Goal: Communication & Community: Answer question/provide support

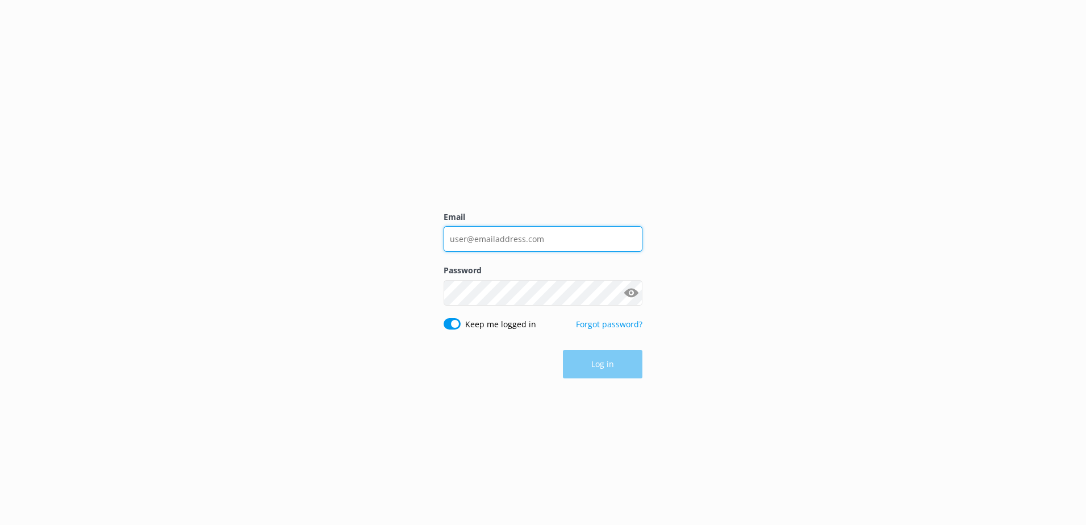
click at [507, 229] on input "Email" at bounding box center [543, 239] width 199 height 26
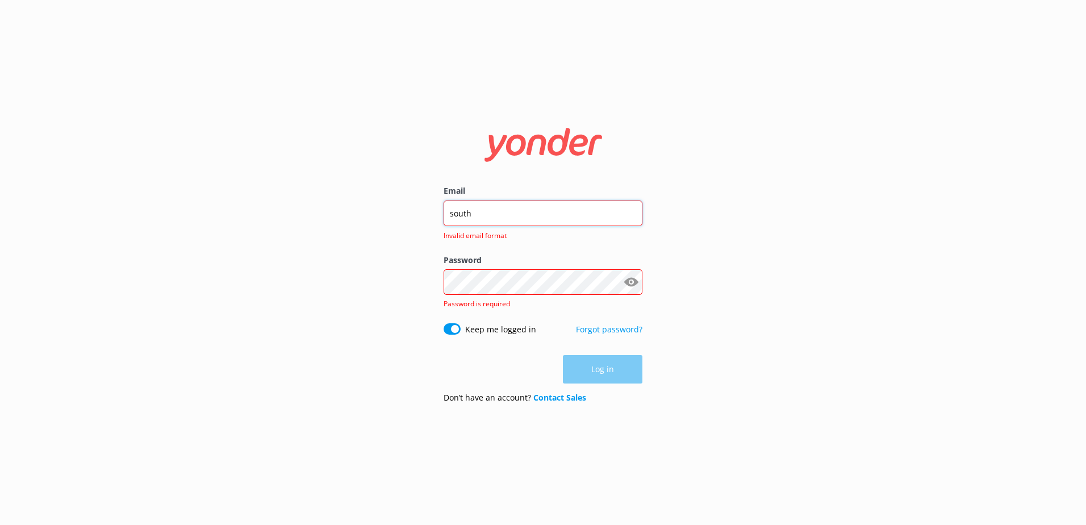
click at [528, 212] on input "south" at bounding box center [543, 214] width 199 height 26
drag, startPoint x: 528, startPoint y: 212, endPoint x: 281, endPoint y: 213, distance: 247.1
click at [281, 212] on div "Email souths Invalid email format Password Show password Password is required K…" at bounding box center [543, 262] width 1086 height 525
type input "social@ssc.com.fj"
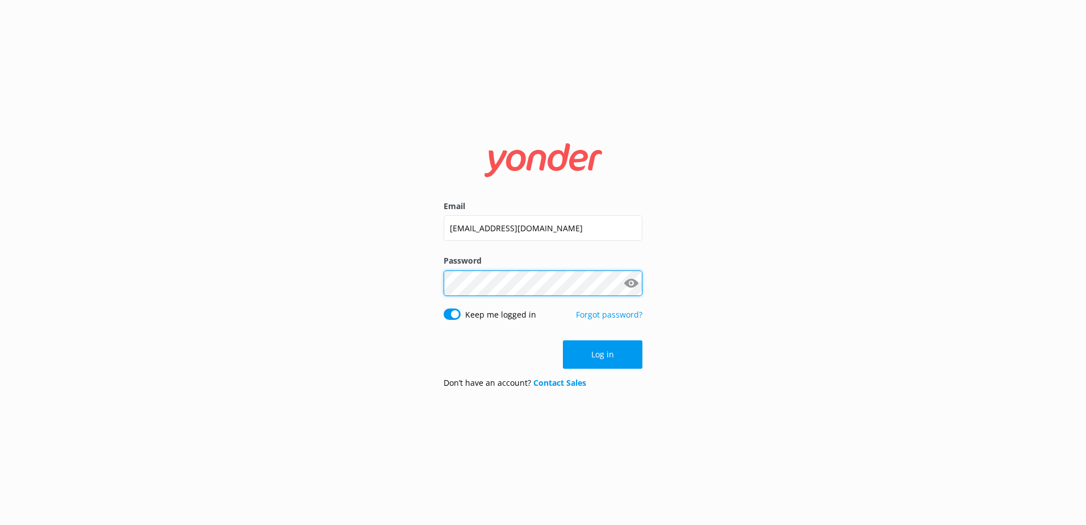
click button "Log in" at bounding box center [603, 354] width 80 height 28
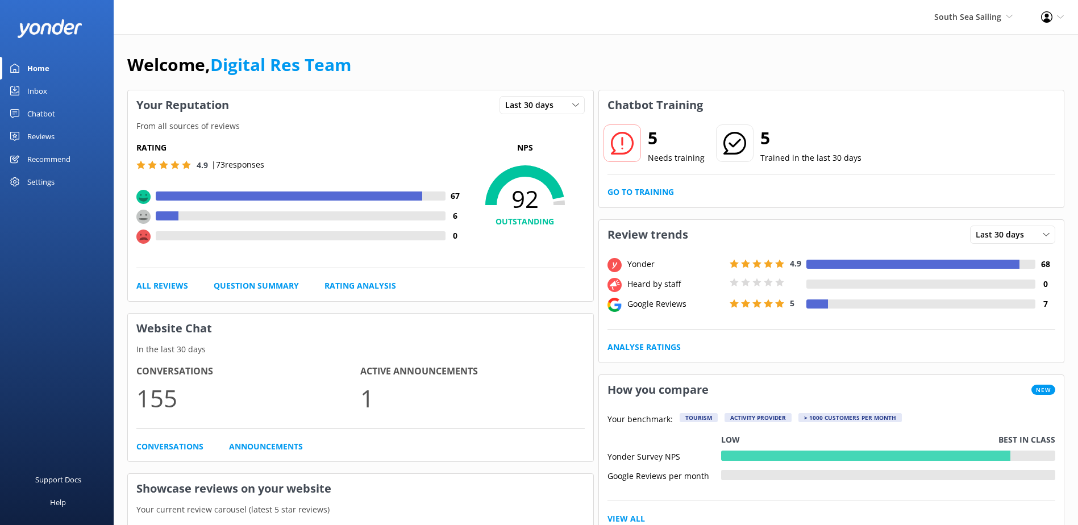
click at [953, 27] on div "South Sea Sailing South Sea Sailing South Sea Cruises Malamala Beach Club Aweso…" at bounding box center [973, 17] width 107 height 34
click at [958, 26] on div "South Sea Sailing South Sea Sailing South Sea Cruises Malamala Beach Club Aweso…" at bounding box center [973, 17] width 107 height 34
click at [967, 45] on link "South Sea Sailing" at bounding box center [970, 48] width 114 height 27
click at [56, 74] on link "Home" at bounding box center [57, 68] width 114 height 23
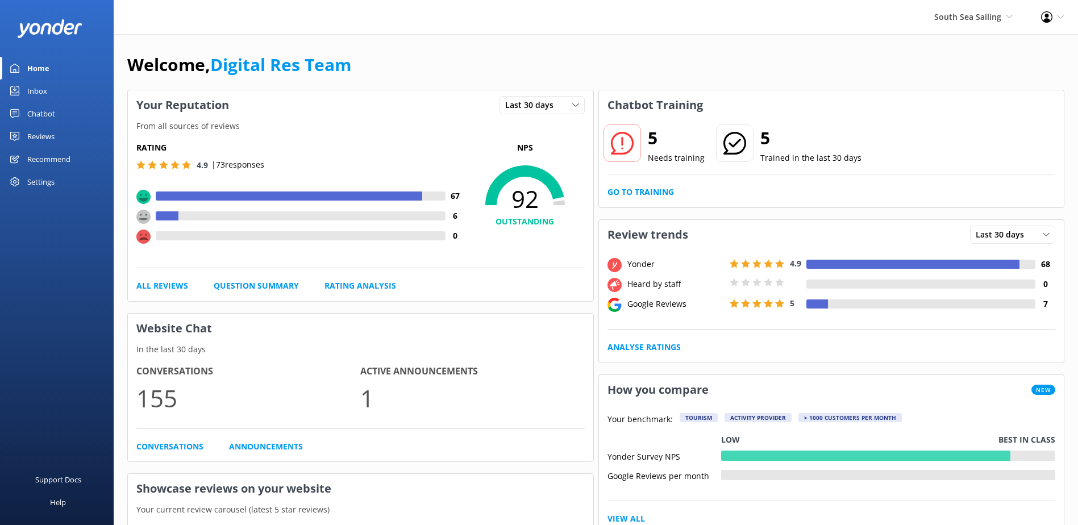
click at [49, 86] on link "Inbox" at bounding box center [57, 91] width 114 height 23
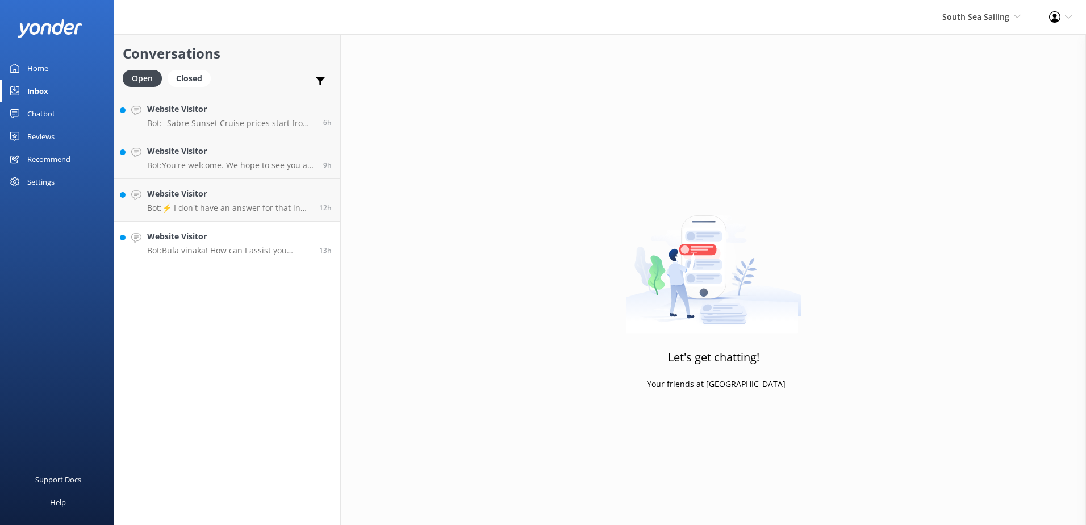
click at [215, 230] on h4 "Website Visitor" at bounding box center [229, 236] width 164 height 12
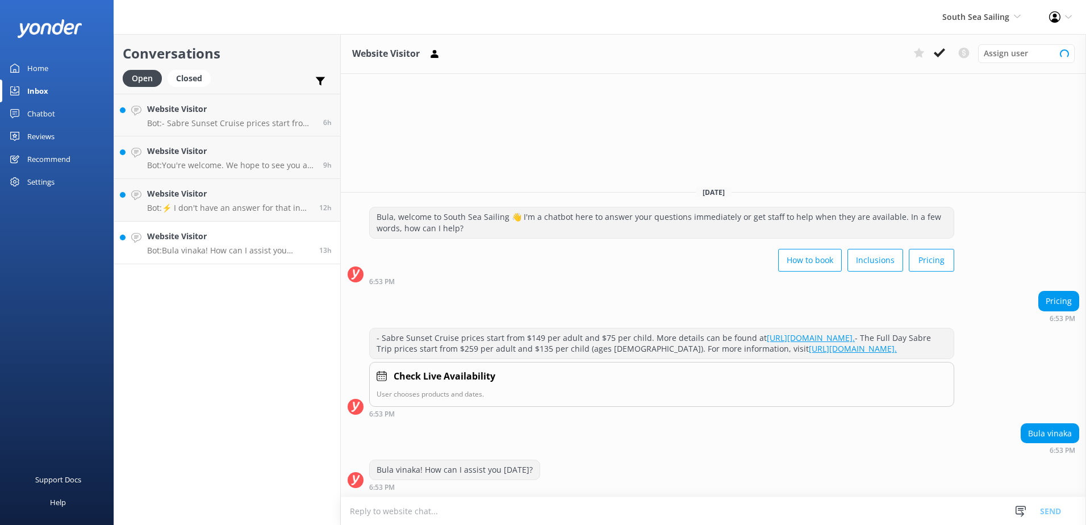
click at [218, 245] on p "Bot: Bula vinaka! How can I assist you today?" at bounding box center [229, 250] width 164 height 10
click at [944, 55] on icon at bounding box center [939, 52] width 11 height 11
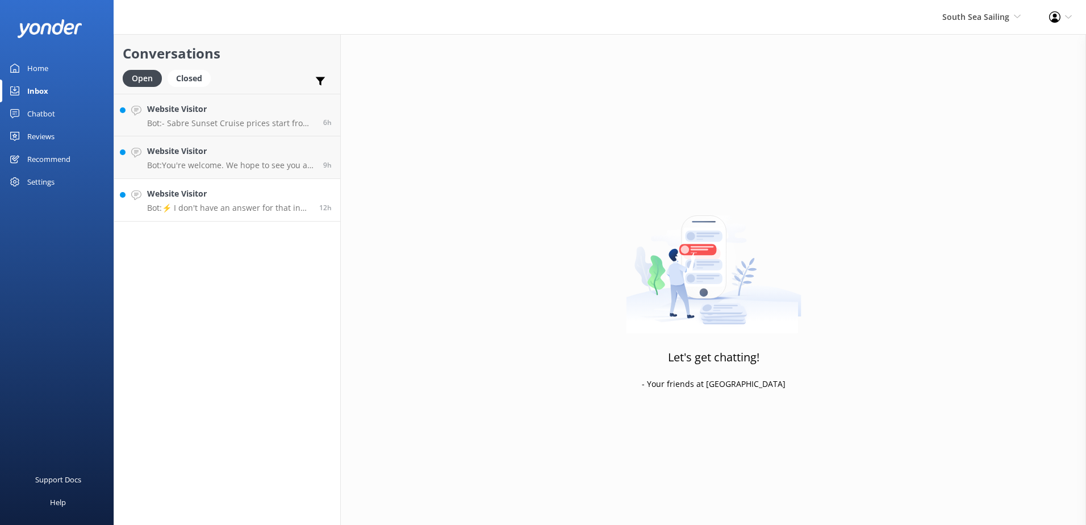
click at [216, 197] on h4 "Website Visitor" at bounding box center [229, 193] width 164 height 12
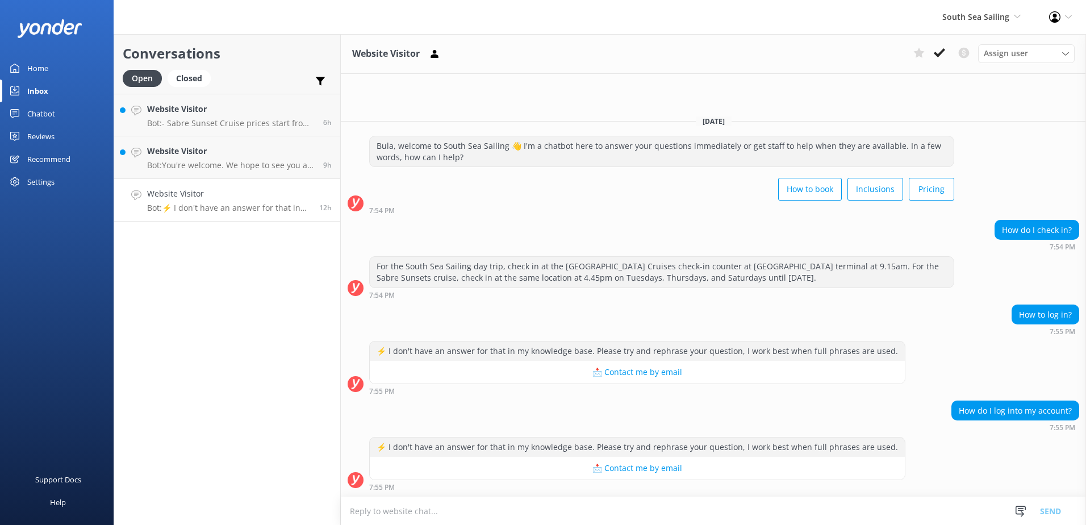
click at [468, 514] on textarea at bounding box center [713, 511] width 745 height 28
click at [516, 507] on textarea at bounding box center [713, 511] width 745 height 28
type textarea "y"
type textarea "Y"
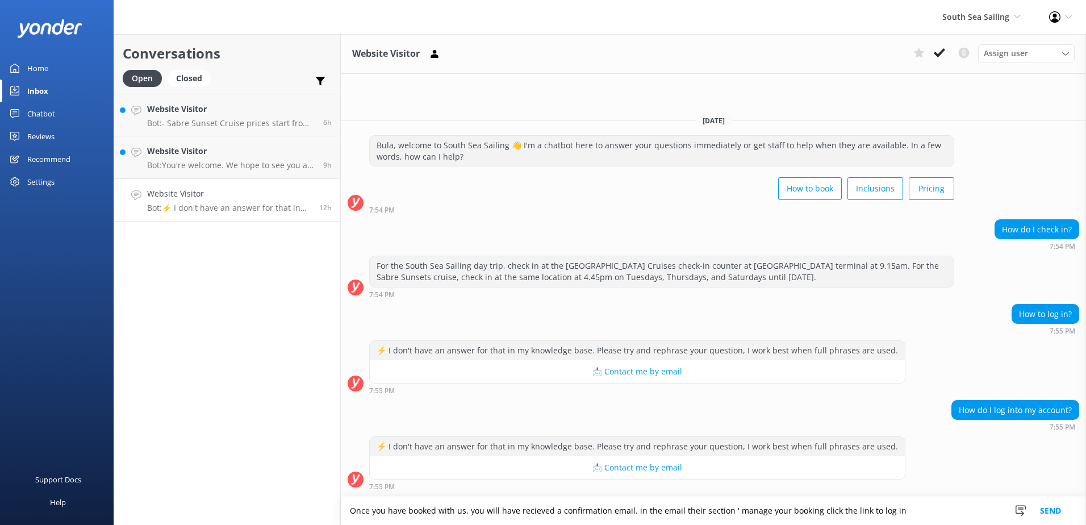
drag, startPoint x: 923, startPoint y: 503, endPoint x: 101, endPoint y: 452, distance: 823.6
click at [101, 452] on div "South Sea Sailing South Sea Sailing South Sea Cruises Malamala Beach Club Aweso…" at bounding box center [543, 279] width 1086 height 491
type textarea "Once you have booked with us, you will have recieved a confirmation email. in t…"
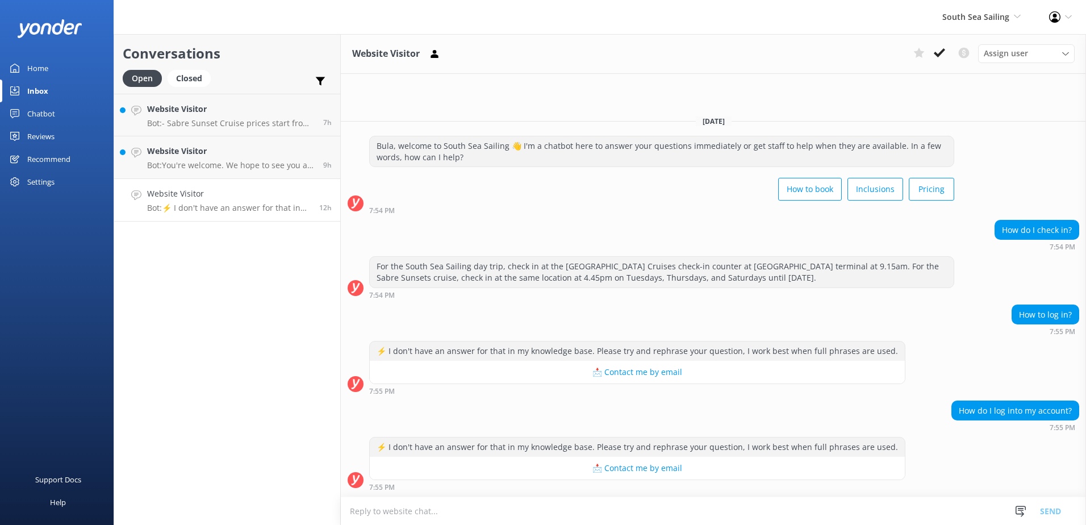
paste textarea "Once you’ve booked with us, you will receive a confirmation email. In the email…"
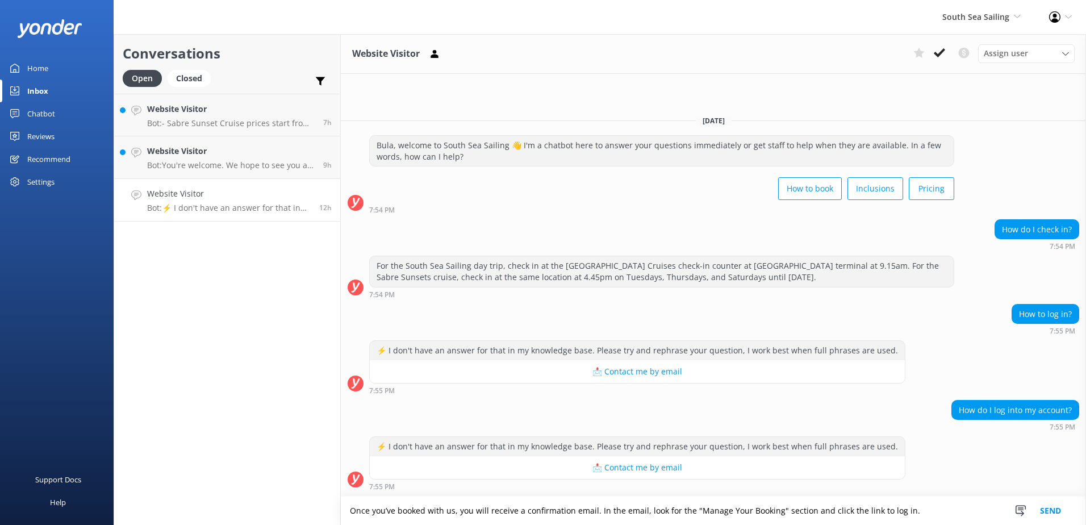
type textarea "Once you’ve booked with us, you will receive a confirmation email. In the email…"
click at [1044, 508] on button "Send" at bounding box center [1050, 510] width 43 height 28
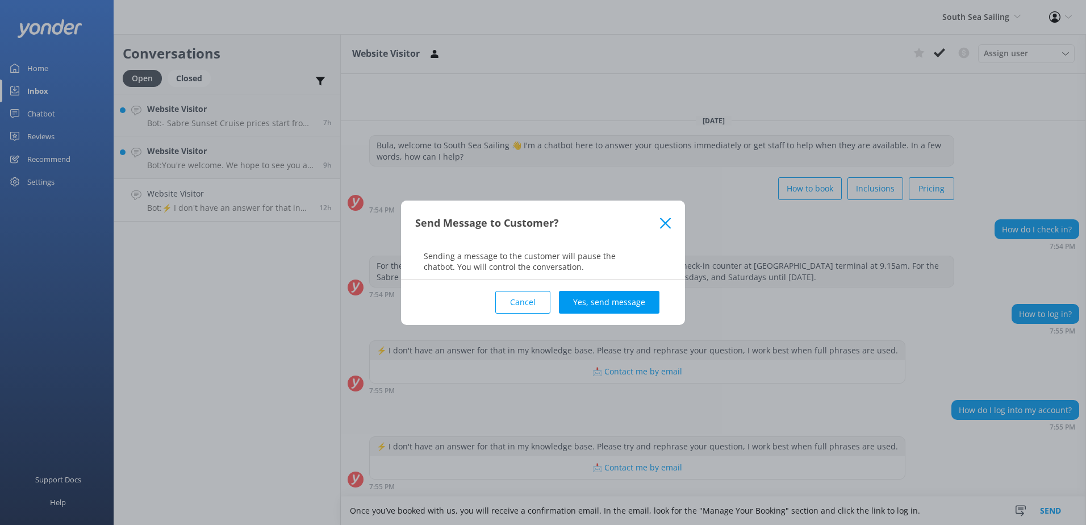
click at [610, 316] on div "Cancel Yes, send message" at bounding box center [543, 301] width 256 height 45
click at [614, 310] on button "Yes, send message" at bounding box center [609, 302] width 101 height 23
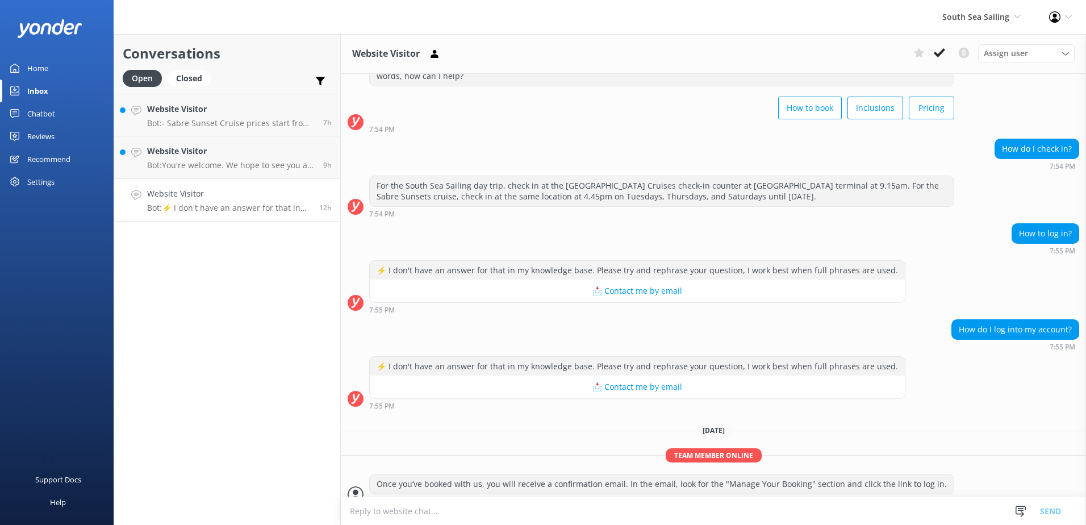
scroll to position [63, 0]
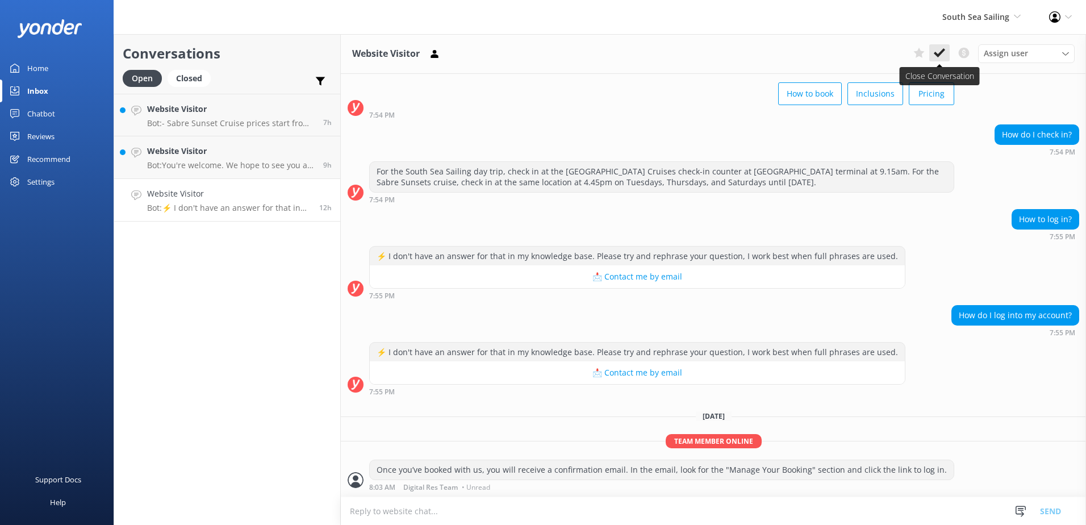
click at [932, 59] on button at bounding box center [939, 52] width 20 height 17
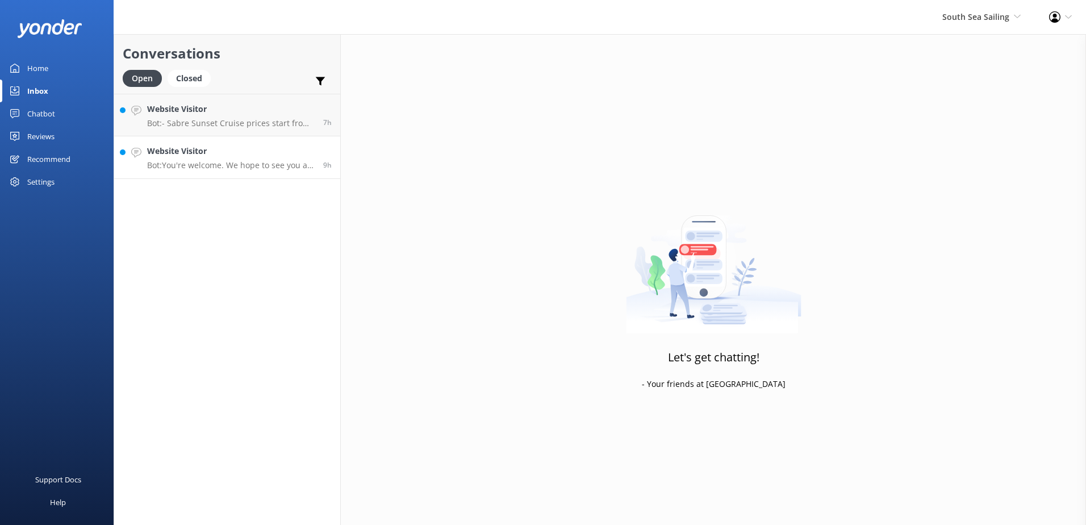
click at [297, 159] on div "Website Visitor Bot: You're welcome. We hope to see you at South Sea Sailing so…" at bounding box center [231, 157] width 168 height 25
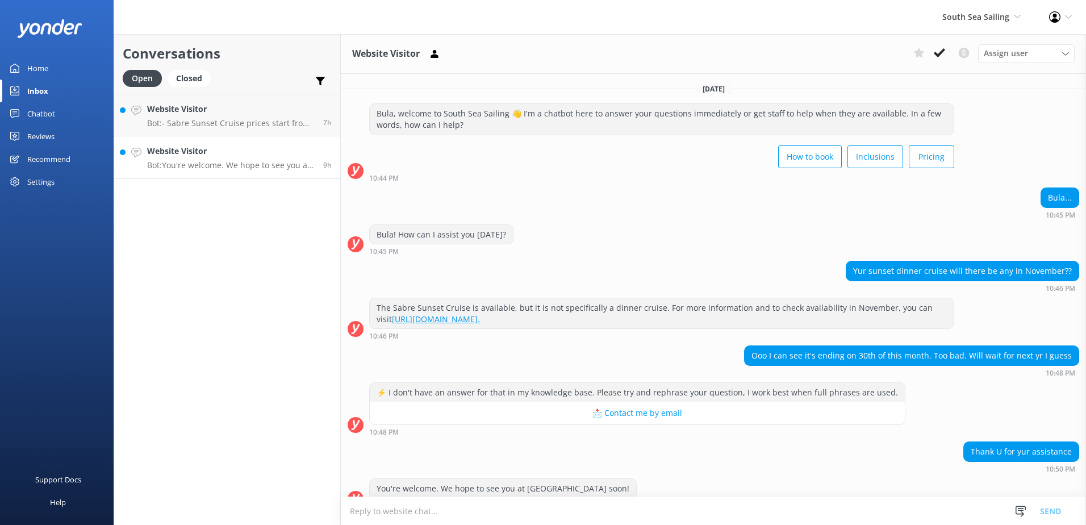
scroll to position [19, 0]
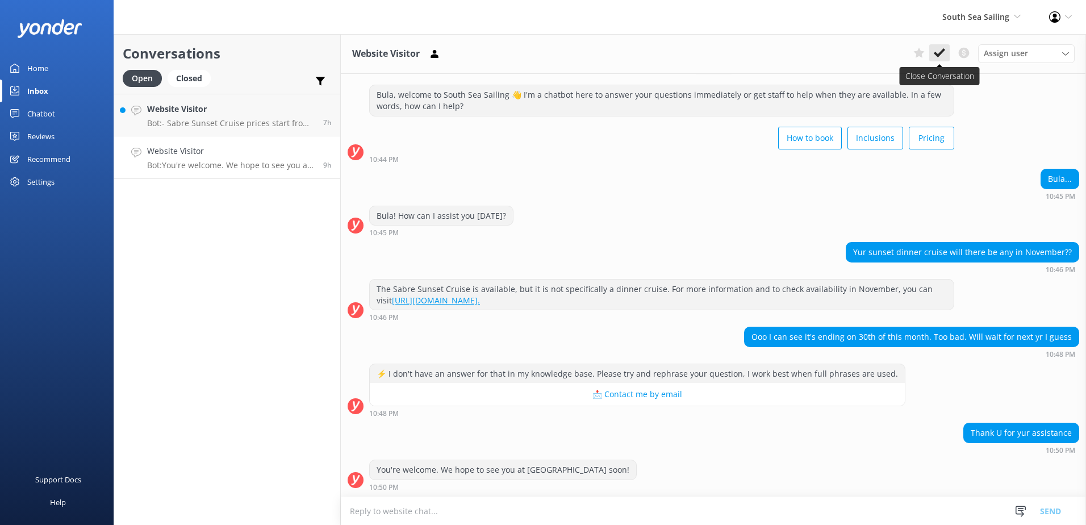
click at [943, 51] on use at bounding box center [939, 52] width 11 height 9
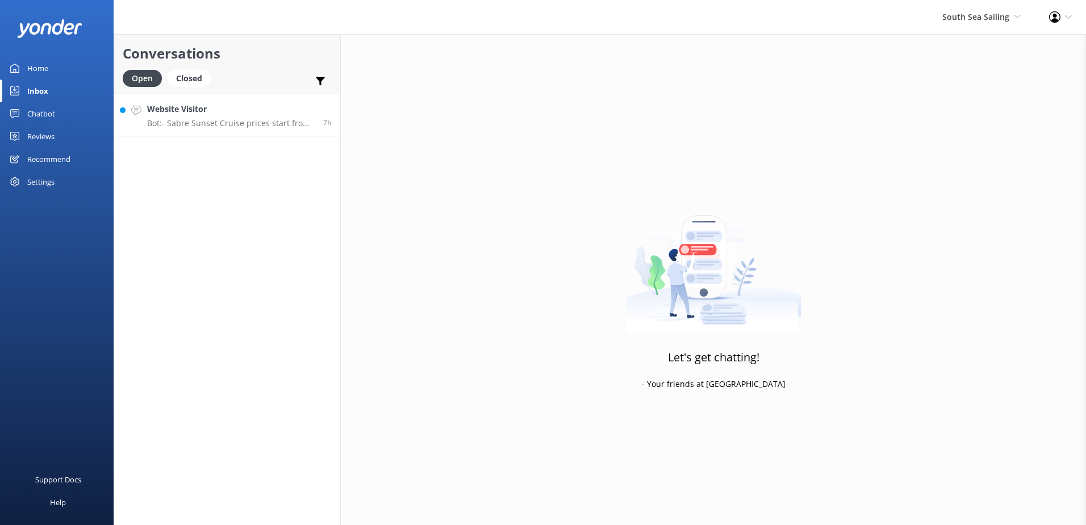
click at [215, 114] on h4 "Website Visitor" at bounding box center [231, 109] width 168 height 12
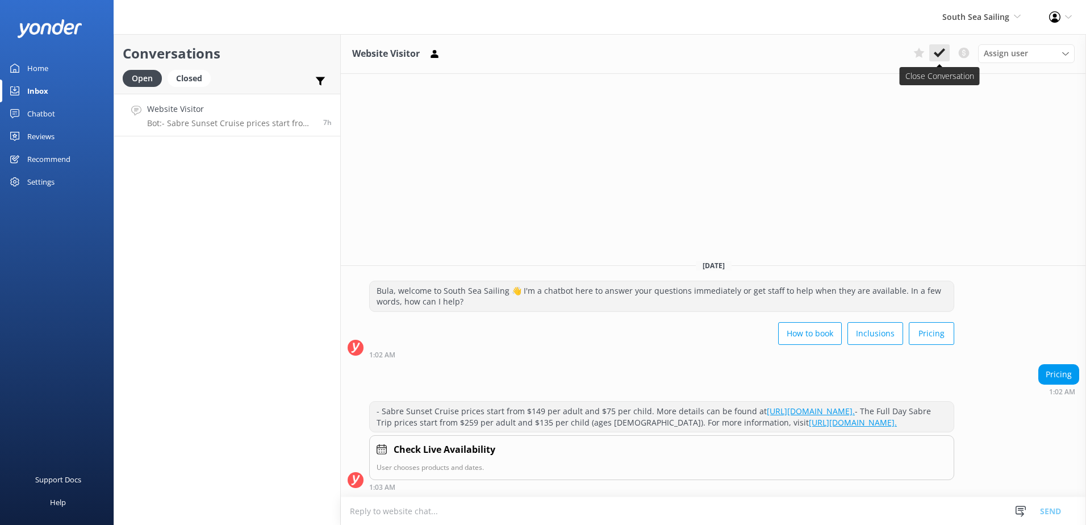
click at [942, 55] on icon at bounding box center [939, 52] width 11 height 11
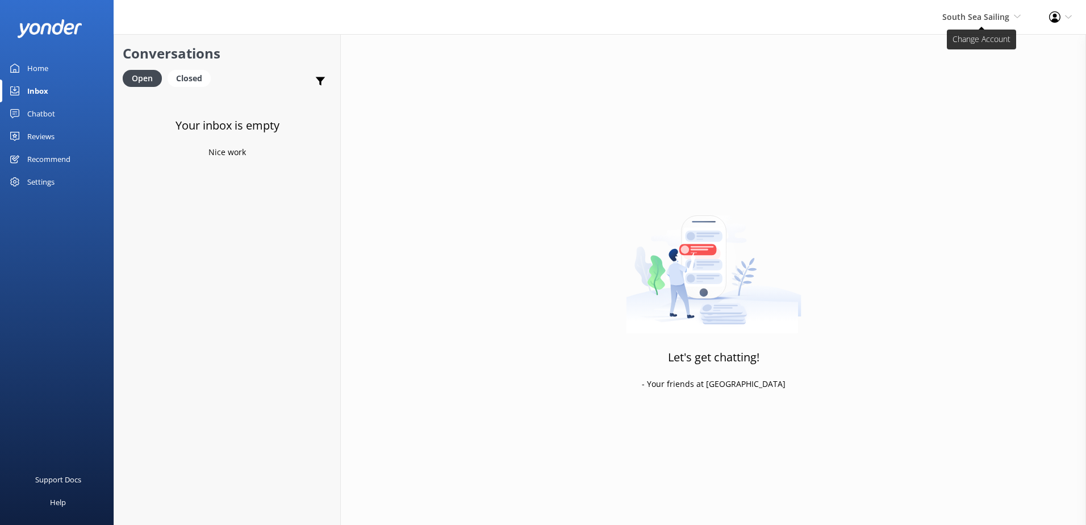
click at [974, 23] on span "South Sea Sailing South Sea Sailing South Sea Cruises Malamala Beach Club Aweso…" at bounding box center [981, 17] width 78 height 12
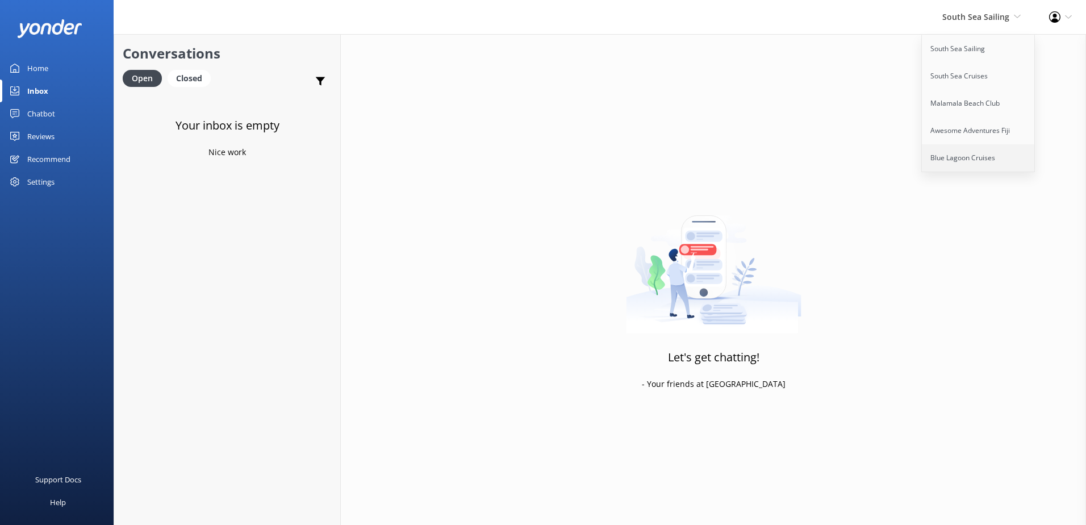
click at [967, 149] on link "Blue Lagoon Cruises" at bounding box center [979, 157] width 114 height 27
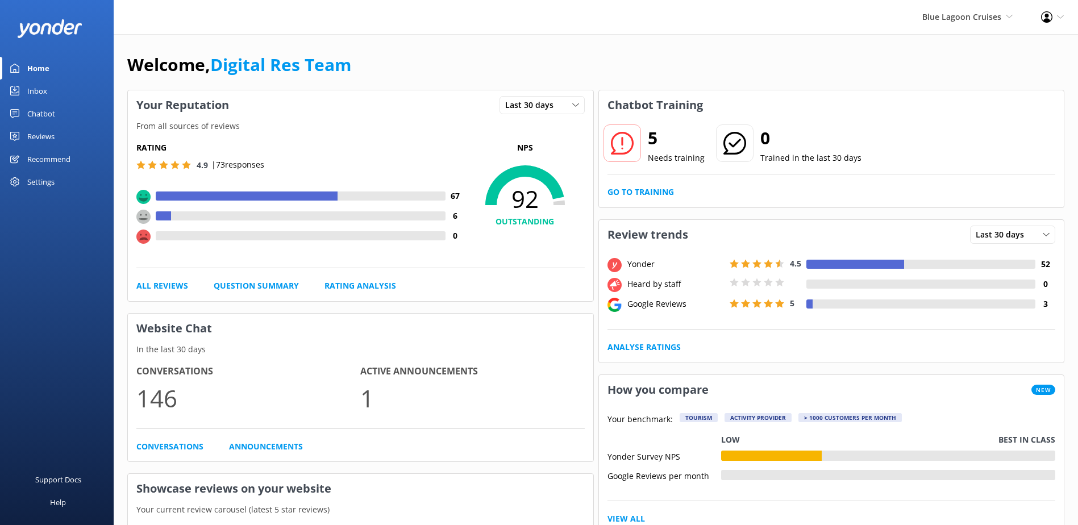
click at [59, 97] on link "Inbox" at bounding box center [57, 91] width 114 height 23
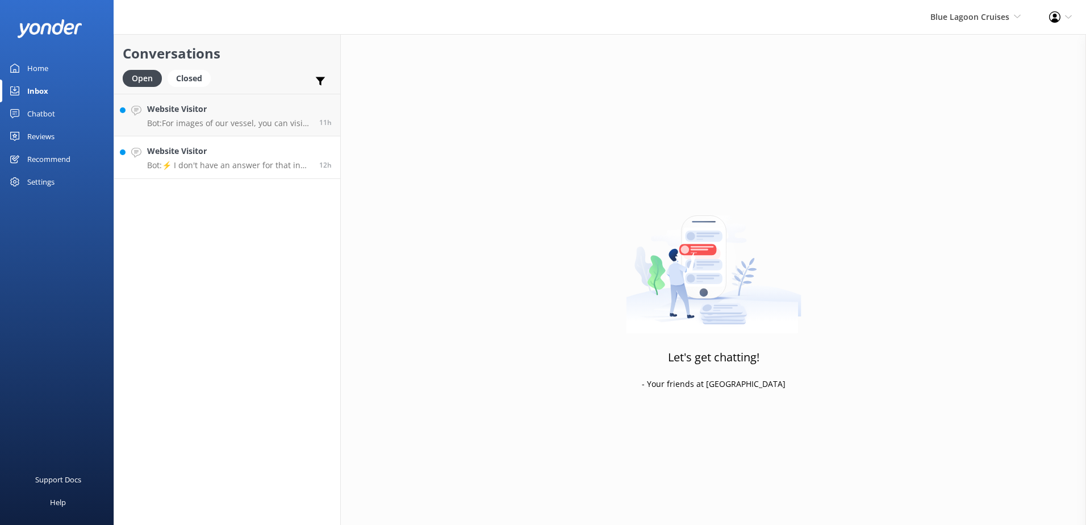
click at [191, 160] on div "Website Visitor Bot: ⚡ I don't have an answer for that in my knowledge base. Pl…" at bounding box center [229, 157] width 164 height 25
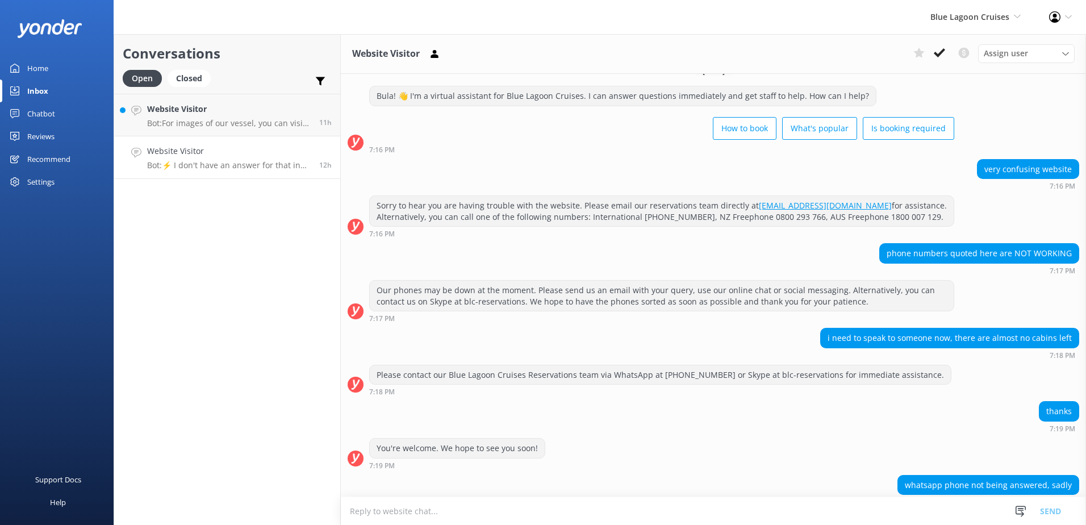
scroll to position [17, 0]
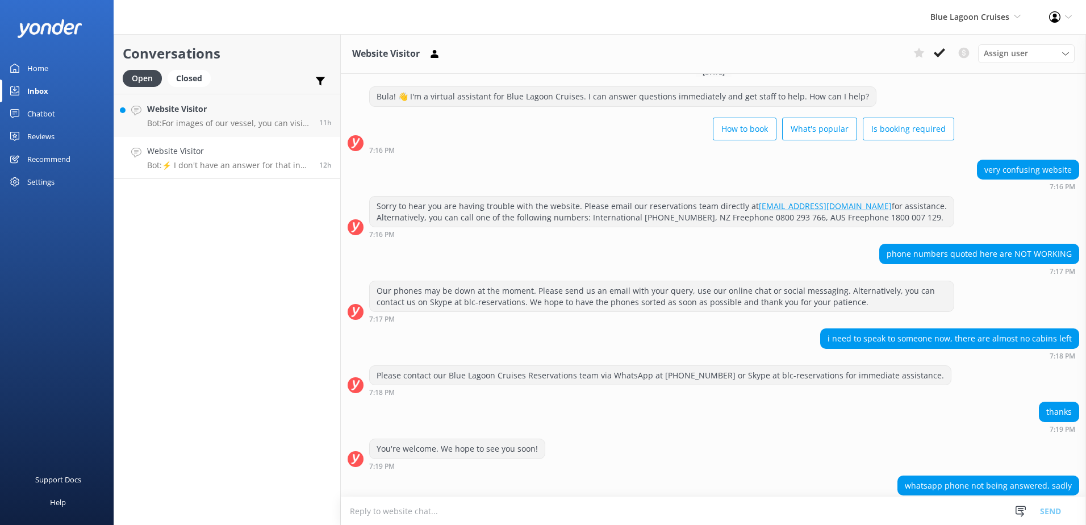
drag, startPoint x: 579, startPoint y: 206, endPoint x: 887, endPoint y: 204, distance: 307.9
click at [887, 204] on div "Sorry to hear you are having trouble with the website. Please email our reserva…" at bounding box center [662, 212] width 584 height 30
copy div "Please email our reservations team directly at cruisecentre@bluelagooncruises.c…"
click at [474, 514] on textarea at bounding box center [713, 511] width 745 height 28
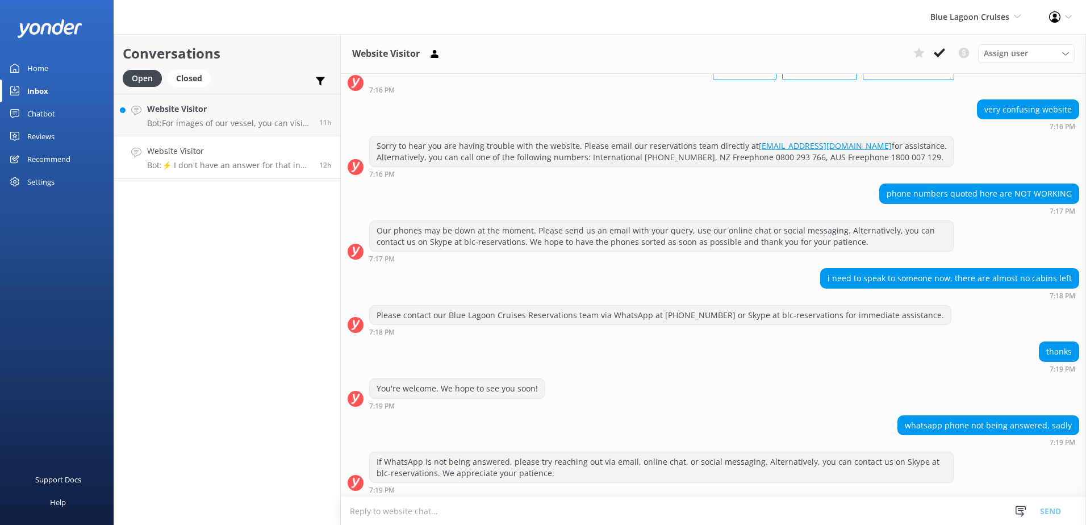
paste textarea "Please email our reservations team directly at cruisecentre@bluelagooncruises.c…"
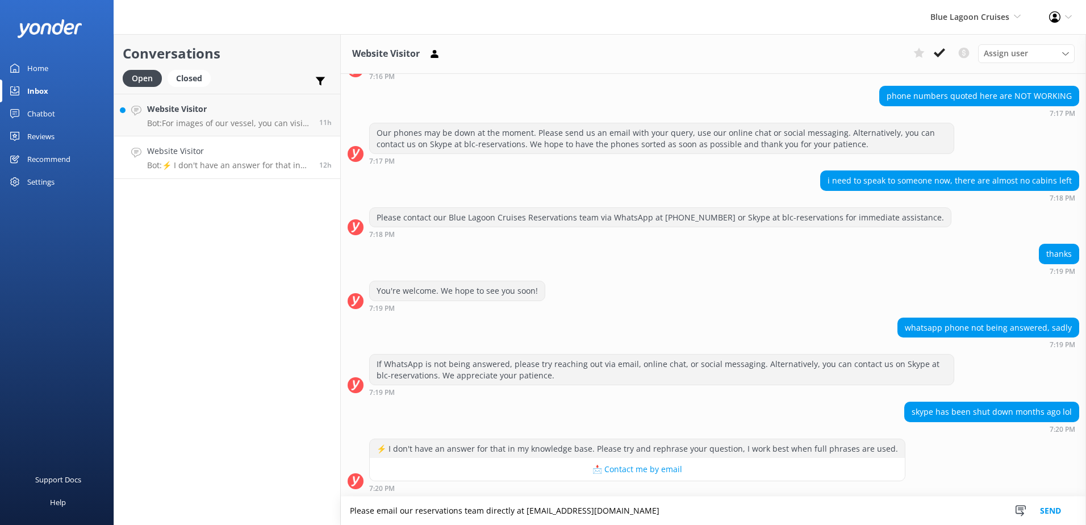
scroll to position [187, 0]
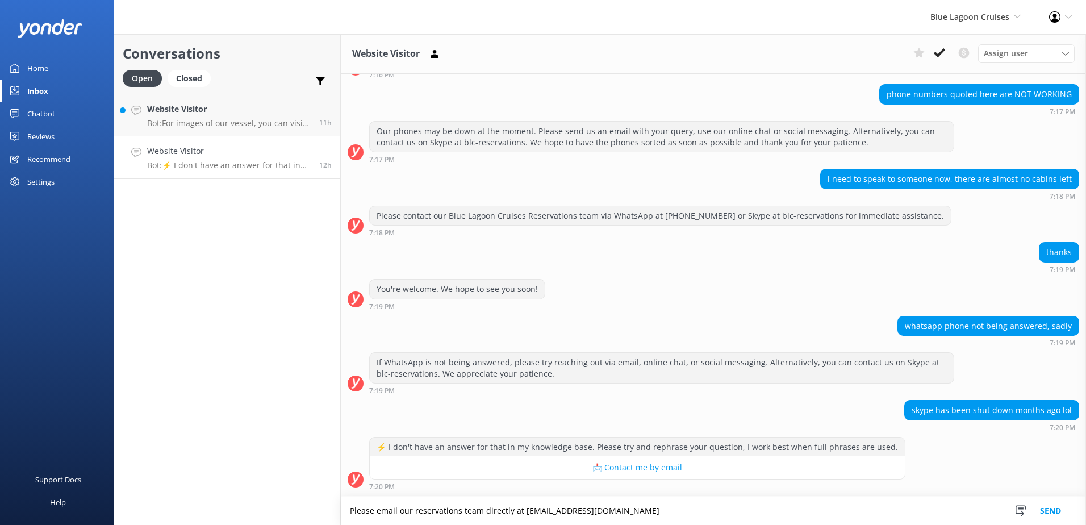
type textarea "Please email our reservations team directly at cruisecentre@bluelagooncruises.c…"
click at [1059, 509] on button "Send" at bounding box center [1050, 510] width 43 height 28
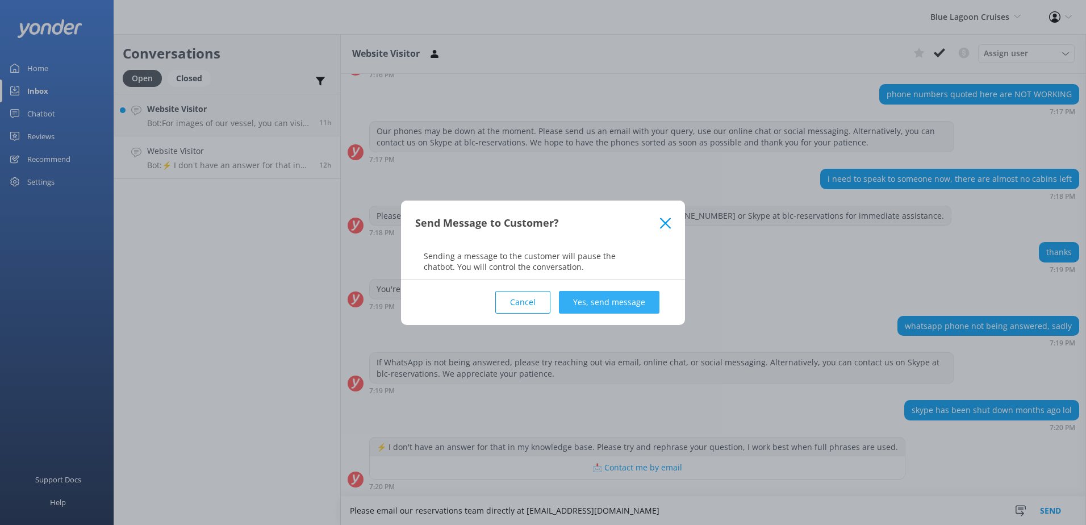
click at [577, 298] on button "Yes, send message" at bounding box center [609, 302] width 101 height 23
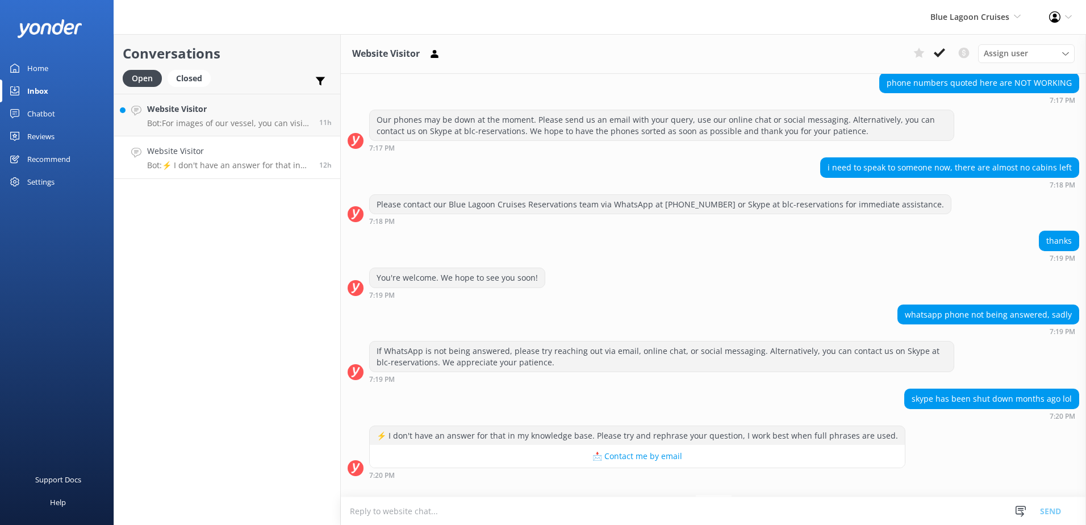
scroll to position [282, 0]
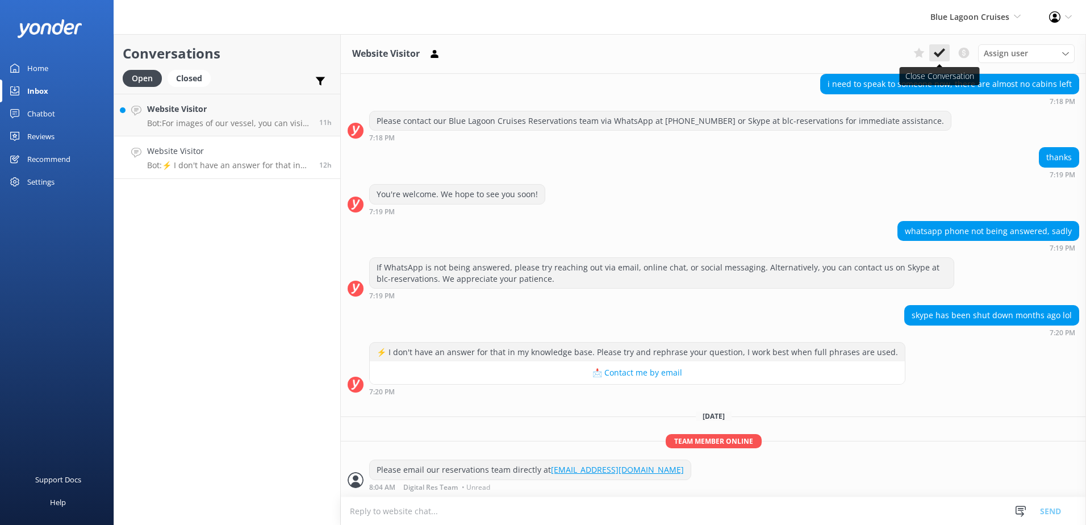
click at [946, 44] on button at bounding box center [939, 52] width 20 height 17
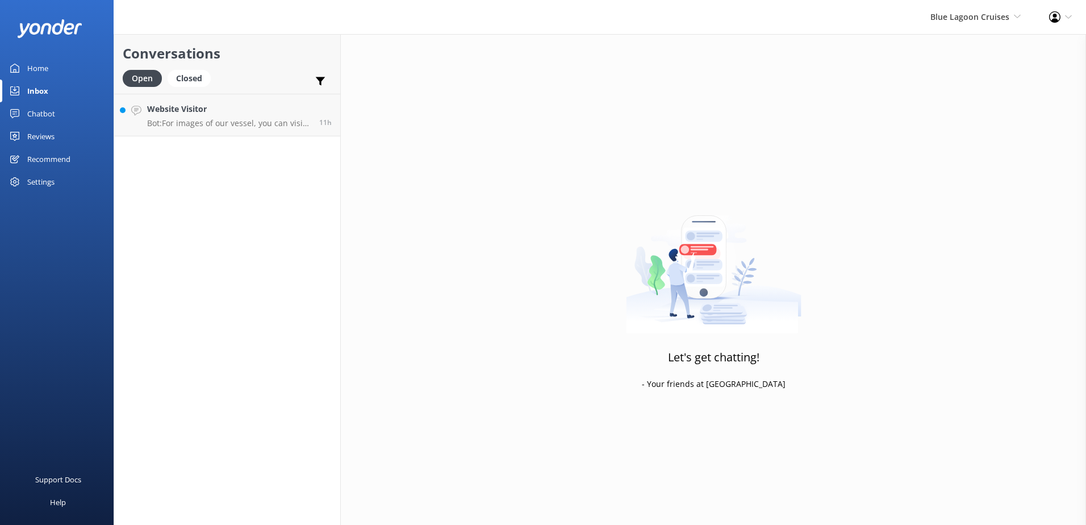
click at [243, 138] on div "Conversations Open Closed Important Converted Assigned to me Unassigned Website…" at bounding box center [227, 279] width 227 height 491
click at [247, 129] on link "Website Visitor Bot: For images of our vessel, you can visit https://www.bluela…" at bounding box center [227, 115] width 226 height 43
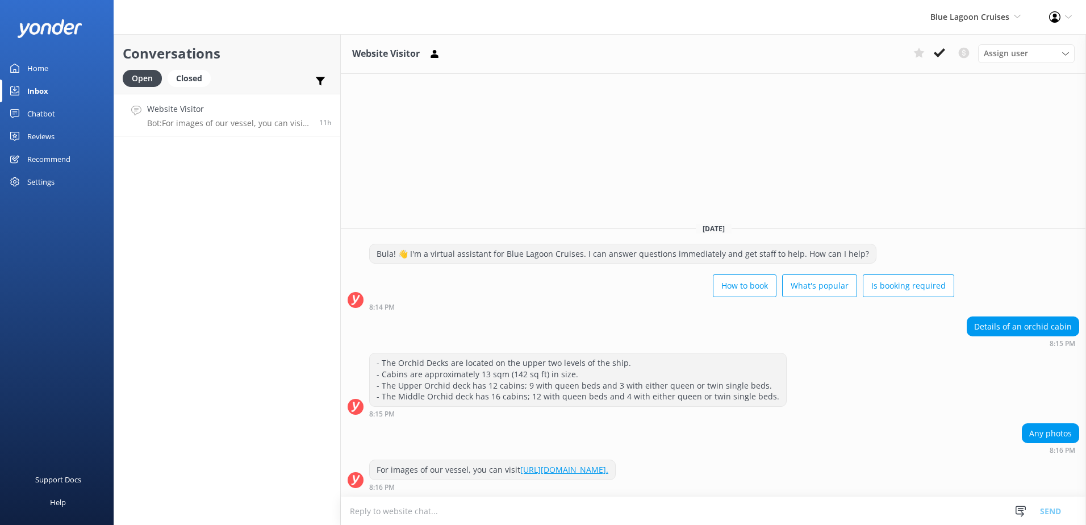
click at [608, 467] on link "https://www.bluelagooncruises.com/about/gallery." at bounding box center [564, 469] width 88 height 11
drag, startPoint x: 710, startPoint y: 471, endPoint x: 380, endPoint y: 464, distance: 329.6
click at [380, 464] on div "For images of our vessel, you can visit https://www.bluelagooncruises.com/about…" at bounding box center [492, 469] width 245 height 19
click at [378, 464] on div "For images of our vessel, you can visit https://www.bluelagooncruises.com/about…" at bounding box center [492, 469] width 245 height 19
drag, startPoint x: 711, startPoint y: 472, endPoint x: 363, endPoint y: 467, distance: 348.3
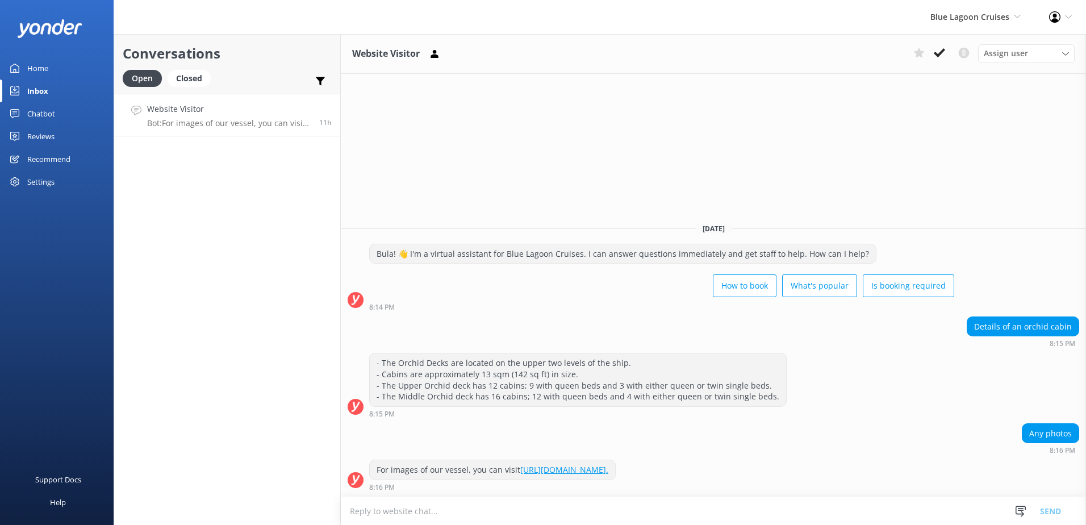
click at [363, 467] on div "For images of our vessel, you can visit https://www.bluelagooncruises.com/about…" at bounding box center [713, 475] width 745 height 31
copy div "For images of our vessel, you can visit https://www.bluelagooncruises.com/about…"
click at [506, 503] on textarea at bounding box center [713, 511] width 745 height 28
paste textarea "For images of our vessel, you can visit https://www.bluelagooncruises.com/about…"
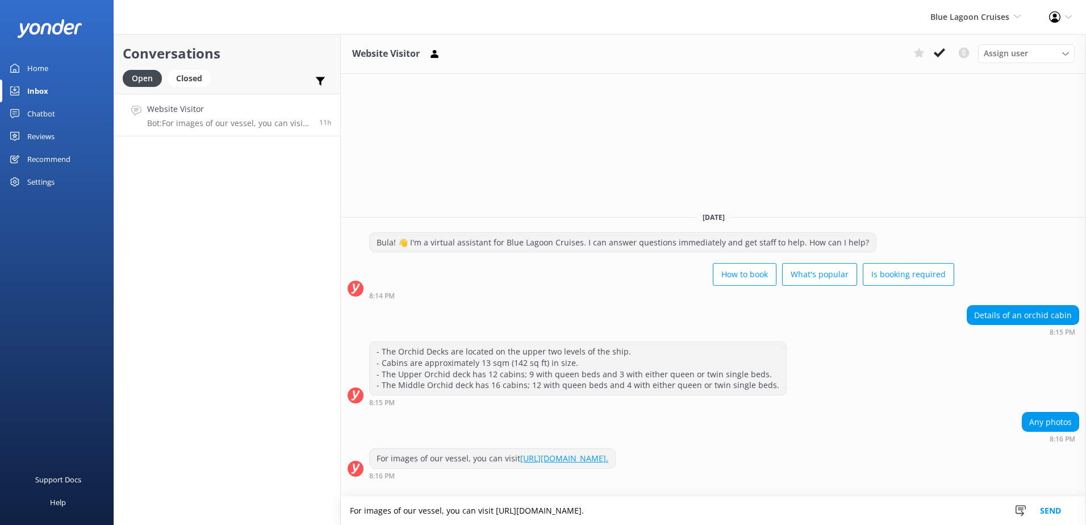
click at [348, 508] on textarea "For images of our vessel, you can visit https://www.bluelagooncruises.com/about…" at bounding box center [713, 510] width 745 height 28
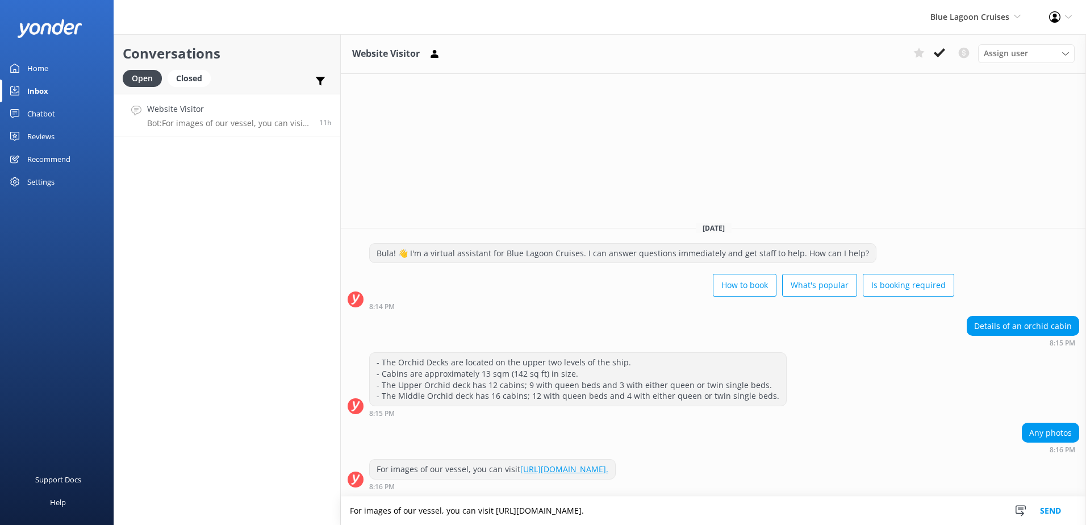
click at [685, 512] on textarea "For images of our vessel, you can visit https://www.bluelagooncruises.com/about…" at bounding box center [713, 510] width 745 height 28
type textarea "For images of our vessel, you can visit https://www.bluelagooncruises.com/about…"
click at [1046, 507] on button "Send" at bounding box center [1050, 510] width 43 height 28
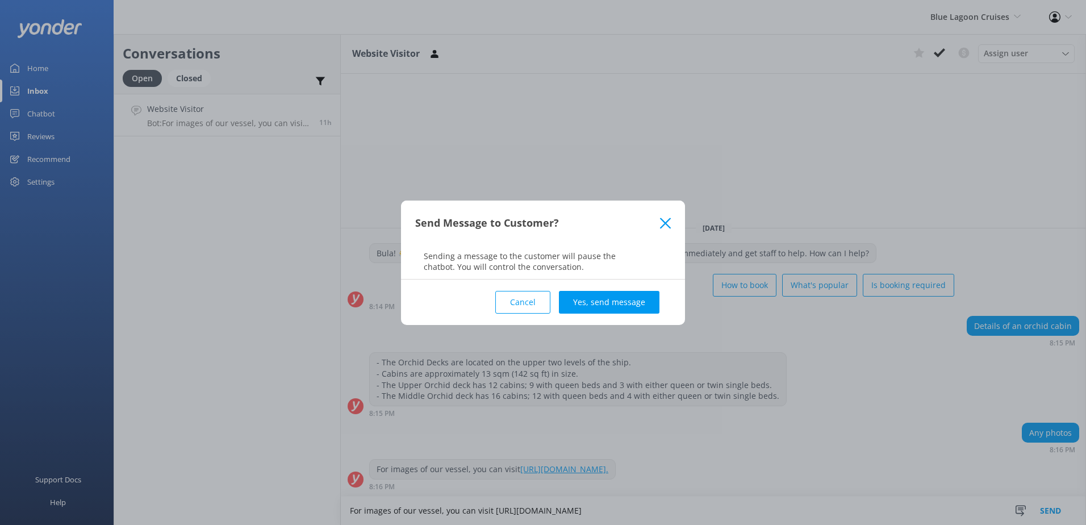
click at [625, 281] on div "Cancel Yes, send message" at bounding box center [543, 301] width 256 height 45
click at [624, 292] on button "Yes, send message" at bounding box center [609, 302] width 101 height 23
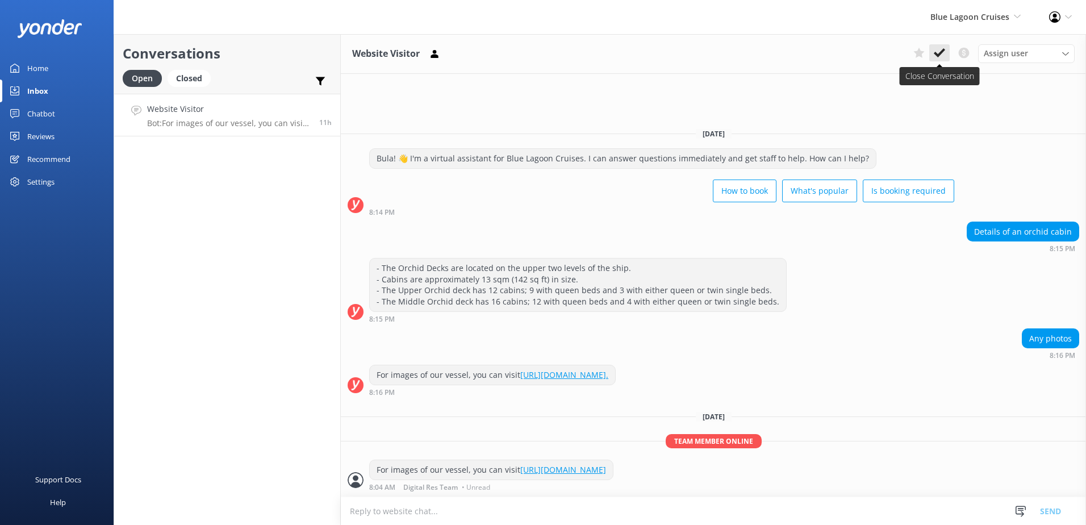
click at [936, 52] on use at bounding box center [939, 52] width 11 height 9
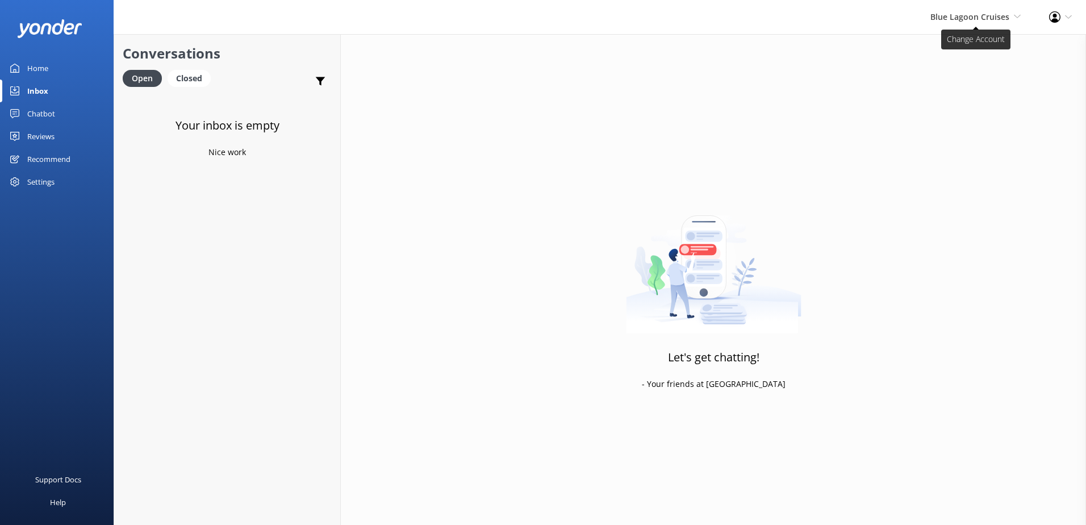
click at [963, 15] on span "Blue Lagoon Cruises" at bounding box center [970, 16] width 79 height 11
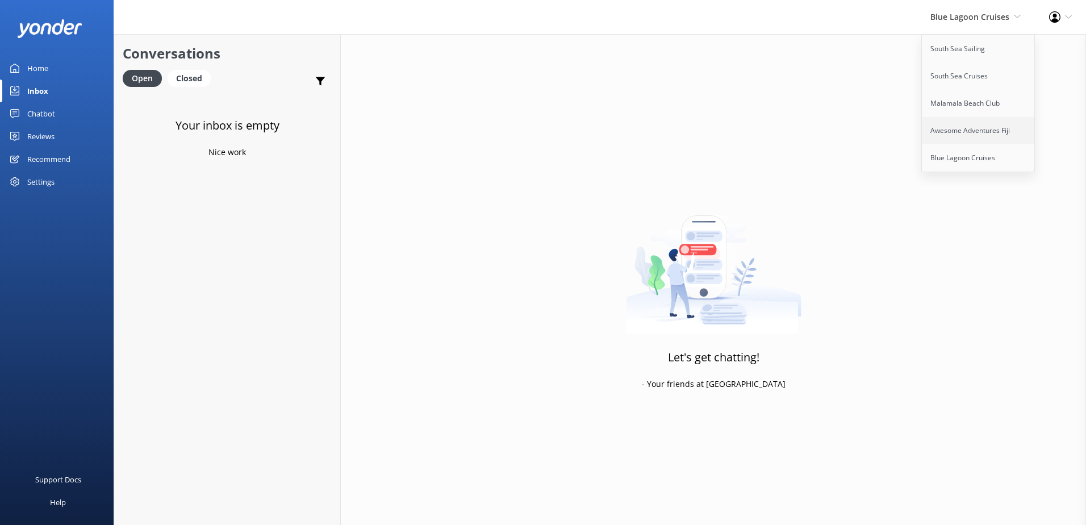
click at [963, 142] on link "Awesome Adventures Fiji" at bounding box center [979, 130] width 114 height 27
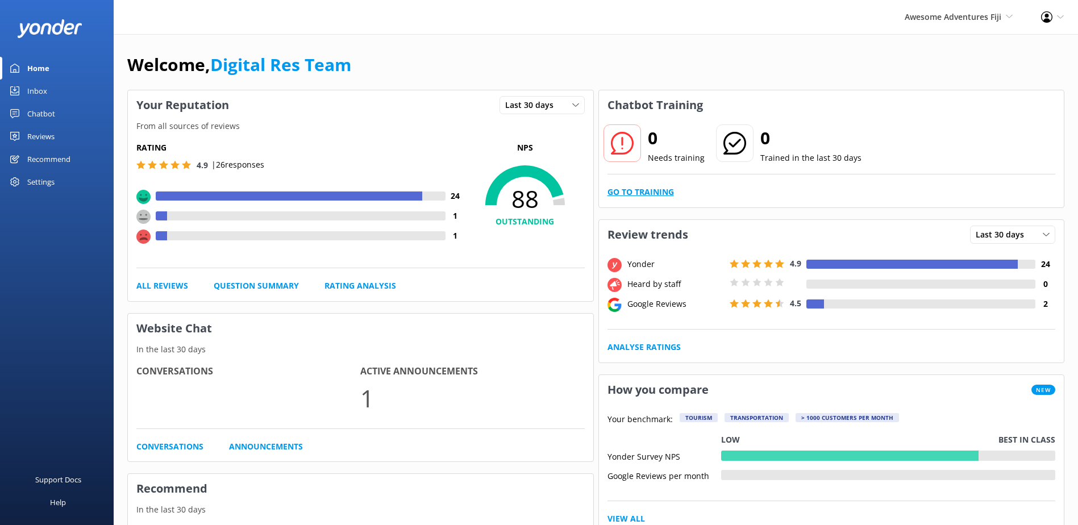
click at [651, 190] on link "Go to Training" at bounding box center [640, 192] width 66 height 12
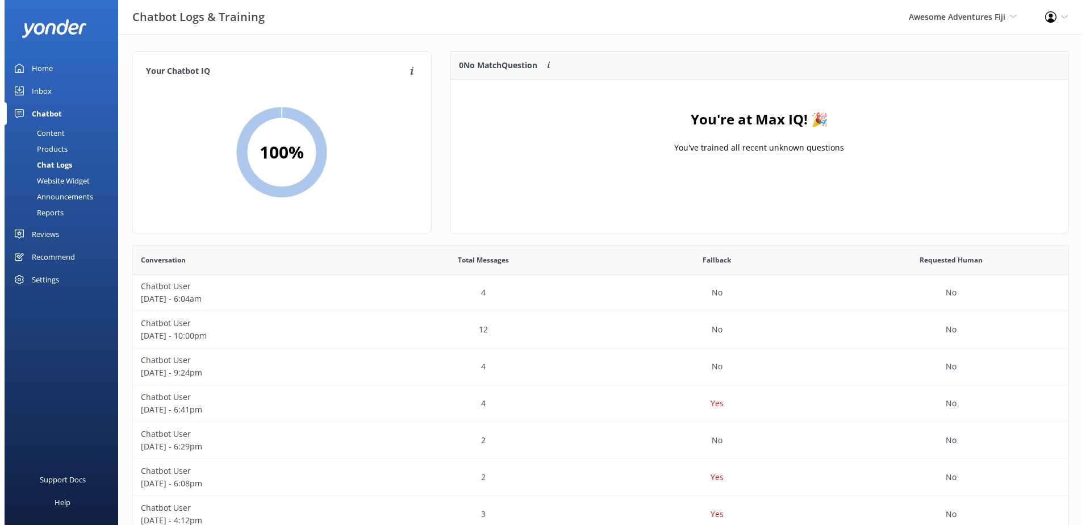
scroll to position [133, 608]
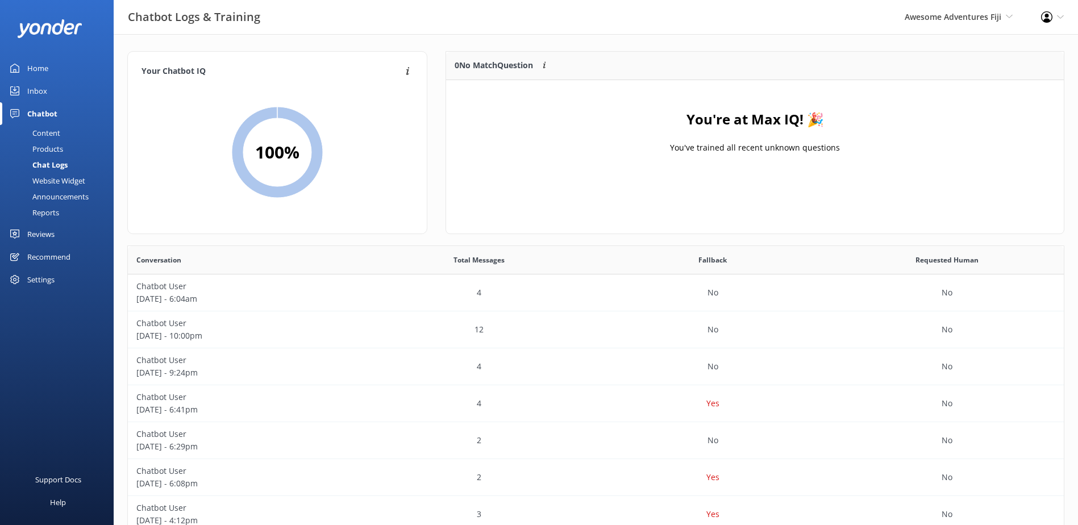
click at [36, 89] on div "Inbox" at bounding box center [37, 91] width 20 height 23
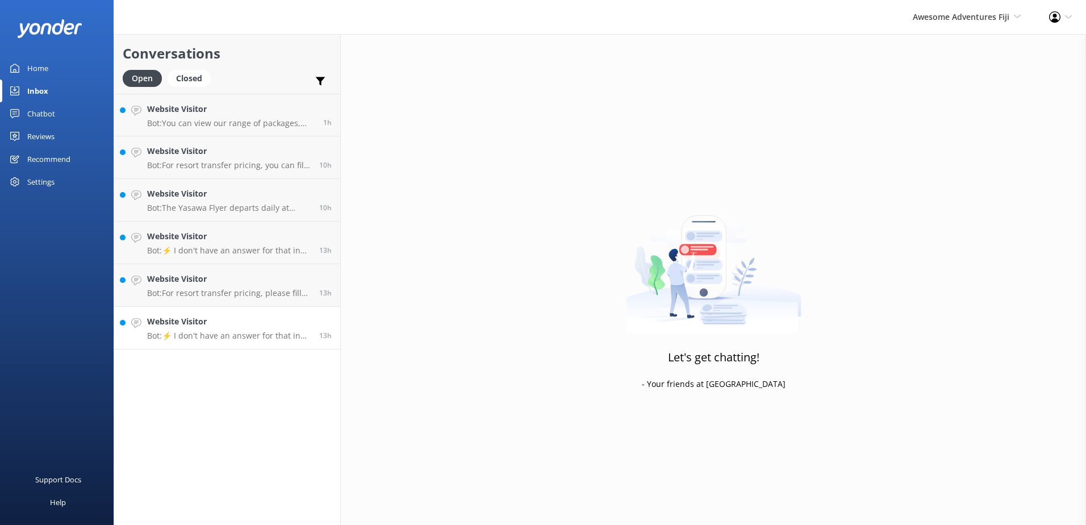
click at [236, 324] on h4 "Website Visitor" at bounding box center [229, 321] width 164 height 12
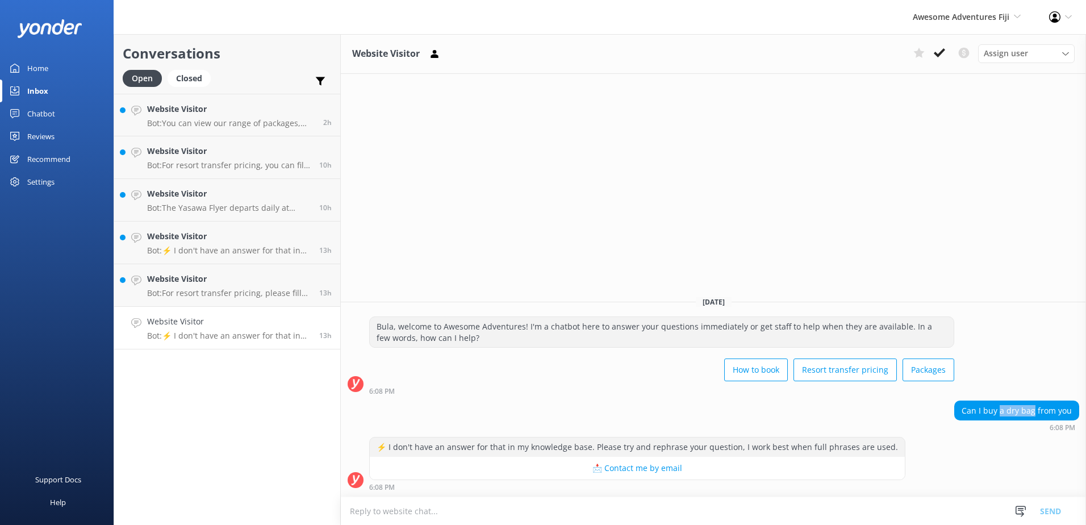
drag, startPoint x: 1004, startPoint y: 414, endPoint x: 1037, endPoint y: 416, distance: 32.4
click at [1037, 416] on div "Can I buy a dry bag from you" at bounding box center [1017, 410] width 124 height 19
click at [918, 467] on div "⚡ I don't have an answer for that in my knowledge base. Please try and rephrase…" at bounding box center [713, 464] width 745 height 54
click at [683, 510] on textarea at bounding box center [713, 511] width 745 height 28
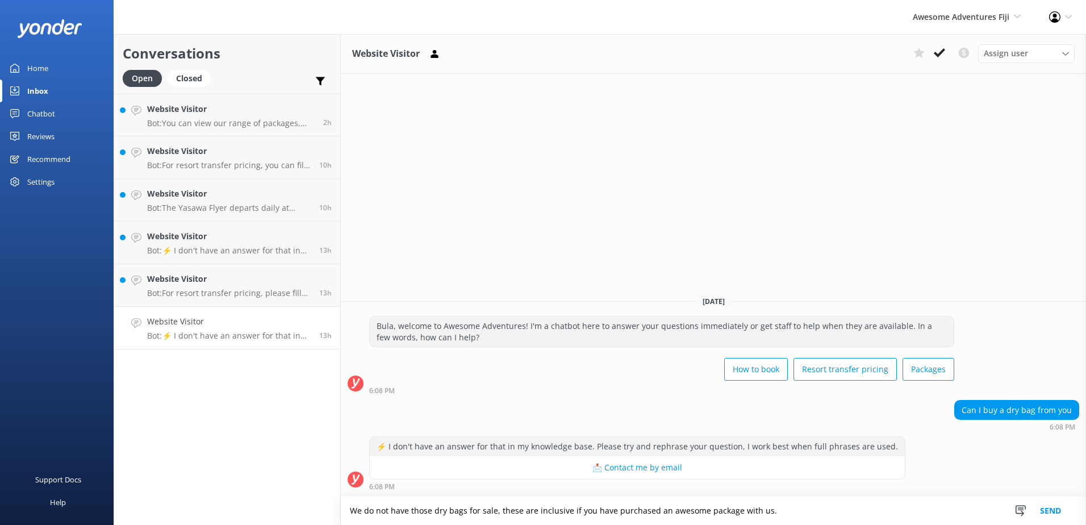
drag, startPoint x: 761, startPoint y: 502, endPoint x: 178, endPoint y: 454, distance: 584.8
click at [133, 461] on div "Conversations Open Closed Important Converted Assigned to me Unassigned Website…" at bounding box center [600, 279] width 973 height 491
paste textarea "These dry bags are not available for separate purchase, as they are included ex…"
type textarea "These dry bags are not available for separate purchase, as they are included ex…"
click at [1058, 506] on button "Send" at bounding box center [1050, 510] width 43 height 28
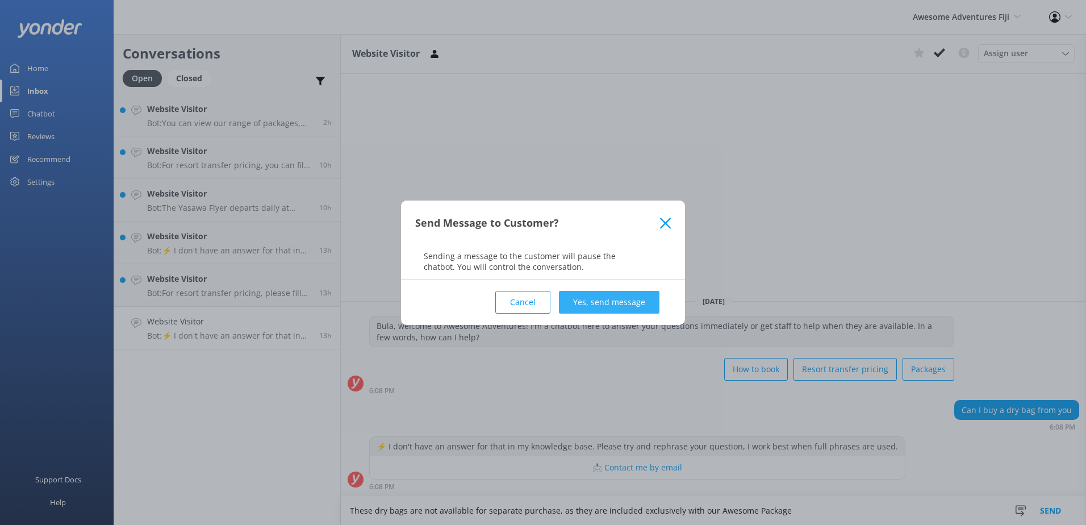
click at [606, 311] on button "Yes, send message" at bounding box center [609, 302] width 101 height 23
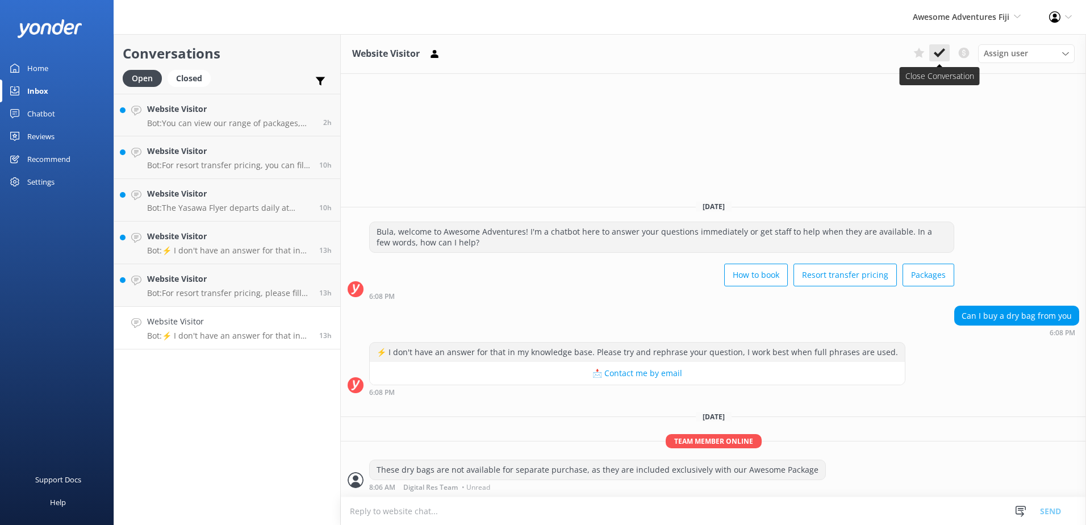
click at [946, 48] on button at bounding box center [939, 52] width 20 height 17
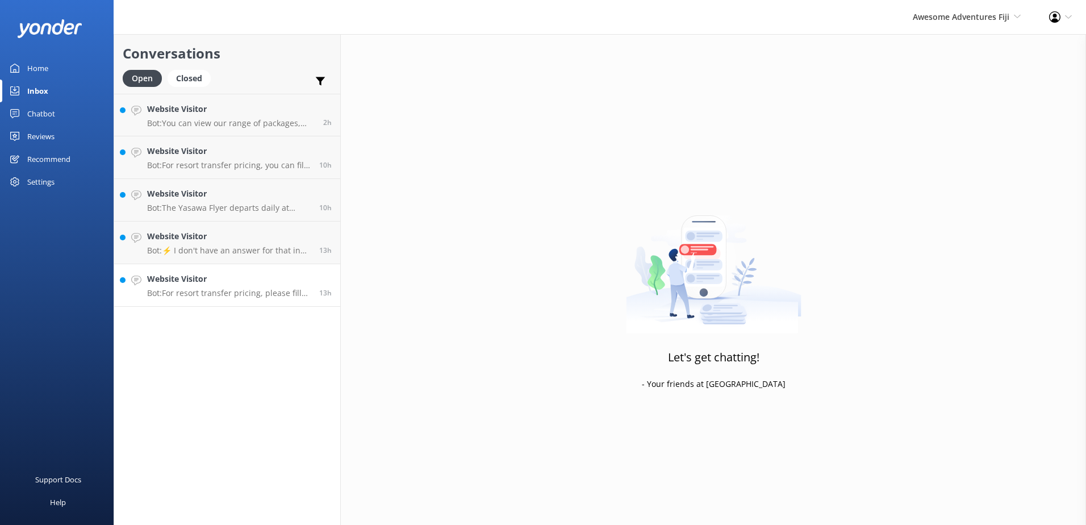
click at [268, 290] on p "Bot: For resort transfer pricing, please fill out your details and desired reso…" at bounding box center [229, 293] width 164 height 10
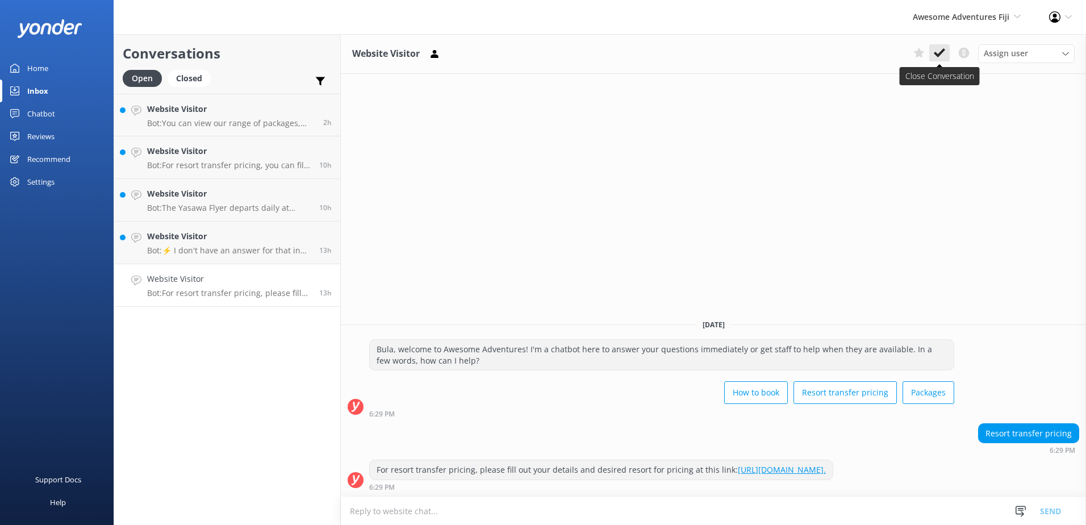
click at [933, 60] on button at bounding box center [939, 52] width 20 height 17
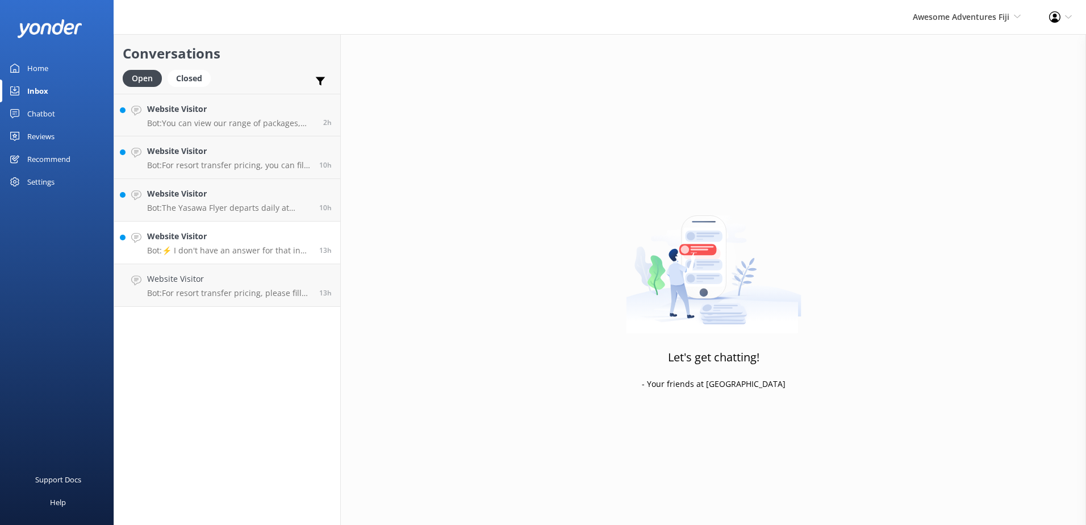
click at [227, 251] on p "Bot: ⚡ I don't have an answer for that in my knowledge base. Please try and rep…" at bounding box center [229, 250] width 164 height 10
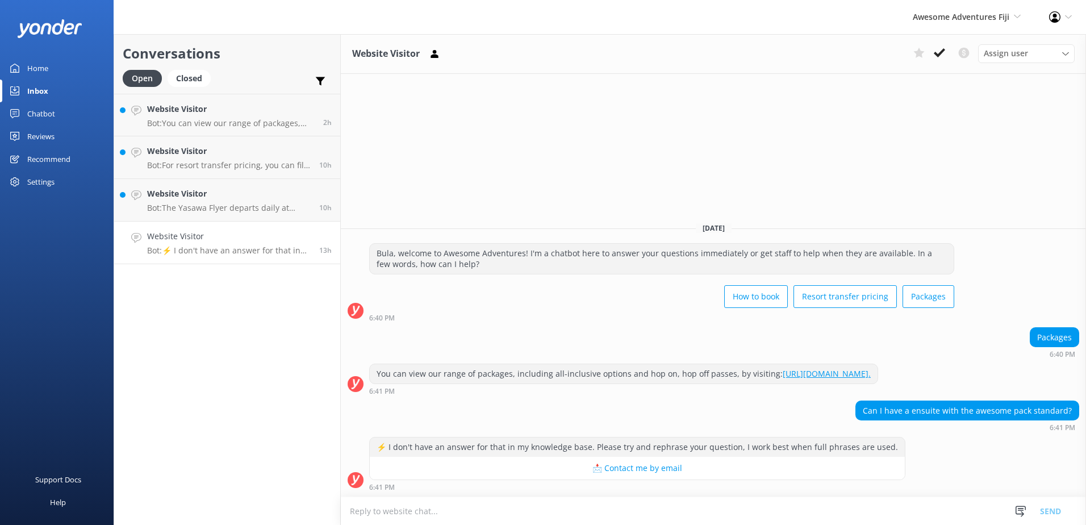
click at [1065, 230] on div "Yesterday Bula, welcome to Awesome Adventures! I'm a chatbot here to answer you…" at bounding box center [713, 354] width 745 height 283
click at [649, 506] on textarea at bounding box center [713, 511] width 745 height 28
paste textarea "Please contact & liaise directly with our Awesome Adventures Fiji Reservations …"
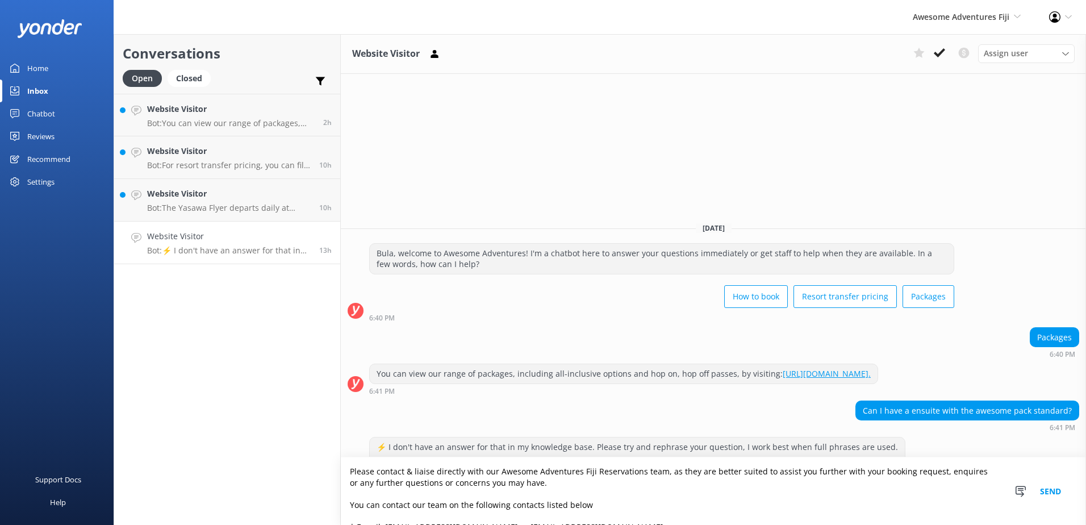
scroll to position [86, 0]
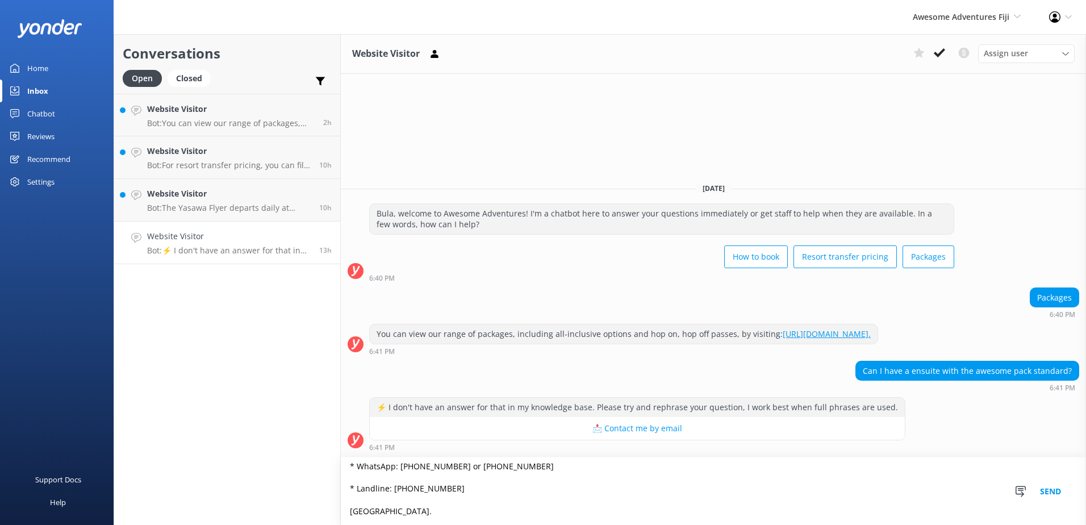
type textarea "Please contact & liaise directly with our Awesome Adventures Fiji Reservations …"
click at [1059, 500] on button "Send" at bounding box center [1050, 491] width 43 height 68
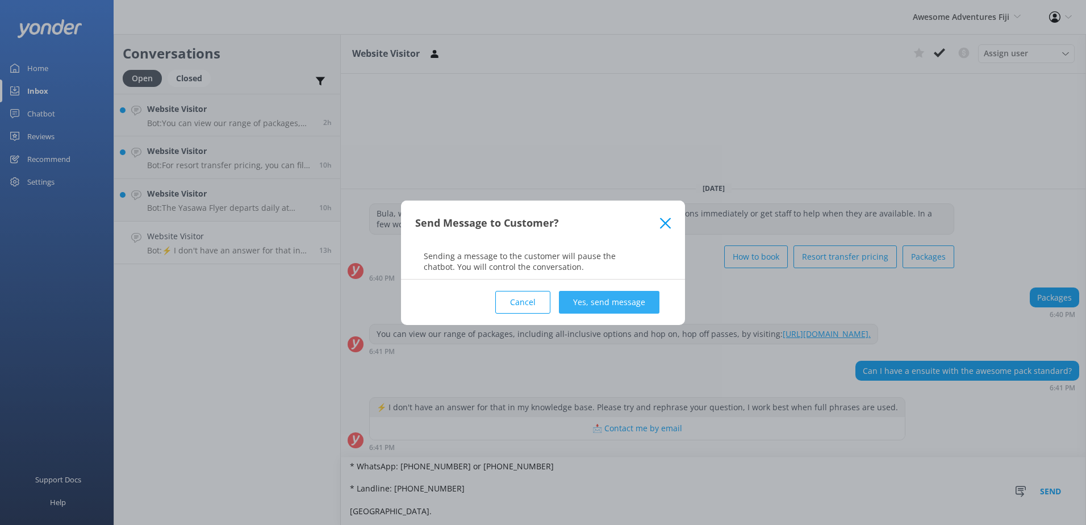
click at [587, 293] on button "Yes, send message" at bounding box center [609, 302] width 101 height 23
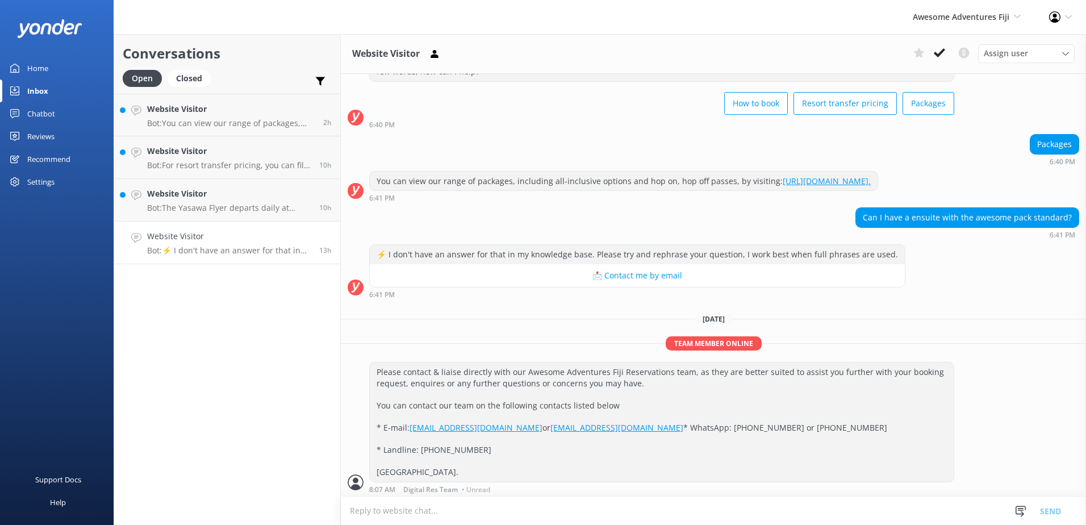
scroll to position [89, 0]
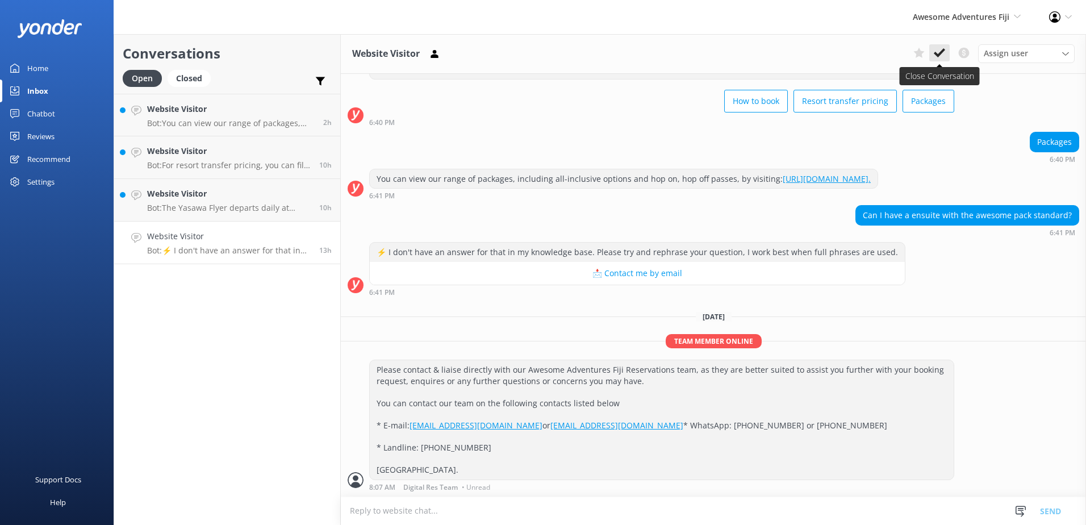
click at [932, 55] on button at bounding box center [939, 52] width 20 height 17
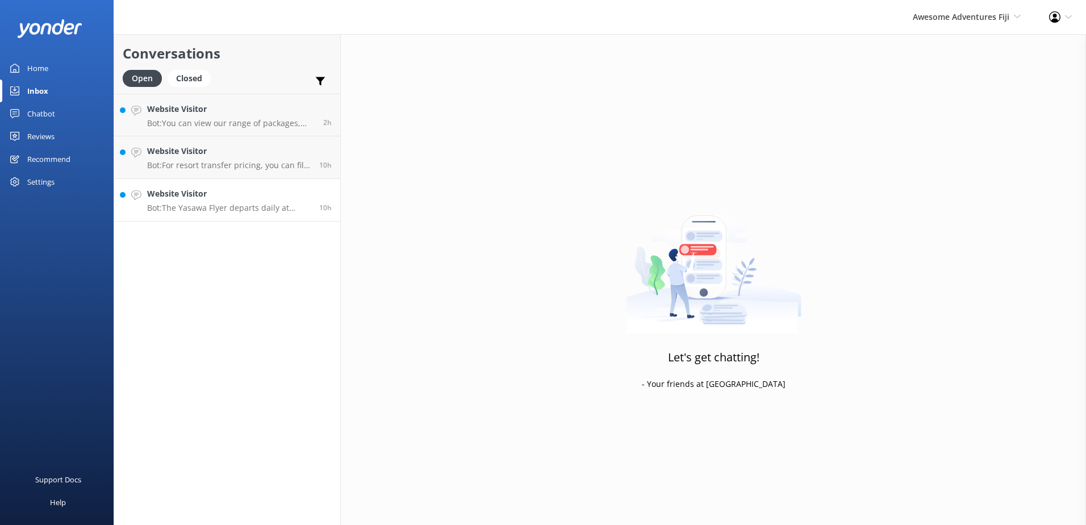
click at [239, 210] on p "Bot: The Yasawa Flyer departs daily at 8.45am from Port Denarau. There is no de…" at bounding box center [229, 208] width 164 height 10
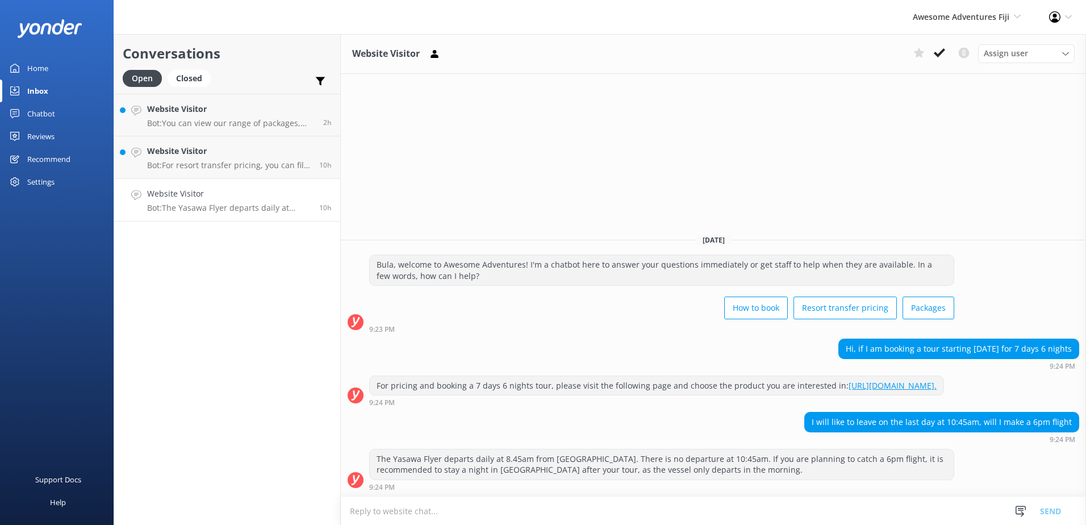
click at [581, 506] on textarea at bounding box center [713, 511] width 745 height 28
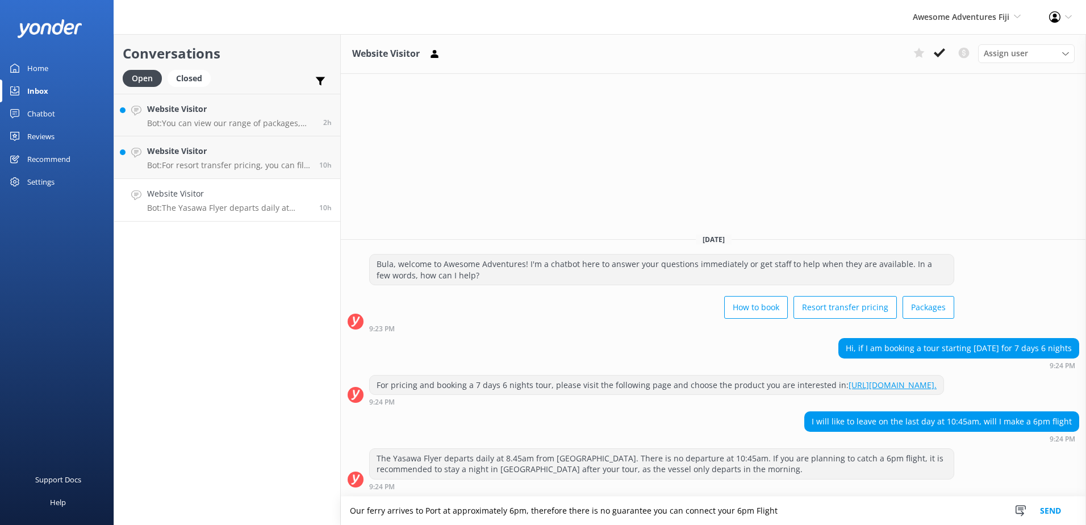
drag, startPoint x: 785, startPoint y: 508, endPoint x: 185, endPoint y: 466, distance: 601.3
click at [185, 466] on div "Conversations Open Closed Important Converted Assigned to me Unassigned Website…" at bounding box center [600, 279] width 973 height 491
paste textarea "is scheduled to arrive at the port around 6:00 PM; therefore, we cannot guarant…"
type textarea "Our ferry is scheduled to arrive at the port around 6:00 PM; therefore, we cann…"
click at [1048, 502] on button "Send" at bounding box center [1050, 510] width 43 height 28
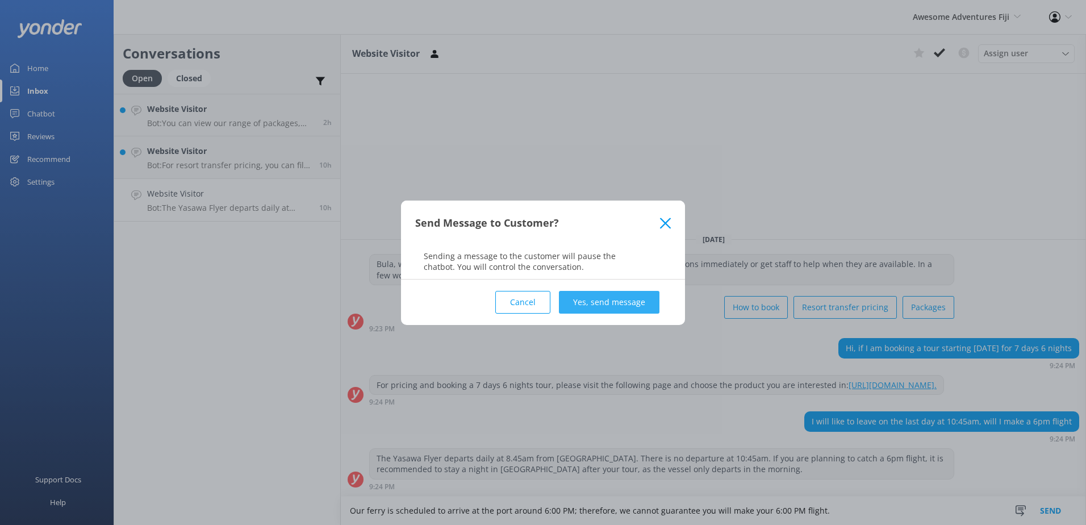
click at [643, 295] on button "Yes, send message" at bounding box center [609, 302] width 101 height 23
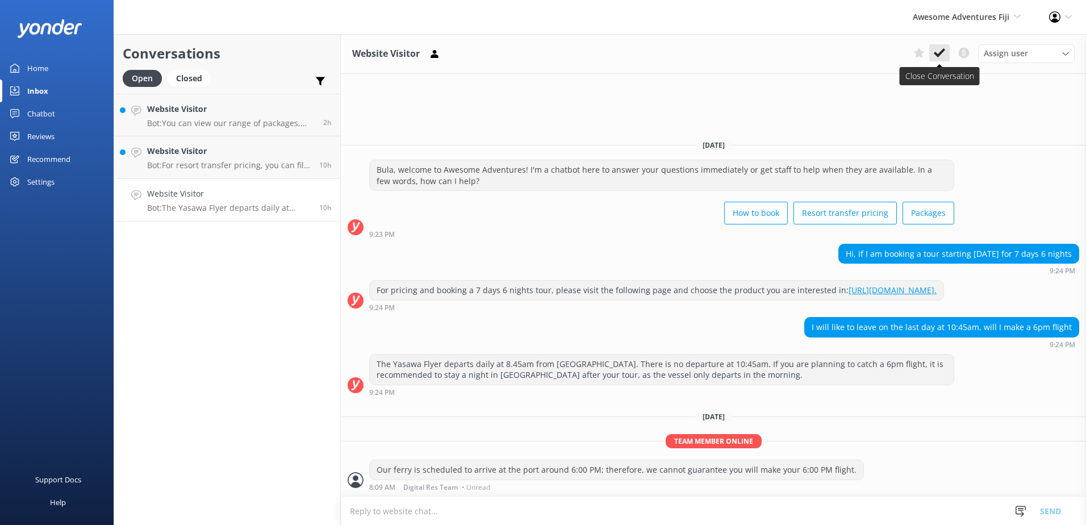
click at [936, 52] on use at bounding box center [939, 52] width 11 height 9
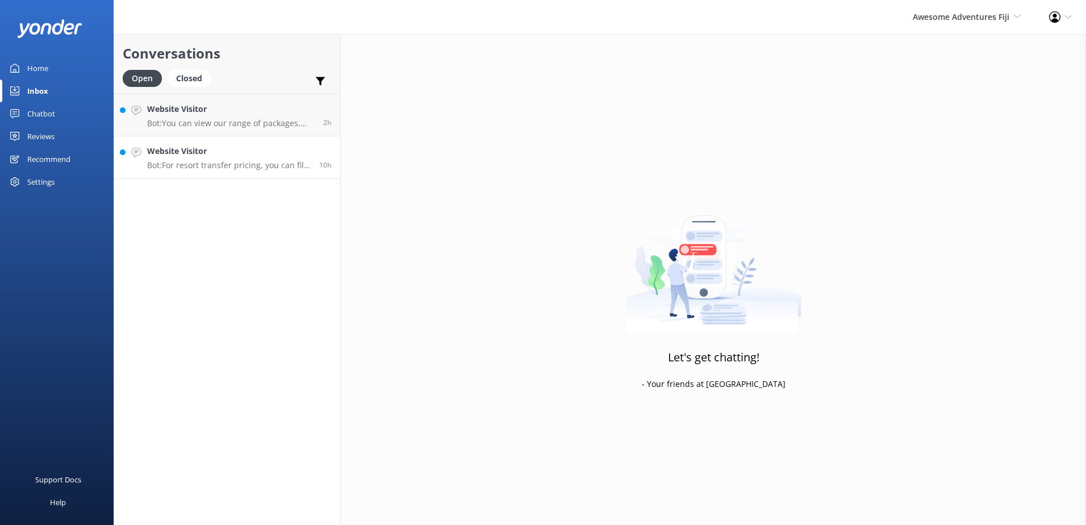
click at [249, 177] on link "Website Visitor Bot: For resort transfer pricing, you can fill out your details…" at bounding box center [227, 157] width 226 height 43
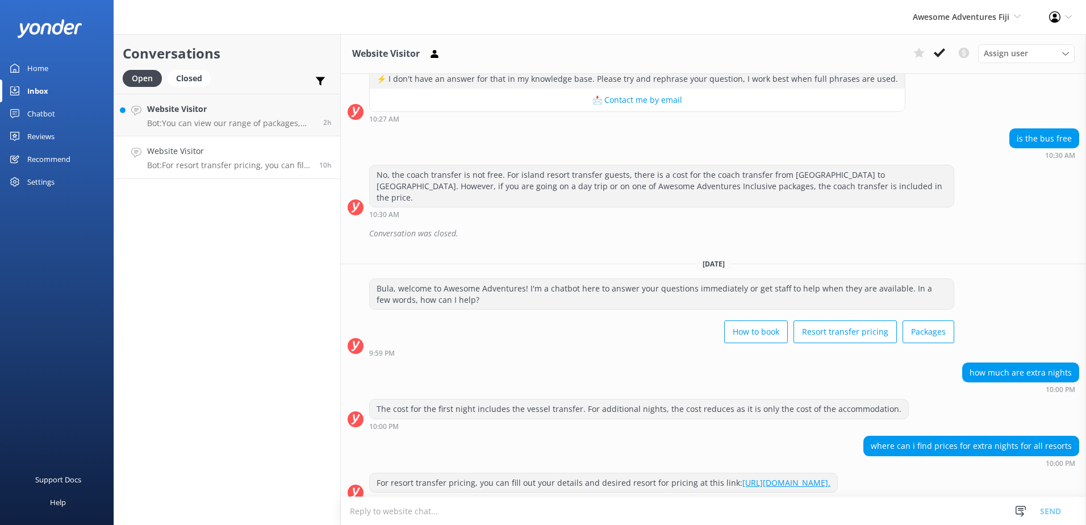
scroll to position [378, 0]
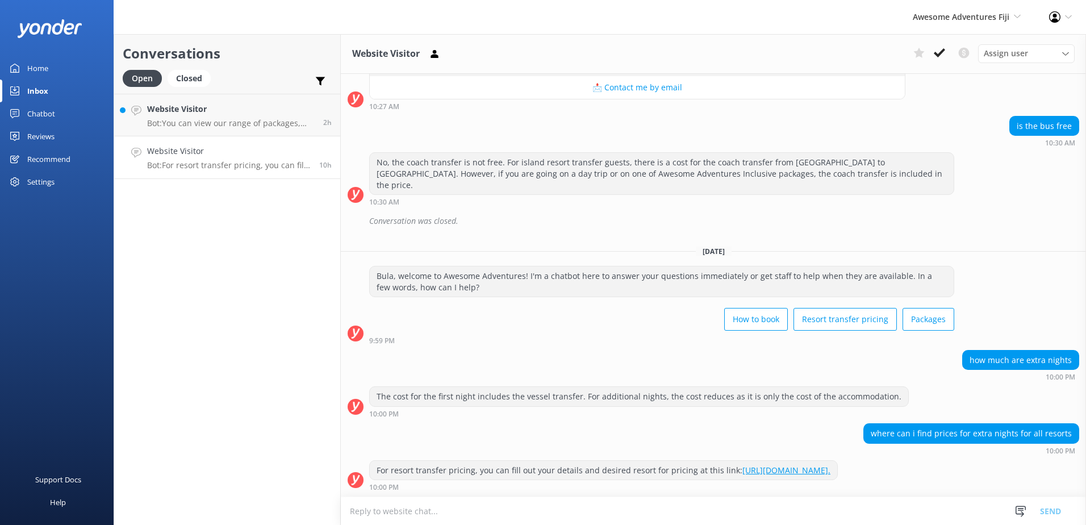
click at [613, 504] on textarea at bounding box center [713, 511] width 745 height 28
type textarea "If you are planning to stay extra nights, you will have to arrange this directl…"
click at [1065, 513] on button "Send" at bounding box center [1050, 510] width 43 height 28
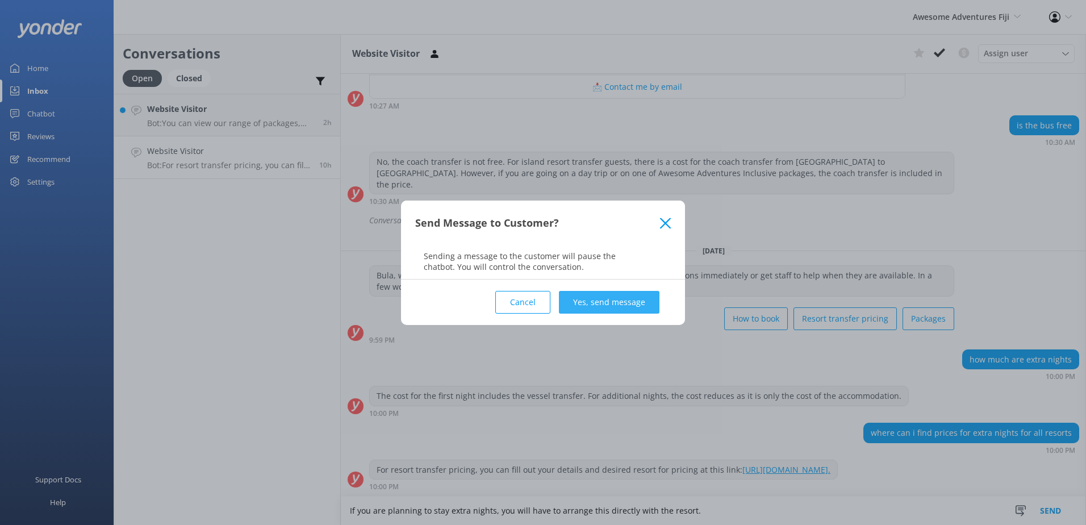
click at [590, 295] on button "Yes, send message" at bounding box center [609, 302] width 101 height 23
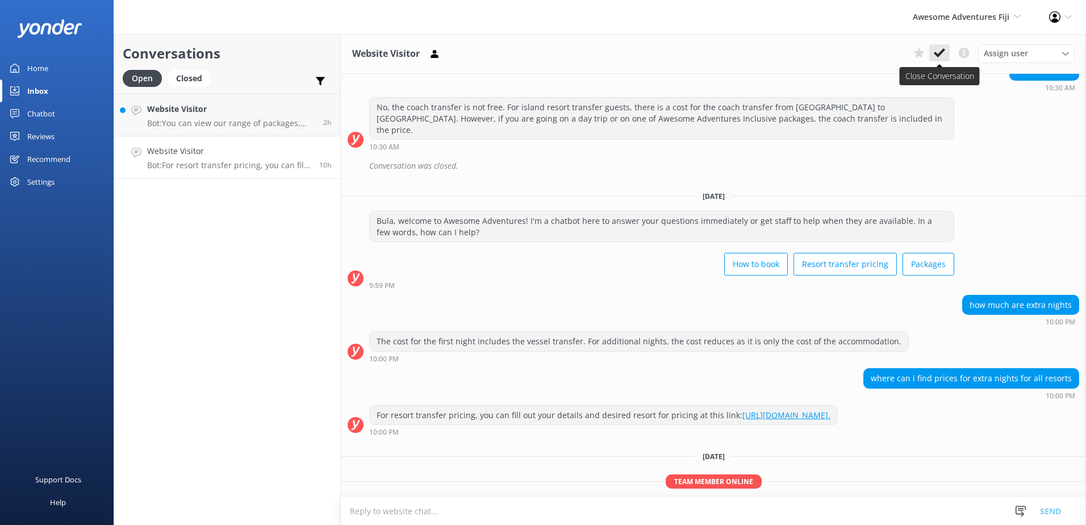
scroll to position [473, 0]
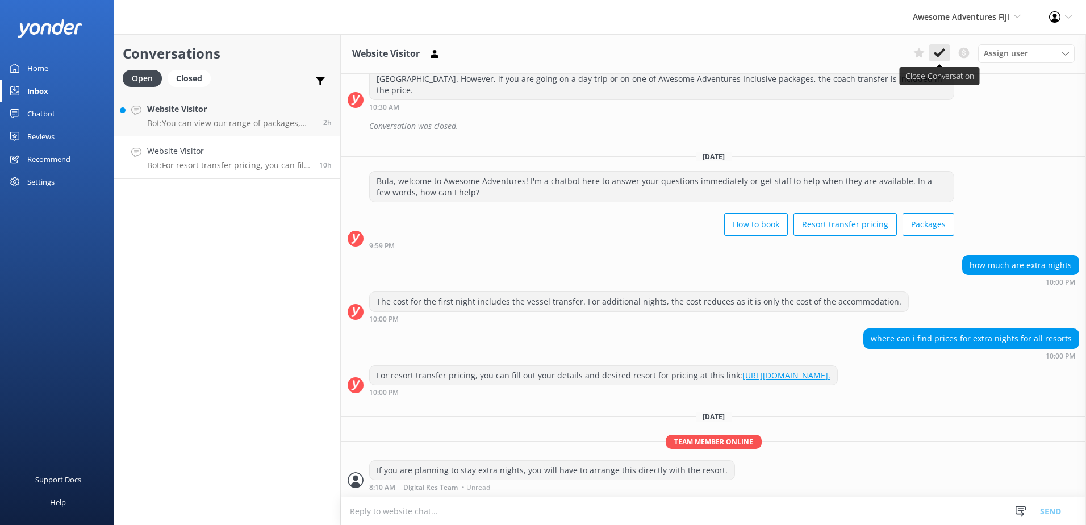
click at [941, 53] on use at bounding box center [939, 52] width 11 height 9
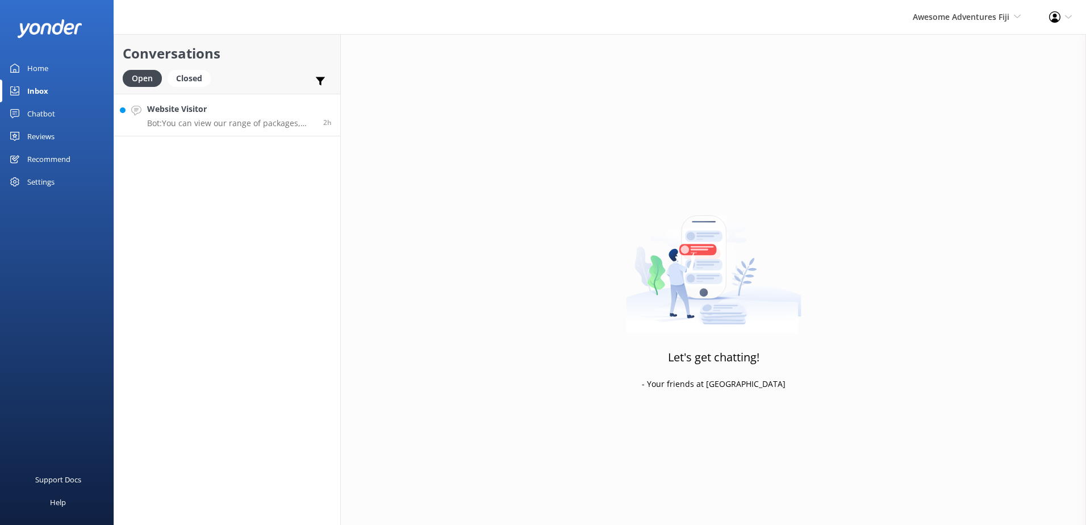
click at [277, 121] on p "Bot: You can view our range of packages, including all-inclusive options and ho…" at bounding box center [231, 123] width 168 height 10
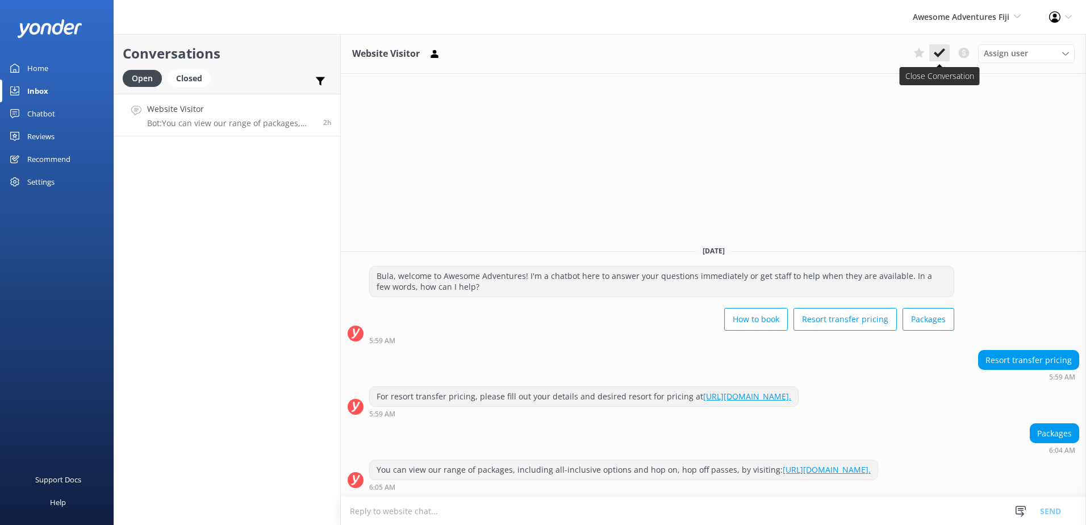
click at [944, 52] on icon at bounding box center [939, 52] width 11 height 11
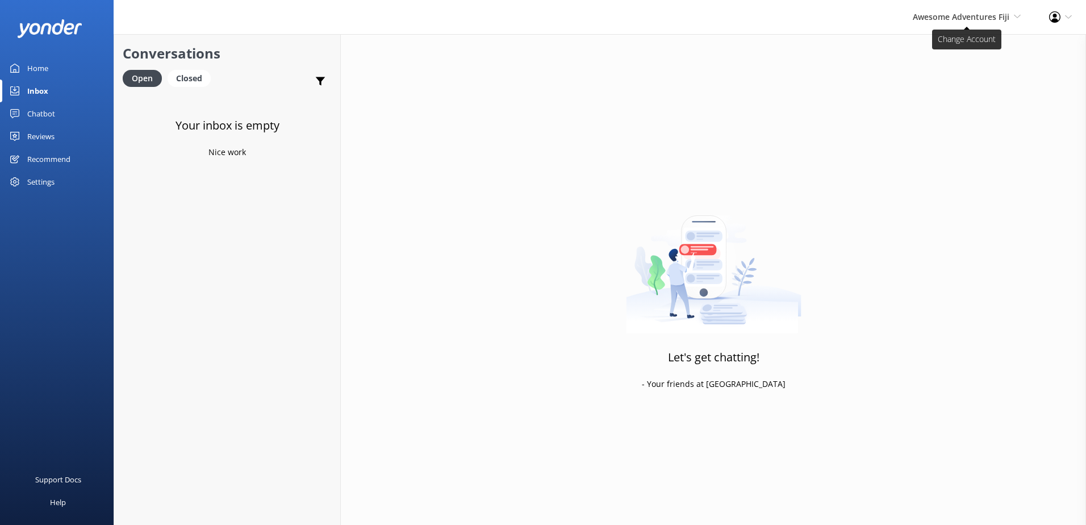
click at [956, 20] on span "Awesome Adventures Fiji" at bounding box center [961, 16] width 97 height 11
click at [953, 112] on link "Malamala Beach Club" at bounding box center [979, 103] width 114 height 27
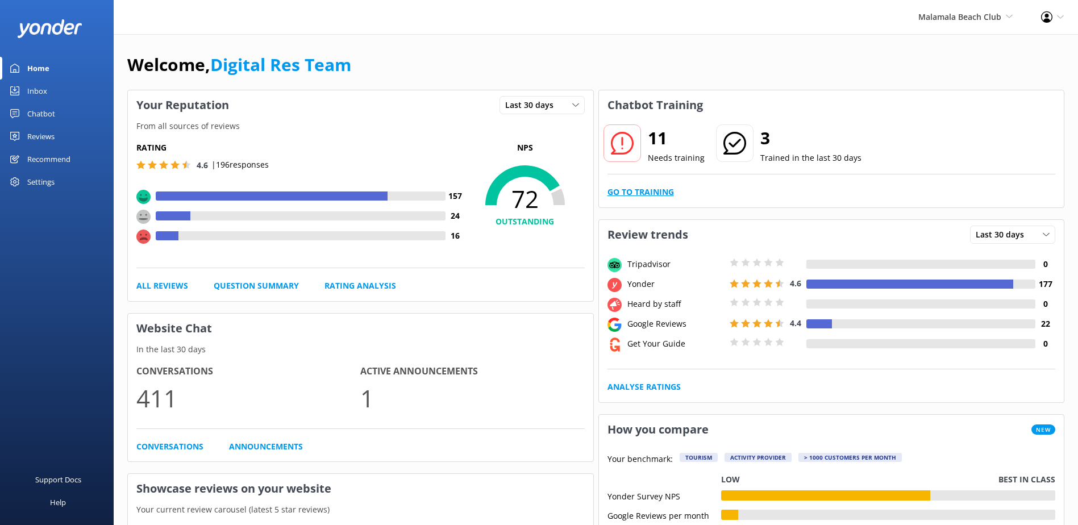
click at [625, 194] on link "Go to Training" at bounding box center [640, 192] width 66 height 12
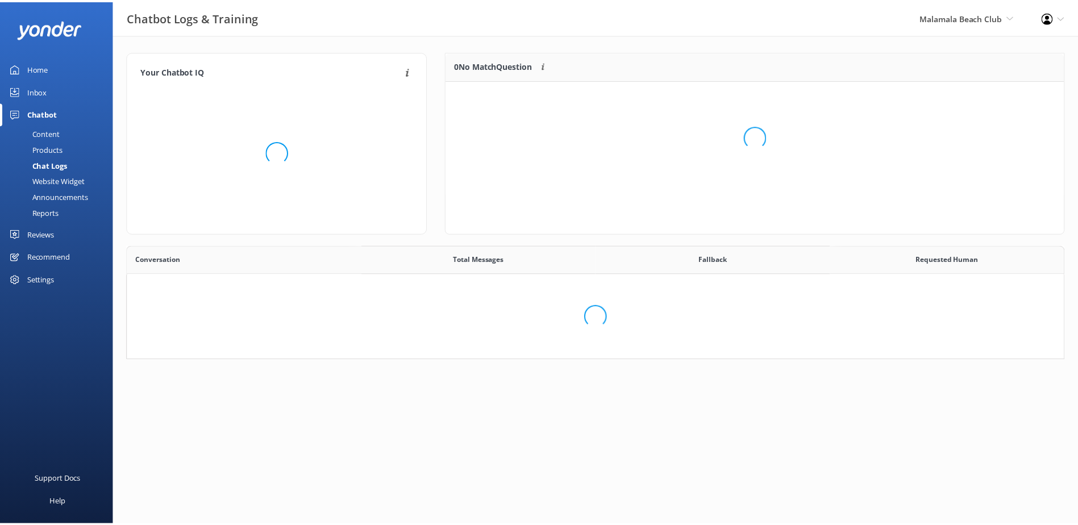
scroll to position [390, 927]
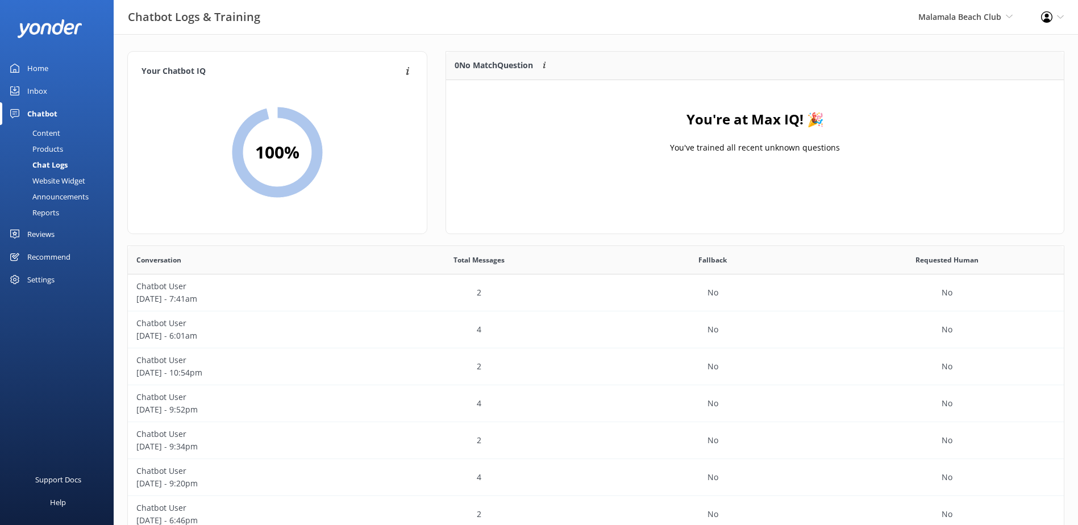
click at [33, 96] on div "Inbox" at bounding box center [37, 91] width 20 height 23
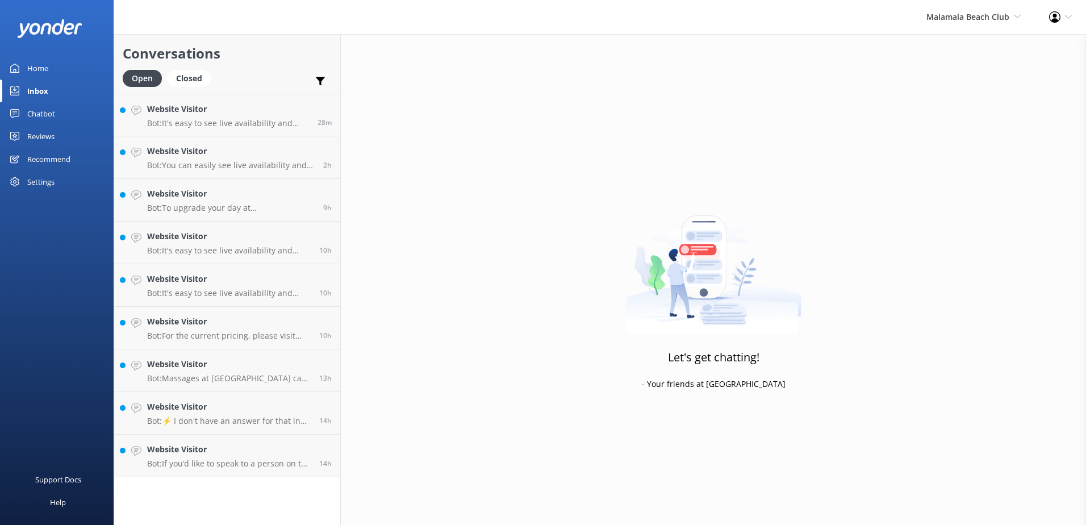
click at [44, 115] on div "Chatbot" at bounding box center [41, 113] width 28 height 23
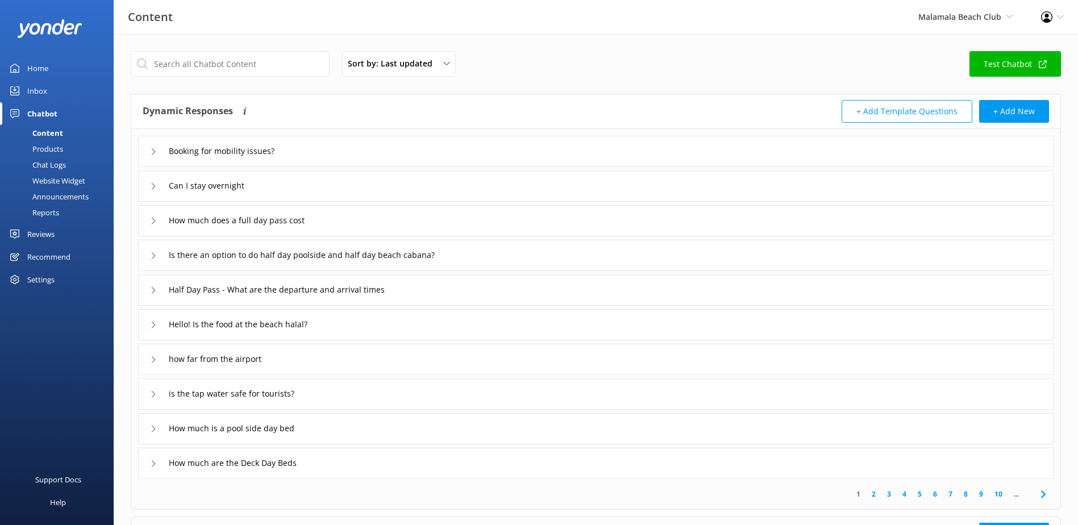
click at [52, 163] on div "Chat Logs" at bounding box center [36, 165] width 59 height 16
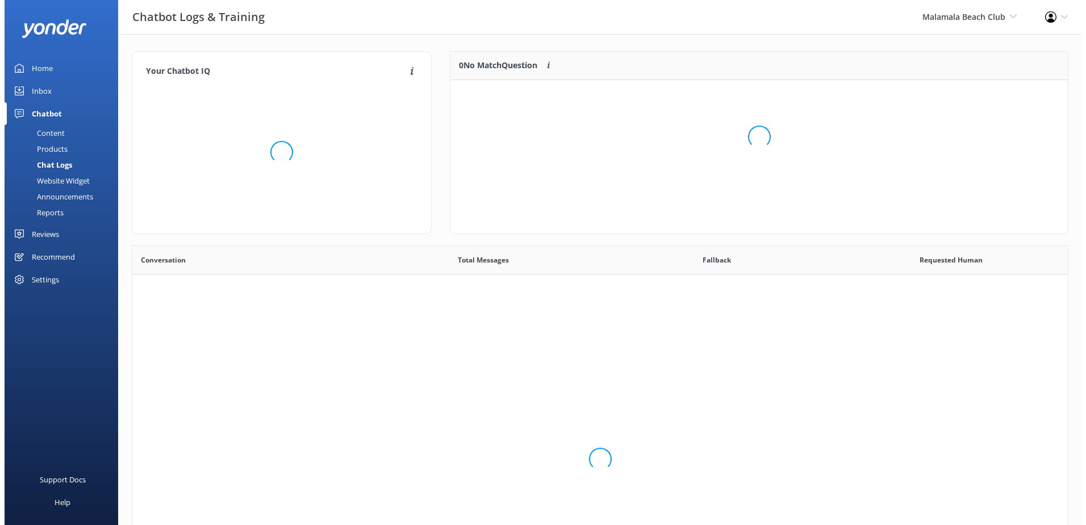
scroll to position [390, 927]
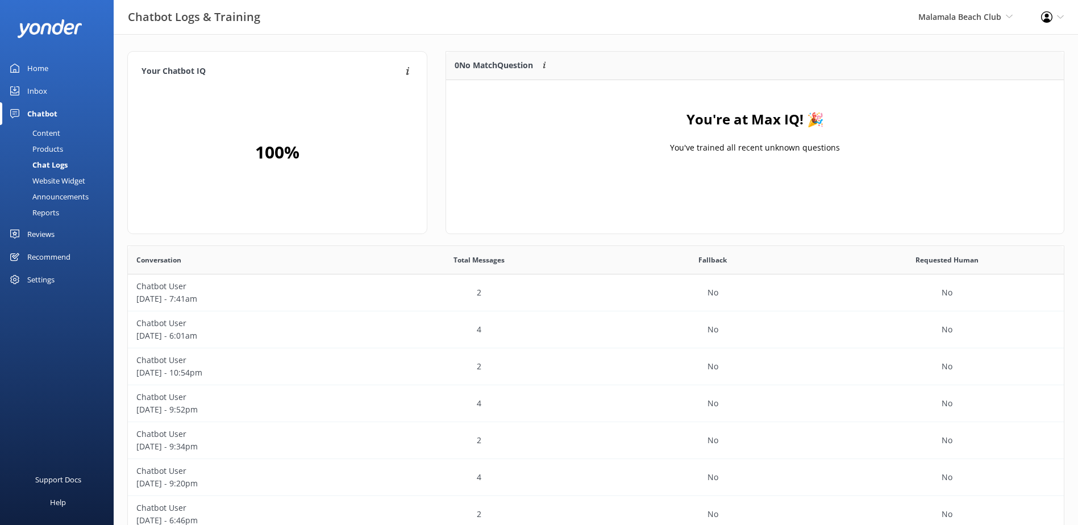
click at [686, 126] on h4 "You're at Max IQ! 🎉" at bounding box center [754, 120] width 137 height 22
click at [382, 112] on div "100 %" at bounding box center [277, 152] width 272 height 135
click at [569, 107] on div "You're at Max IQ! 🎉 You've trained all recent unknown questions" at bounding box center [754, 137] width 617 height 114
click at [26, 89] on link "Inbox" at bounding box center [57, 91] width 114 height 23
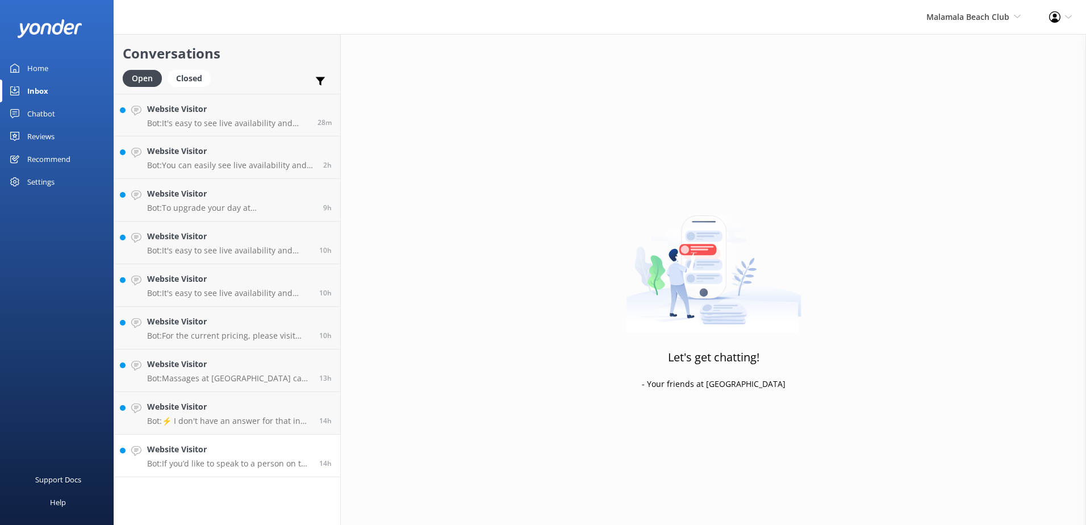
click at [247, 465] on p "Bot: If you’d like to speak to a person on the Malamala Beach Club team, please…" at bounding box center [229, 463] width 164 height 10
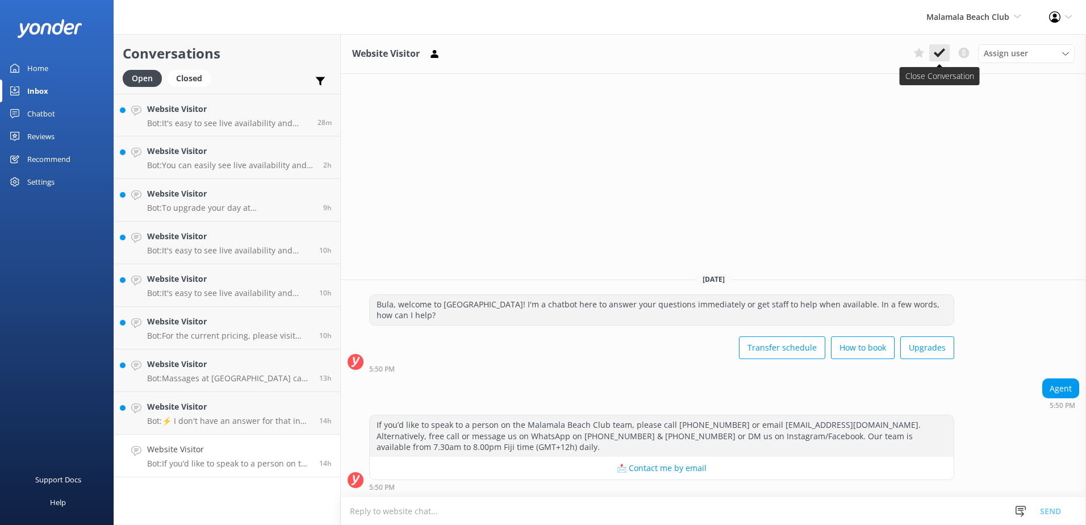
click at [937, 59] on button at bounding box center [939, 52] width 20 height 17
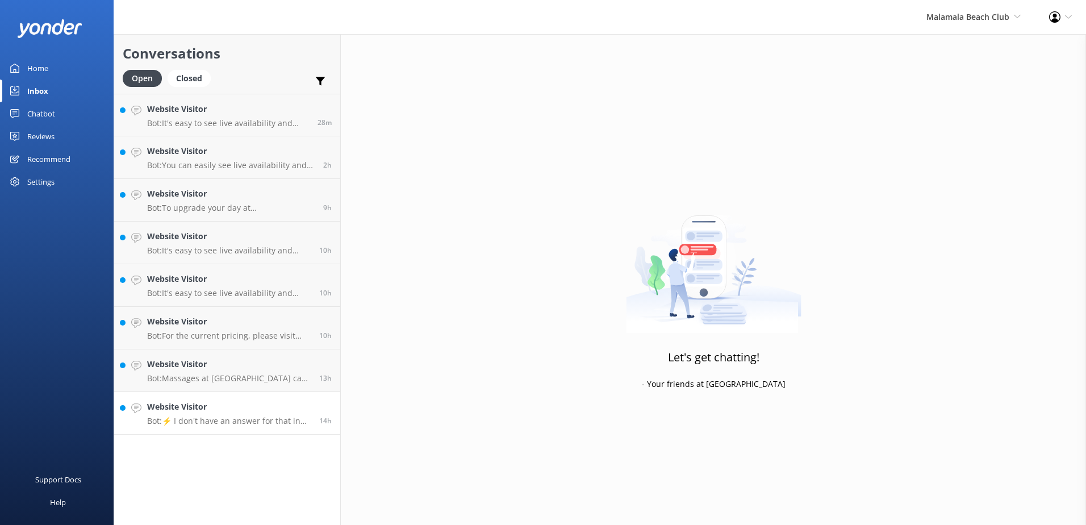
click at [236, 407] on h4 "Website Visitor" at bounding box center [229, 406] width 164 height 12
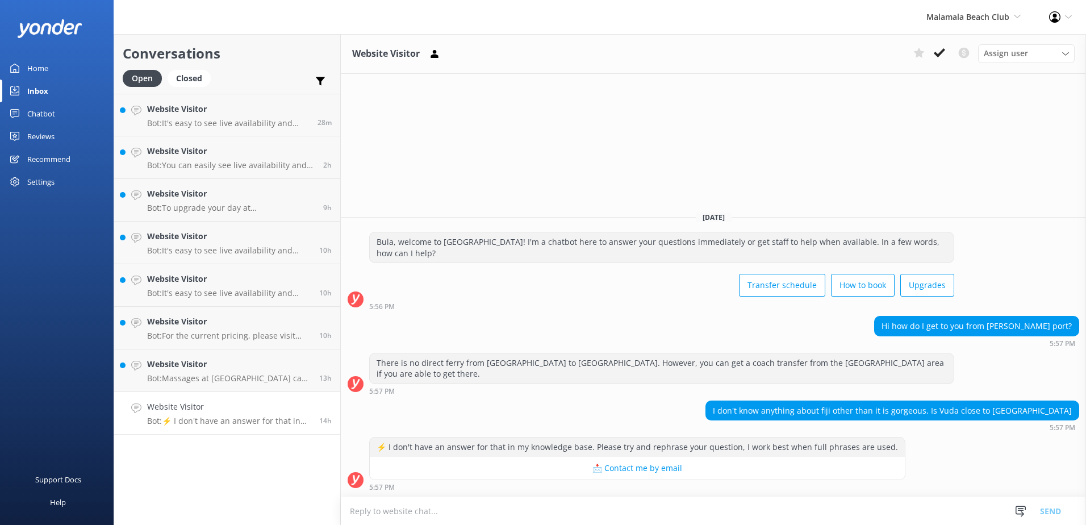
click at [635, 521] on textarea at bounding box center [713, 511] width 745 height 28
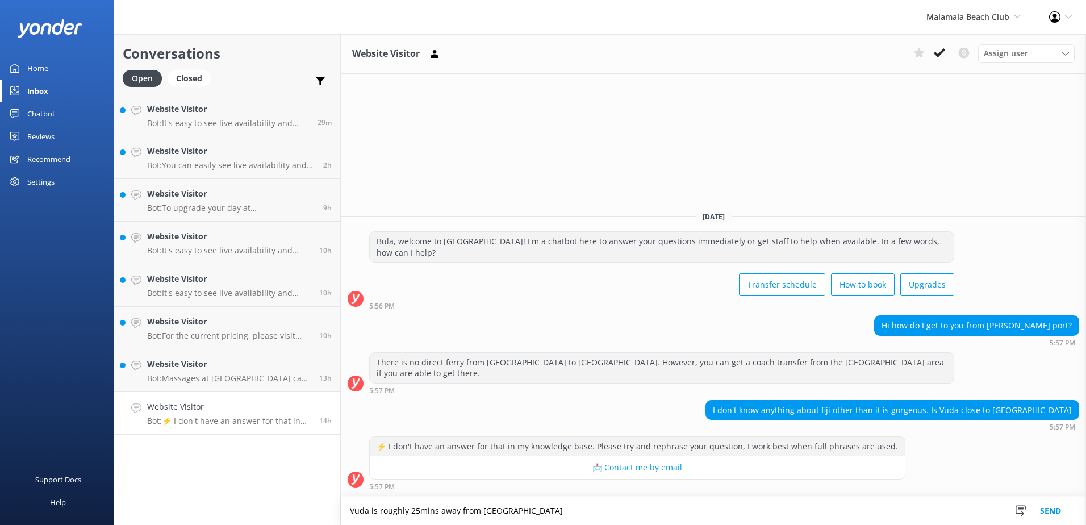
click at [418, 510] on textarea "Vuda is roughly 25mins away from [GEOGRAPHIC_DATA]" at bounding box center [713, 510] width 745 height 28
click at [526, 510] on textarea "Vuda is roughly 20mins away from [GEOGRAPHIC_DATA]" at bounding box center [713, 510] width 745 height 28
type textarea "Vuda is roughly 20mins away from [GEOGRAPHIC_DATA]."
click at [1053, 513] on button "Send" at bounding box center [1050, 510] width 43 height 28
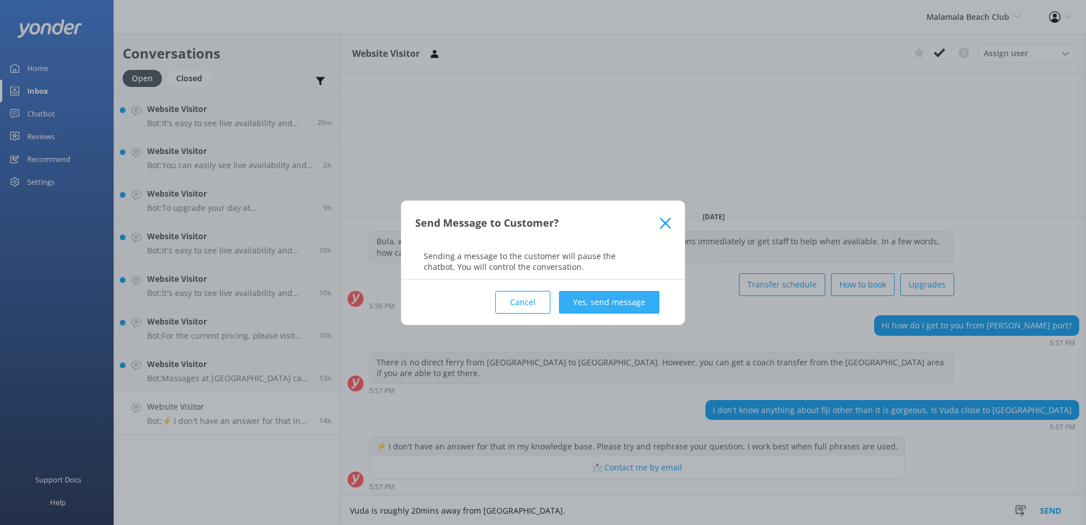
click at [618, 304] on button "Yes, send message" at bounding box center [609, 302] width 101 height 23
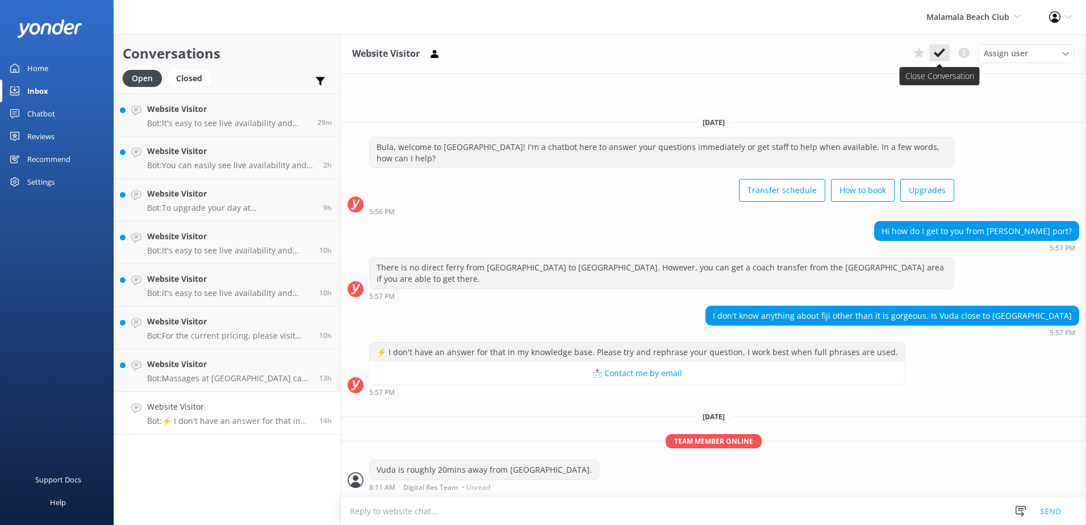
click at [948, 55] on button at bounding box center [939, 52] width 20 height 17
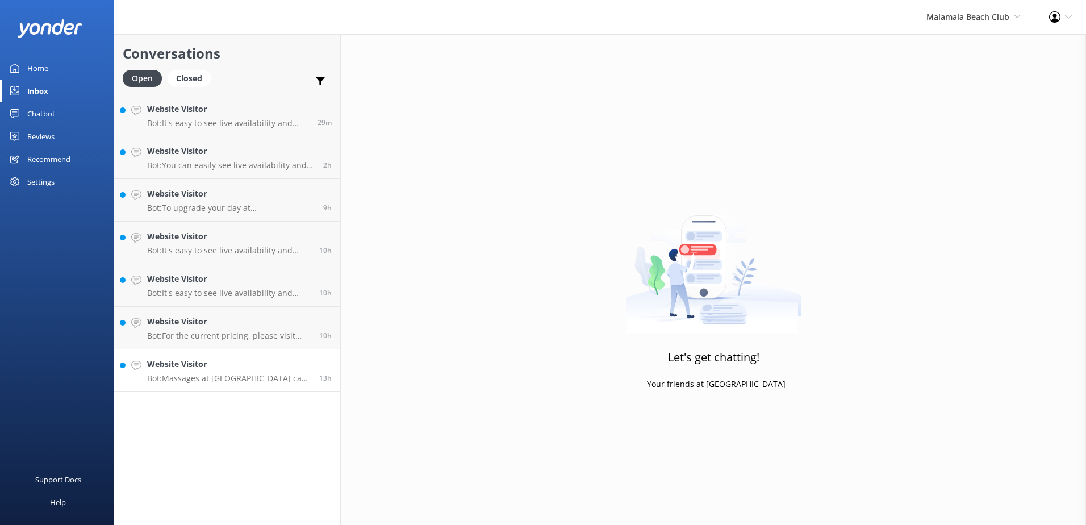
click at [261, 372] on div "Website Visitor Bot: Massages at [GEOGRAPHIC_DATA] can only be booked on the da…" at bounding box center [229, 370] width 164 height 25
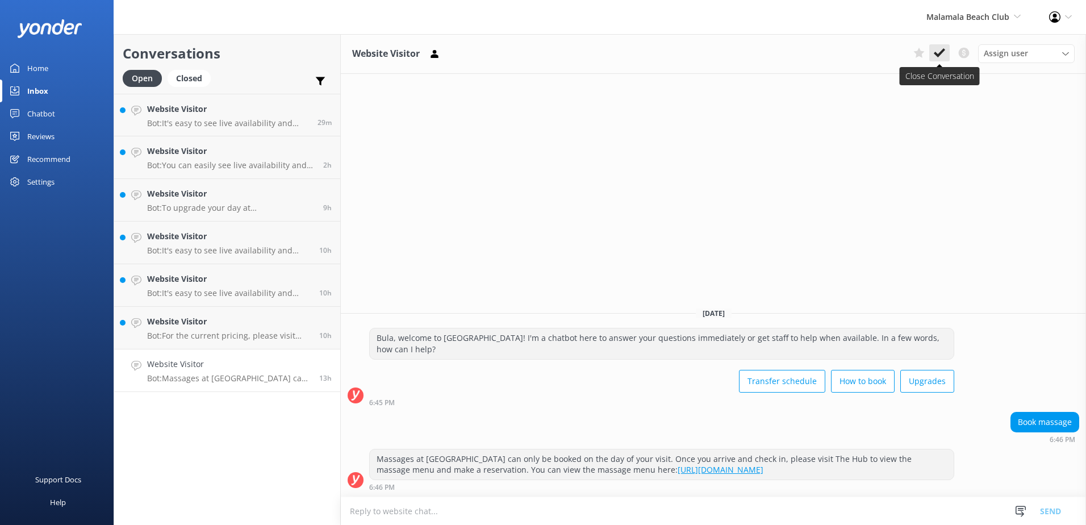
click at [940, 51] on icon at bounding box center [939, 52] width 11 height 11
click at [277, 327] on h4 "Website Visitor" at bounding box center [229, 321] width 164 height 12
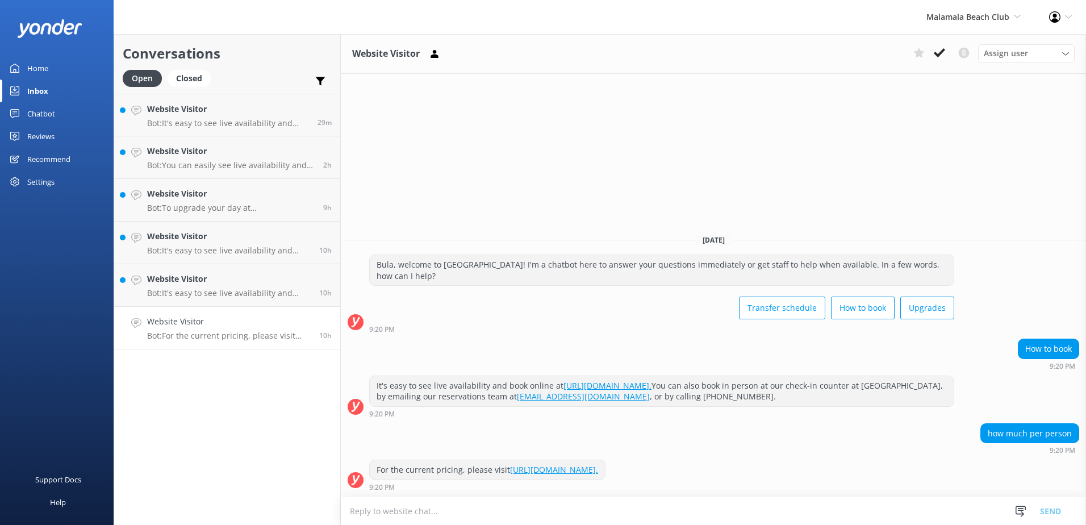
click at [588, 471] on link "[URL][DOMAIN_NAME]." at bounding box center [554, 469] width 88 height 11
drag, startPoint x: 673, startPoint y: 470, endPoint x: 378, endPoint y: 470, distance: 295.4
click at [378, 470] on div "For the current pricing, please visit [URL][DOMAIN_NAME]." at bounding box center [487, 469] width 235 height 19
copy div "For the current pricing, please visit [URL][DOMAIN_NAME]."
click at [456, 504] on textarea at bounding box center [713, 511] width 745 height 28
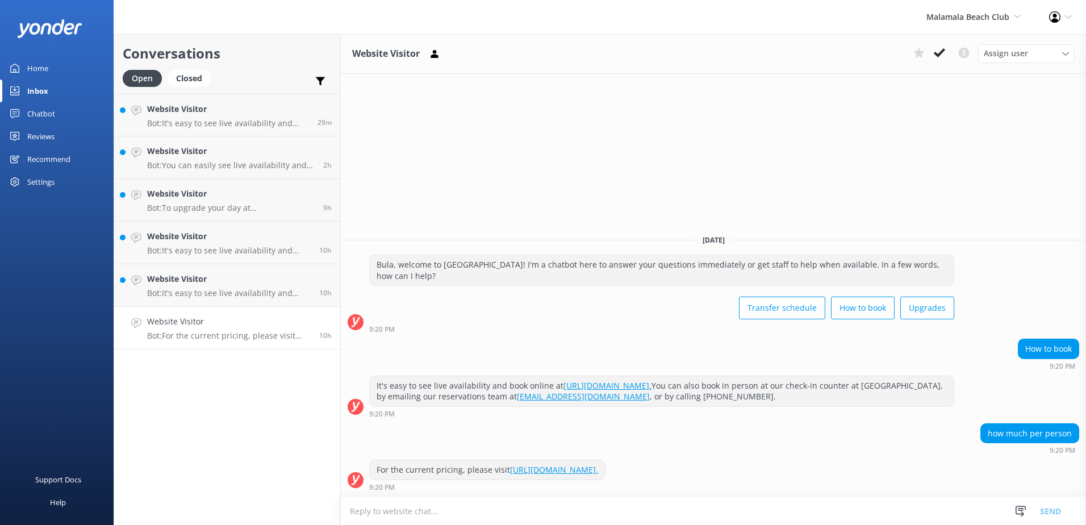
paste textarea "For the current pricing, please visit [URL][DOMAIN_NAME]."
type textarea "For the current pricing, please visit [URL][DOMAIN_NAME]"
click at [1052, 512] on button "Send" at bounding box center [1050, 510] width 43 height 28
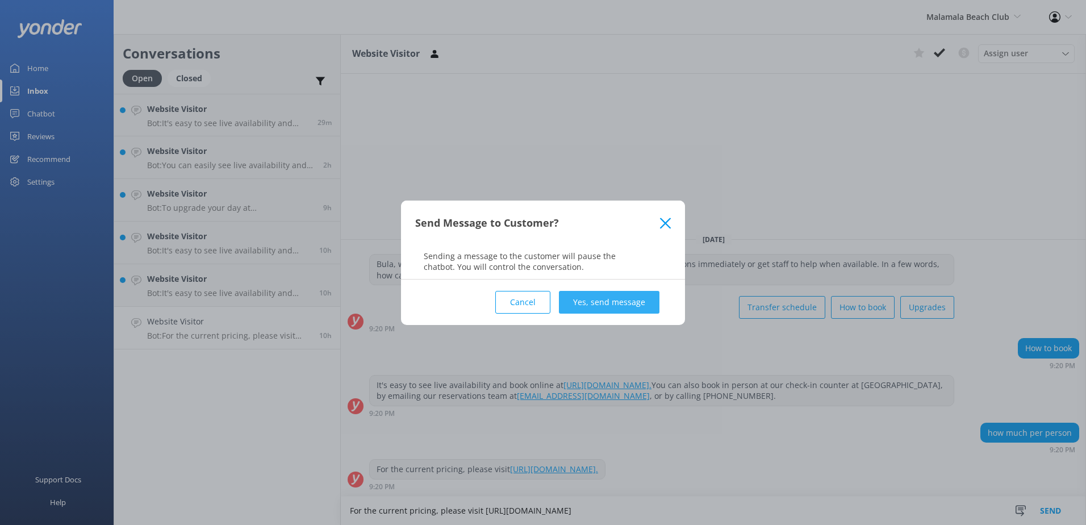
click at [588, 296] on button "Yes, send message" at bounding box center [609, 302] width 101 height 23
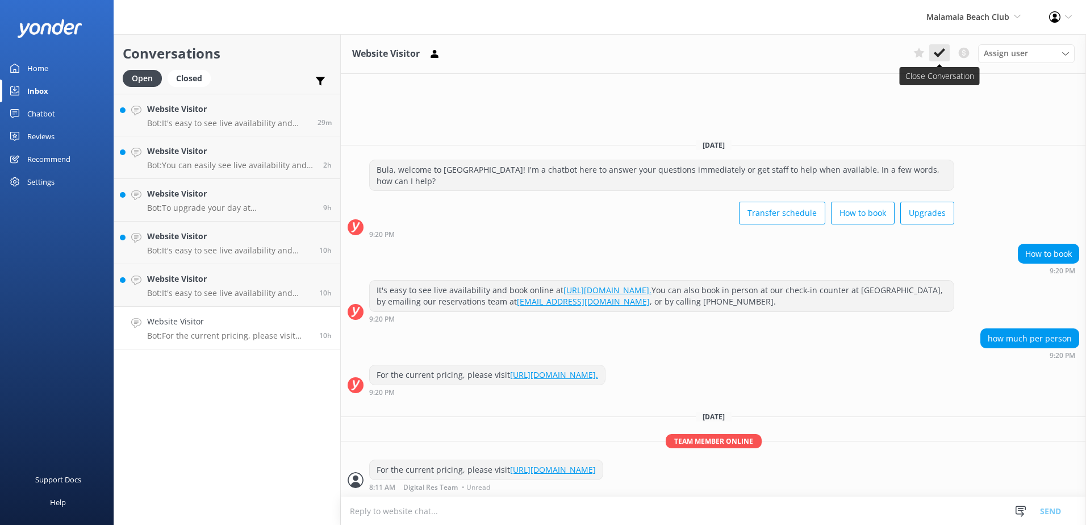
click at [940, 55] on use at bounding box center [939, 52] width 11 height 9
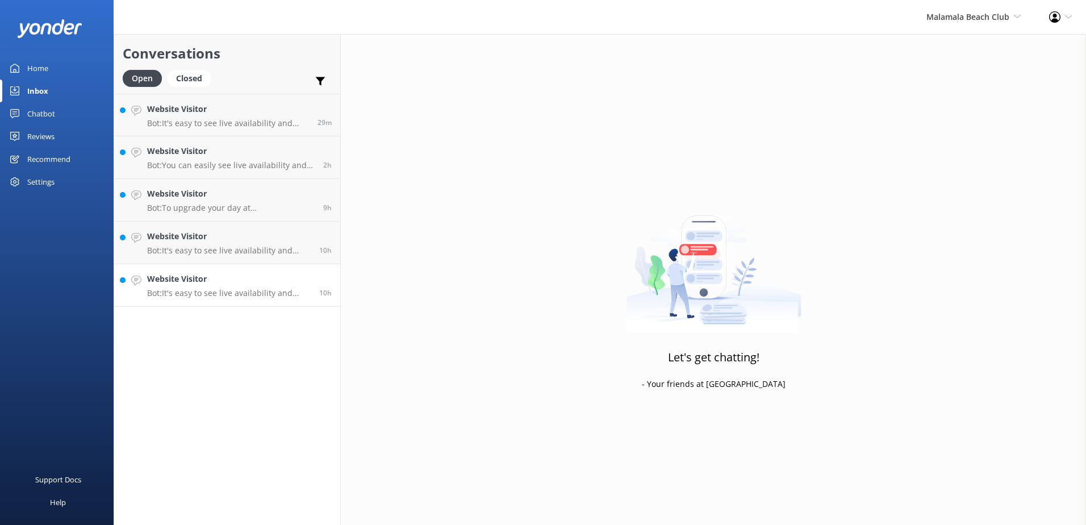
click at [281, 285] on h4 "Website Visitor" at bounding box center [229, 279] width 164 height 12
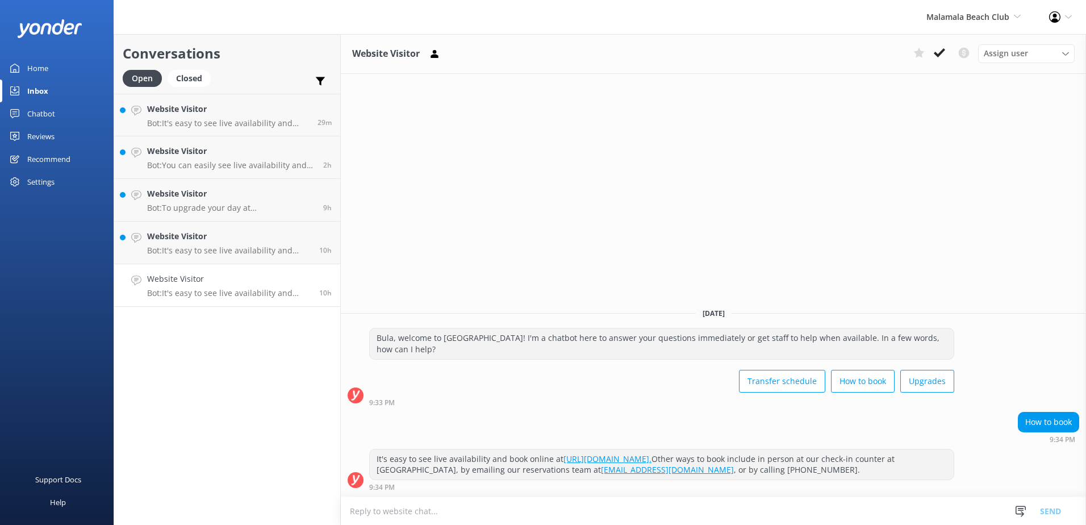
drag, startPoint x: 786, startPoint y: 457, endPoint x: 505, endPoint y: 452, distance: 280.7
click at [505, 452] on div "It's easy to see live availability and book online at [URL][DOMAIN_NAME]. Other…" at bounding box center [662, 464] width 584 height 30
copy div "book online at [URL][DOMAIN_NAME]."
click at [474, 503] on textarea at bounding box center [713, 511] width 745 height 28
paste textarea "book online at [URL][DOMAIN_NAME]."
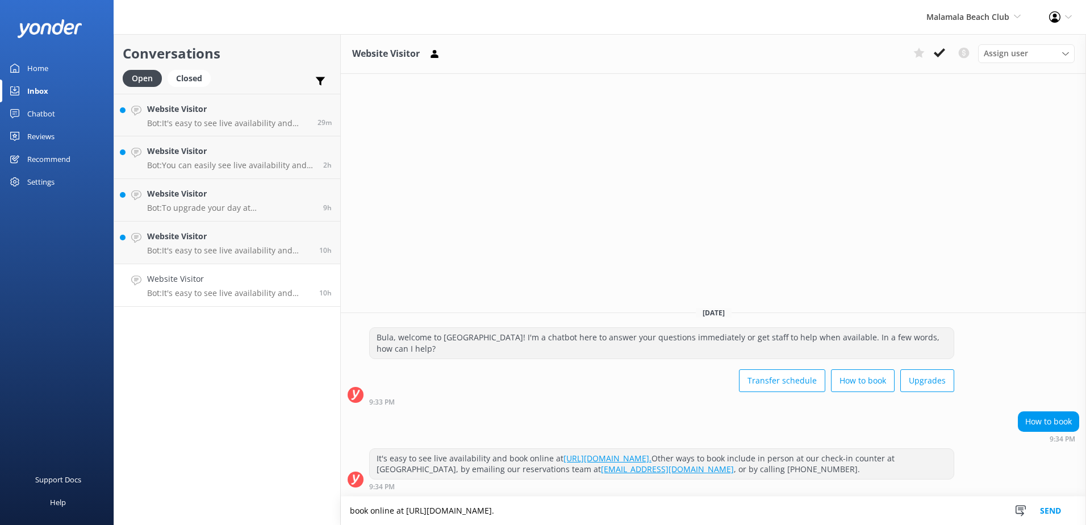
click at [356, 509] on textarea "book online at [URL][DOMAIN_NAME]." at bounding box center [713, 510] width 745 height 28
click at [674, 513] on textarea "Book online at [URL][DOMAIN_NAME]." at bounding box center [713, 510] width 745 height 28
type textarea "Book online at [URL][DOMAIN_NAME]"
click at [1058, 512] on button "Send" at bounding box center [1050, 510] width 43 height 28
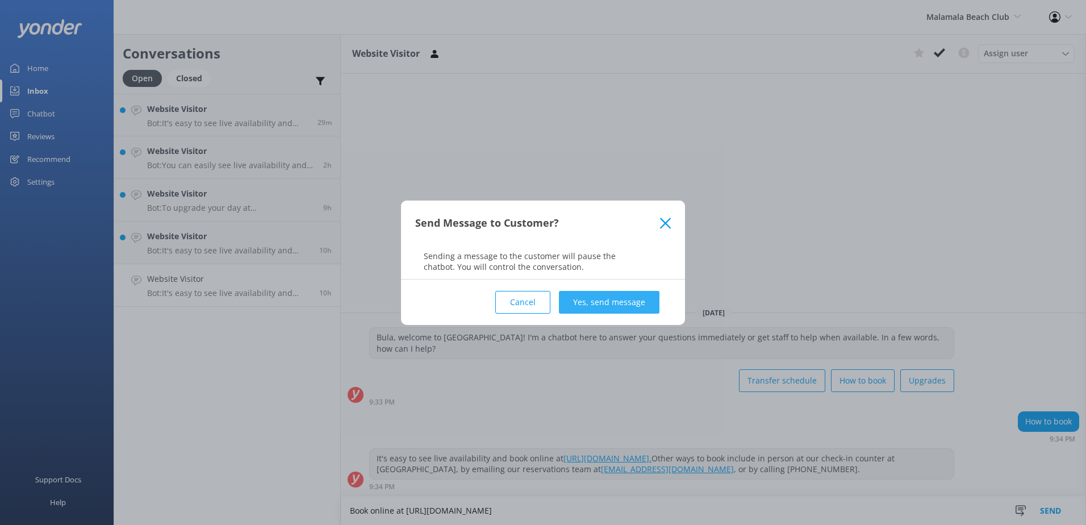
click at [631, 309] on button "Yes, send message" at bounding box center [609, 302] width 101 height 23
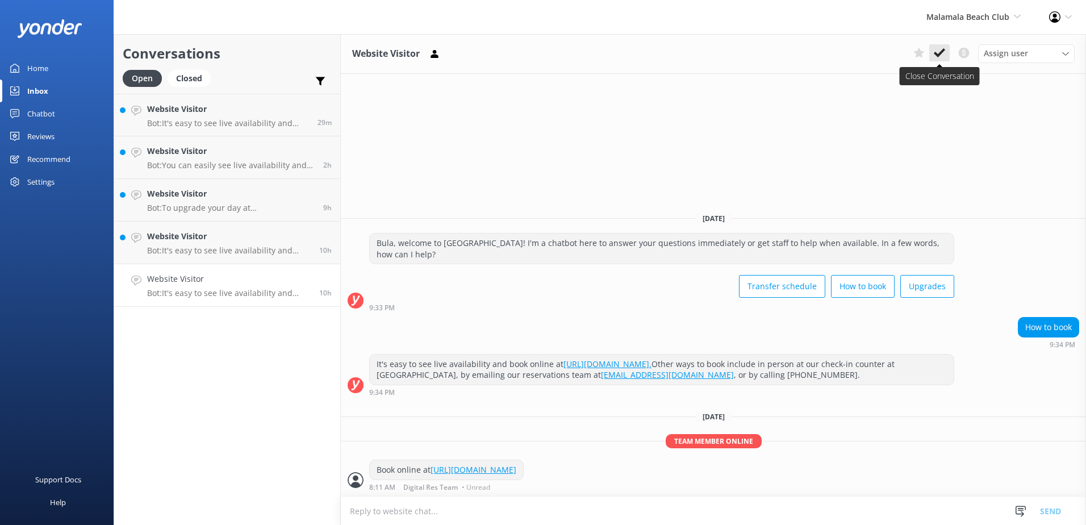
click at [933, 53] on button at bounding box center [939, 52] width 20 height 17
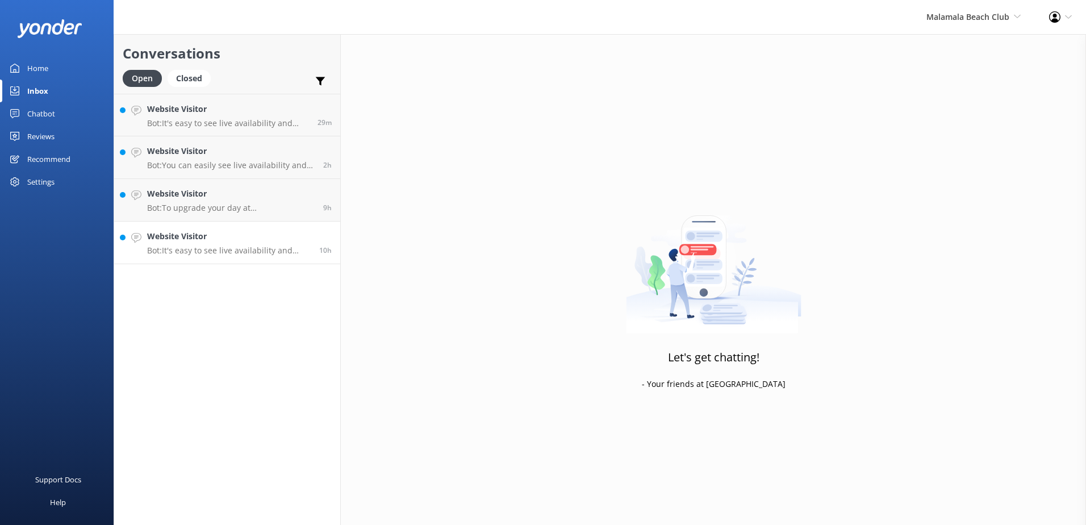
click at [228, 249] on p "Bot: It's easy to see live availability and book online at [URL][DOMAIN_NAME]. …" at bounding box center [229, 250] width 164 height 10
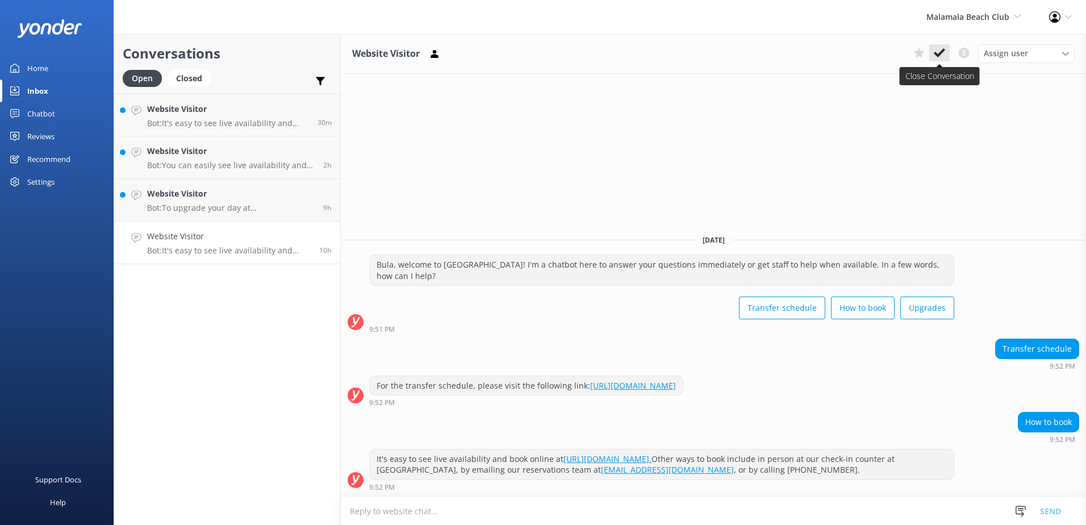
click at [939, 47] on button at bounding box center [939, 52] width 20 height 17
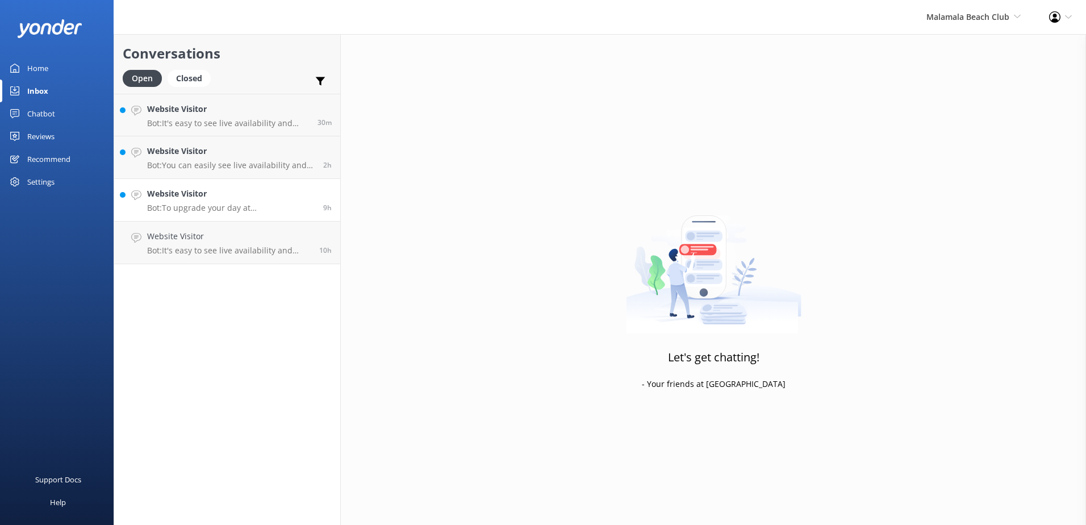
click at [256, 213] on link "Website Visitor Bot: To upgrade your day at [GEOGRAPHIC_DATA], we offer poolsid…" at bounding box center [227, 200] width 226 height 43
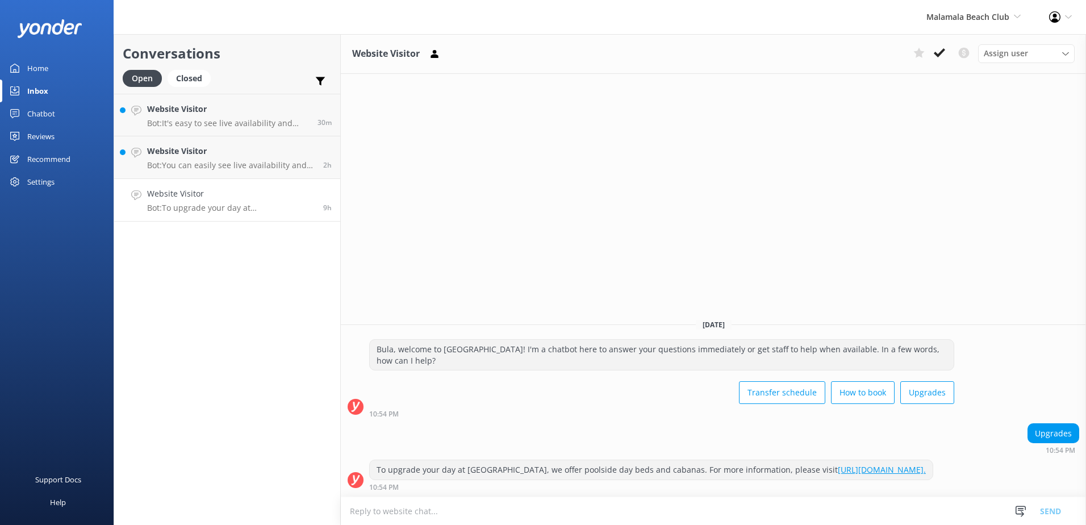
drag, startPoint x: 568, startPoint y: 473, endPoint x: 356, endPoint y: 448, distance: 213.3
click at [356, 460] on div "To upgrade your day at [GEOGRAPHIC_DATA], we offer poolside day beds and cabana…" at bounding box center [713, 475] width 745 height 31
drag, startPoint x: 356, startPoint y: 448, endPoint x: 587, endPoint y: 475, distance: 232.8
click at [587, 475] on div "To upgrade your day at [GEOGRAPHIC_DATA], we offer poolside day beds and cabana…" at bounding box center [651, 469] width 563 height 19
click at [586, 469] on div "To upgrade your day at [GEOGRAPHIC_DATA], we offer poolside day beds and cabana…" at bounding box center [651, 469] width 563 height 19
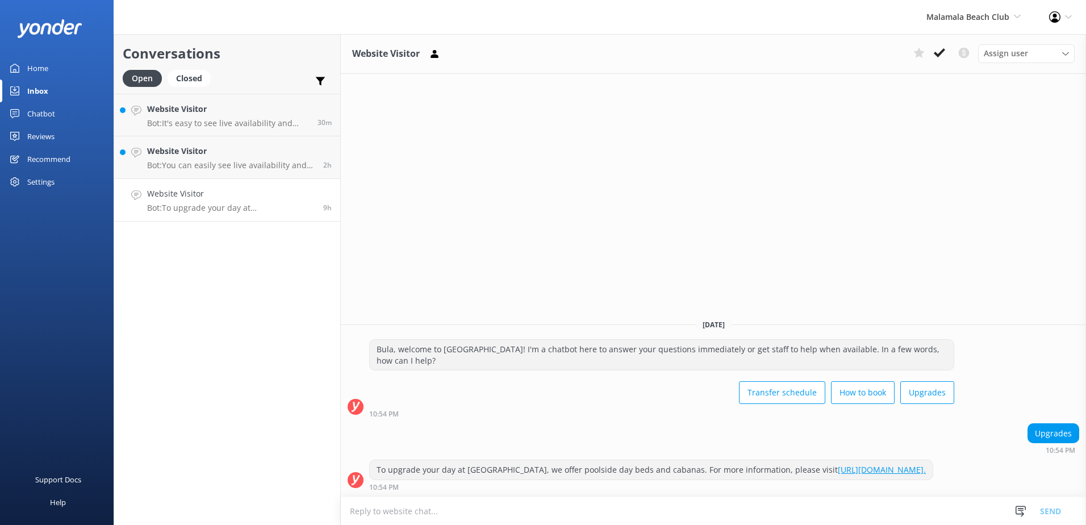
click at [573, 470] on div "To upgrade your day at [GEOGRAPHIC_DATA], we offer poolside day beds and cabana…" at bounding box center [651, 469] width 563 height 19
drag, startPoint x: 938, startPoint y: 54, endPoint x: 924, endPoint y: 61, distance: 15.8
click at [939, 53] on use at bounding box center [939, 52] width 11 height 9
click at [245, 157] on h4 "Website Visitor" at bounding box center [231, 151] width 168 height 12
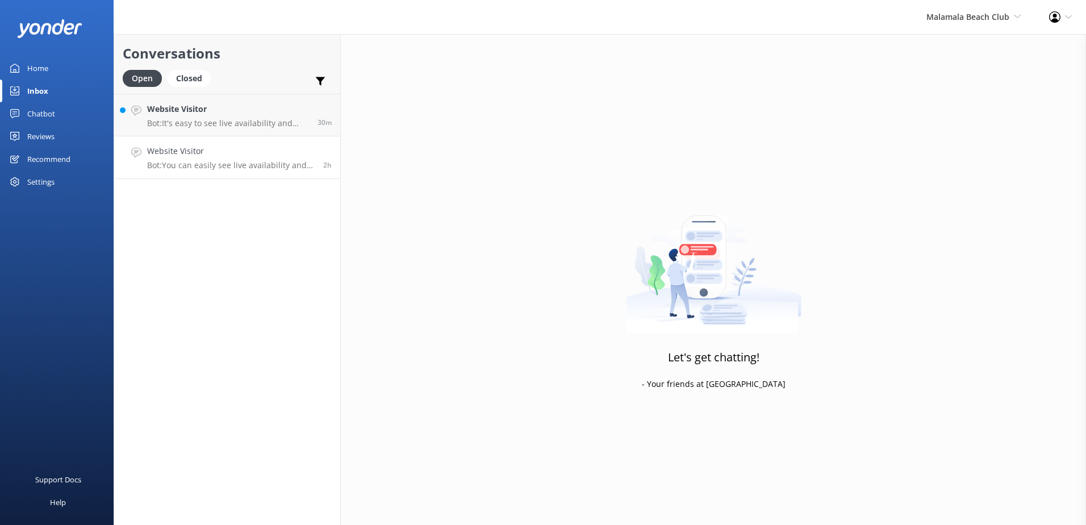
click at [271, 161] on p "Bot: You can easily see live availability and book online at [URL][DOMAIN_NAME]…" at bounding box center [231, 165] width 168 height 10
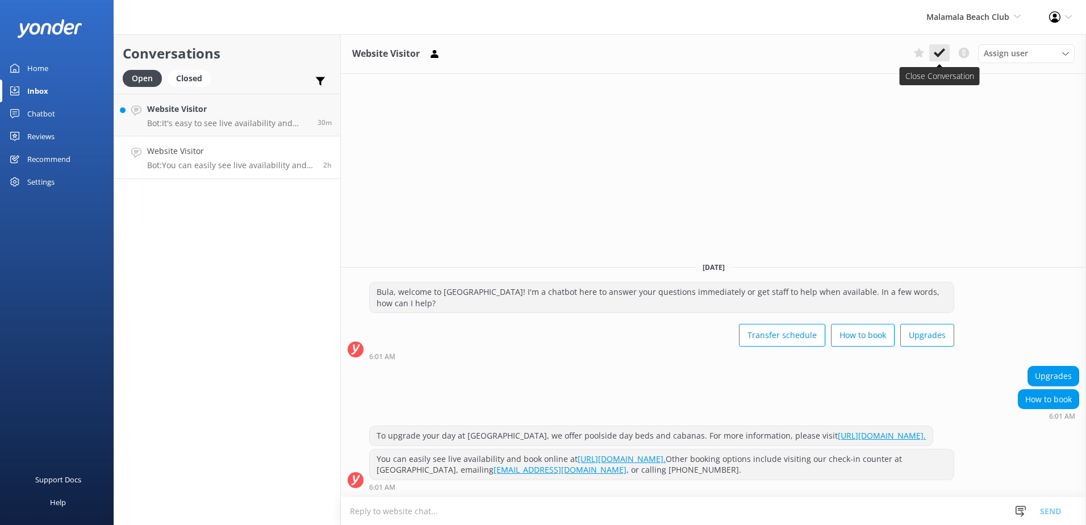
click at [942, 51] on use at bounding box center [939, 52] width 11 height 9
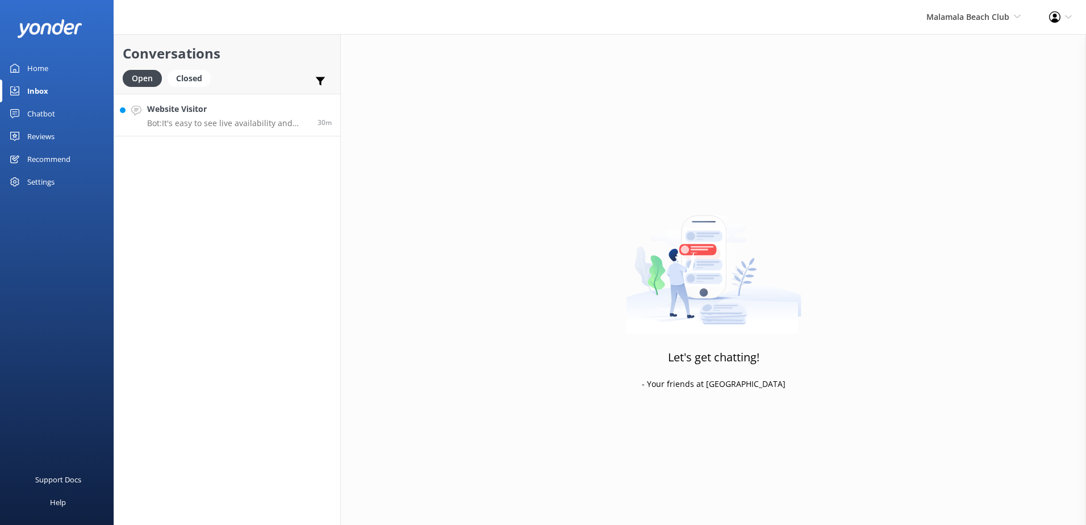
click at [254, 116] on div "Website Visitor Bot: It's easy to see live availability and book online at http…" at bounding box center [228, 115] width 162 height 24
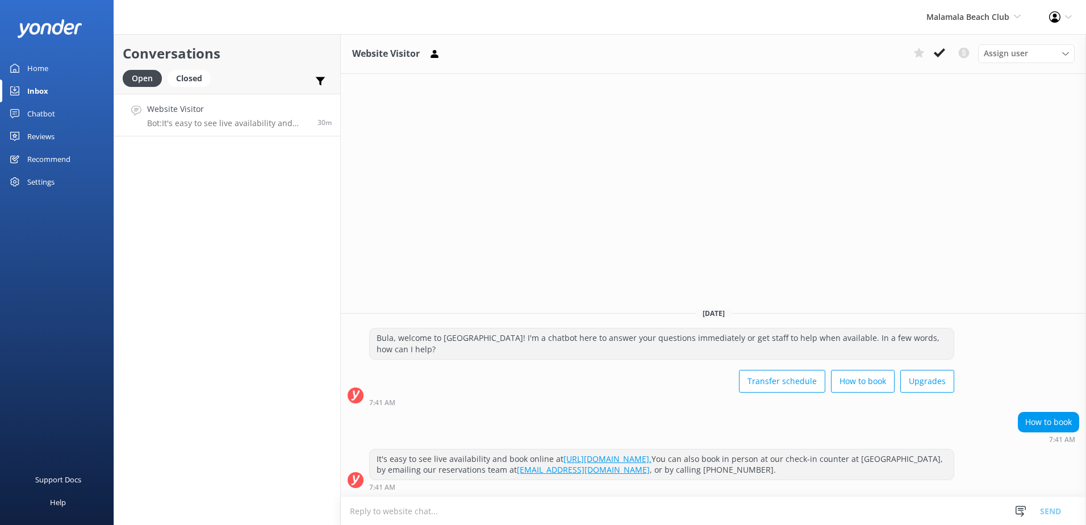
drag, startPoint x: 785, startPoint y: 460, endPoint x: 504, endPoint y: 456, distance: 280.7
click at [504, 456] on div "It's easy to see live availability and book online at https://secure.malamalabe…" at bounding box center [662, 464] width 584 height 30
copy div "book online at https://secure.malamalabeachclub.com/day-trips/availability."
click at [487, 489] on div "7:41 AM" at bounding box center [661, 487] width 585 height 8
click at [490, 498] on textarea at bounding box center [713, 511] width 745 height 28
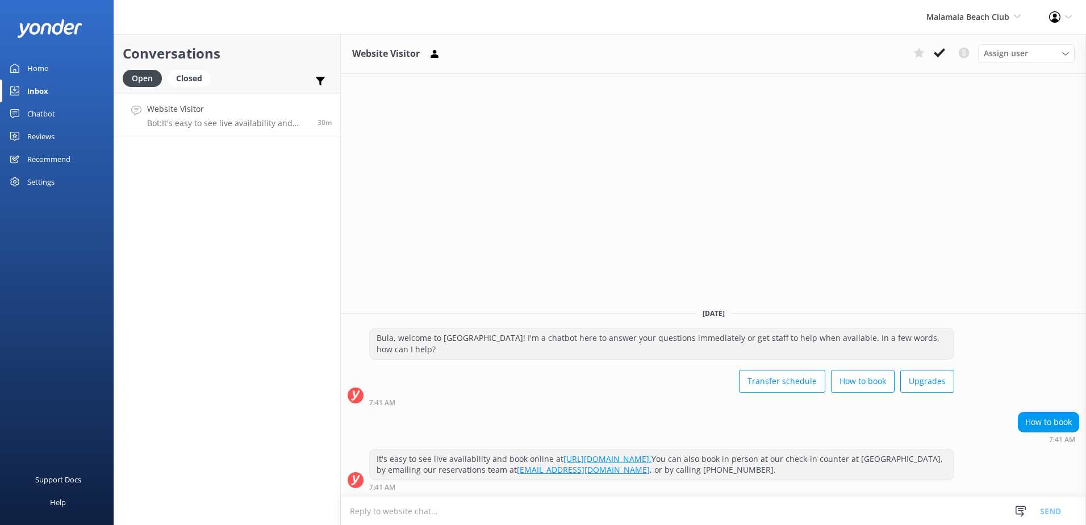
click at [498, 504] on textarea at bounding box center [713, 511] width 745 height 28
paste textarea "book online at https://secure.malamalabeachclub.com/day-trips/availability."
click at [355, 510] on textarea "book online at https://secure.malamalabeachclub.com/day-trips/availability." at bounding box center [713, 510] width 745 height 28
click at [654, 503] on textarea "Book online at https://secure.malamalabeachclub.com/day-trips/availability." at bounding box center [713, 510] width 745 height 28
type textarea "Book online at https://secure.malamalabeachclub.com/day-trips/availability"
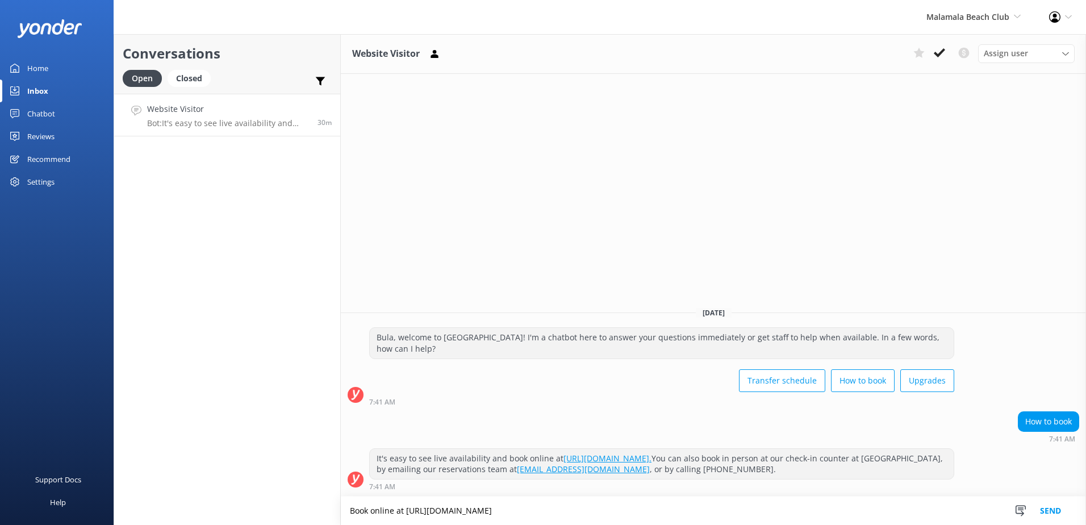
click at [1045, 510] on button "Send" at bounding box center [1050, 510] width 43 height 28
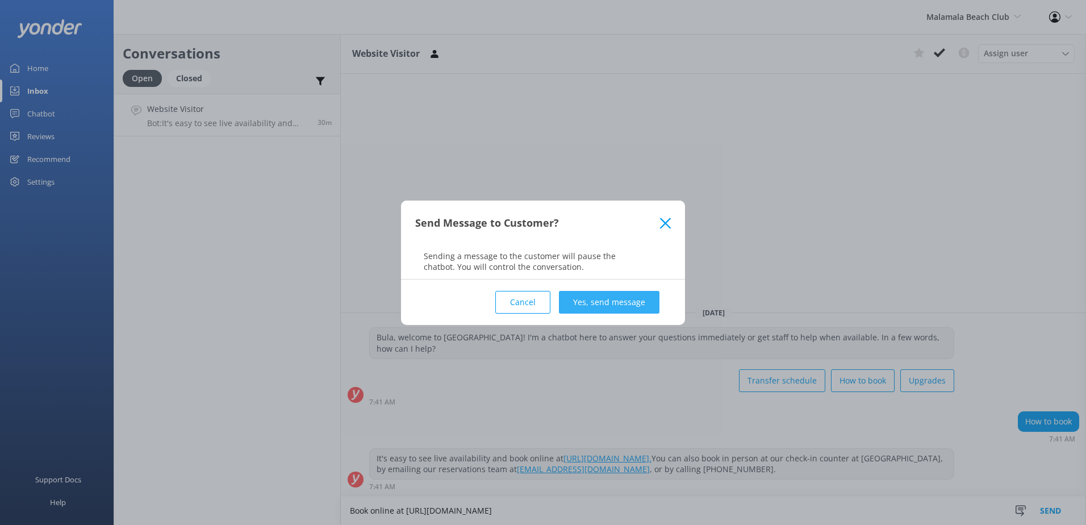
click at [632, 308] on button "Yes, send message" at bounding box center [609, 302] width 101 height 23
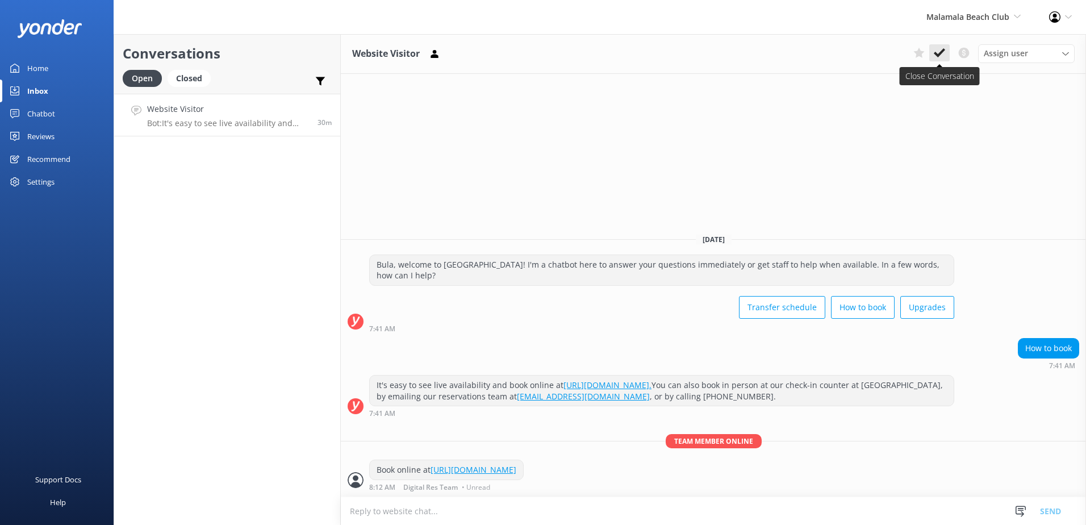
click at [943, 51] on use at bounding box center [939, 52] width 11 height 9
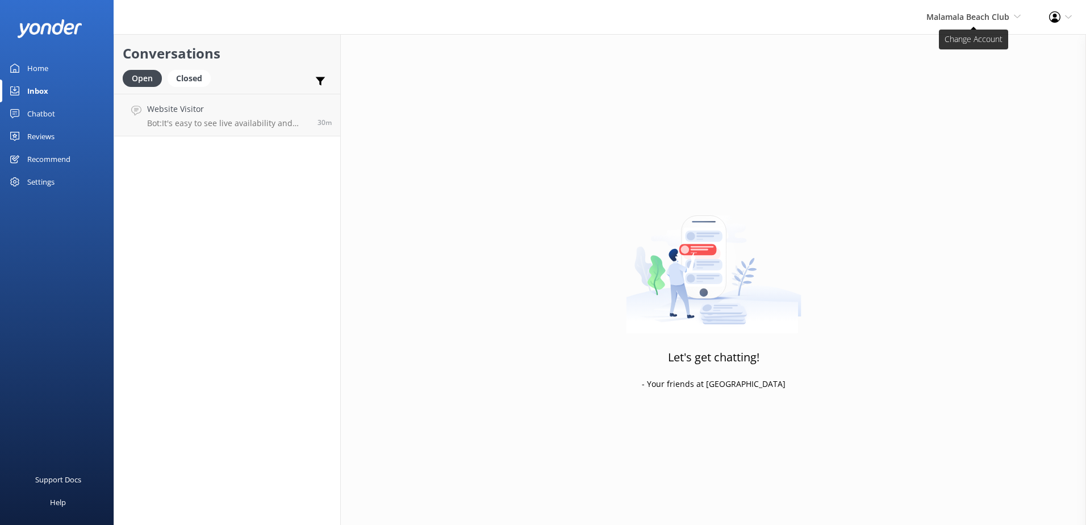
click at [963, 16] on span "Malamala Beach Club" at bounding box center [968, 16] width 83 height 11
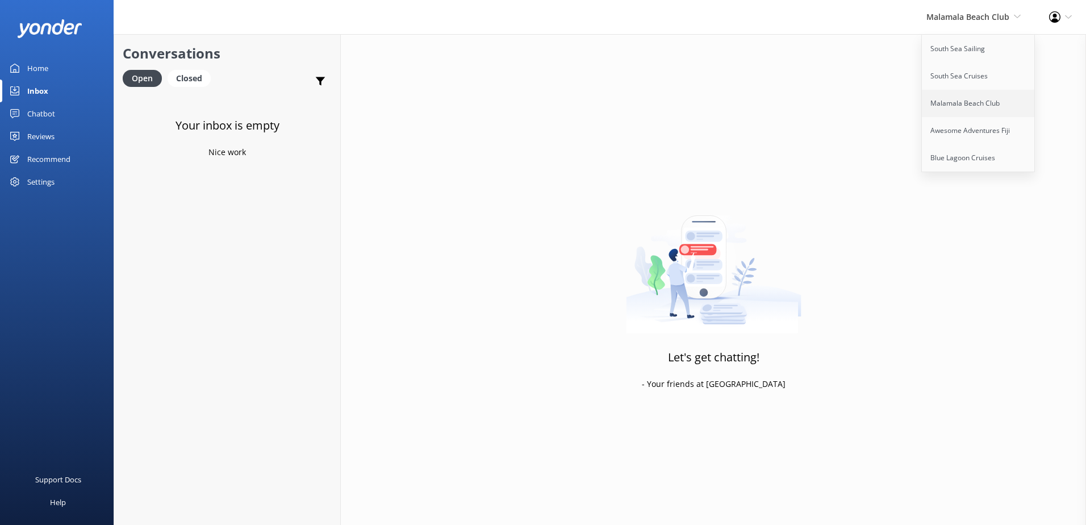
click at [950, 107] on link "Malamala Beach Club" at bounding box center [979, 103] width 114 height 27
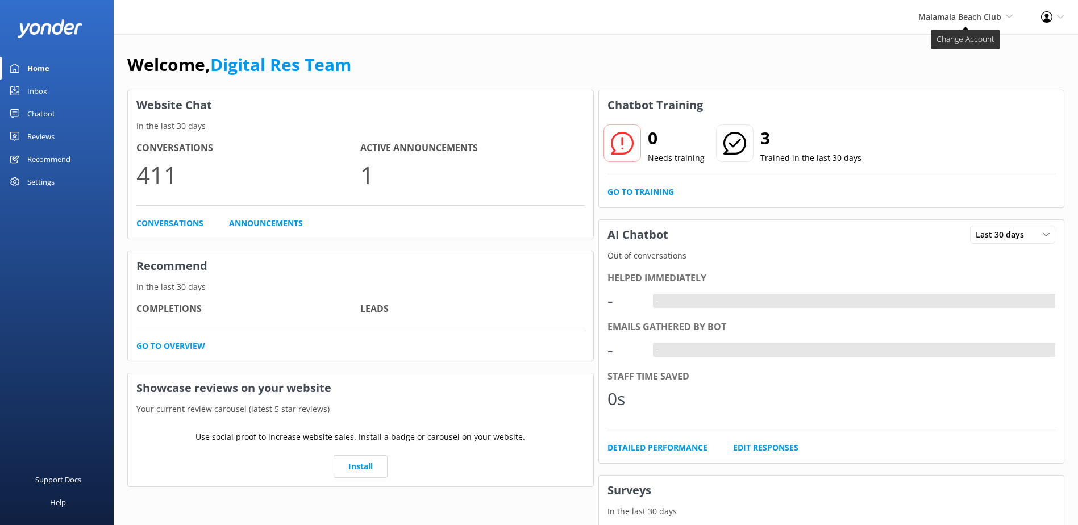
click at [950, 22] on span "Malamala Beach Club South Sea Sailing South Sea Cruises Malamala Beach Club Awe…" at bounding box center [965, 17] width 94 height 12
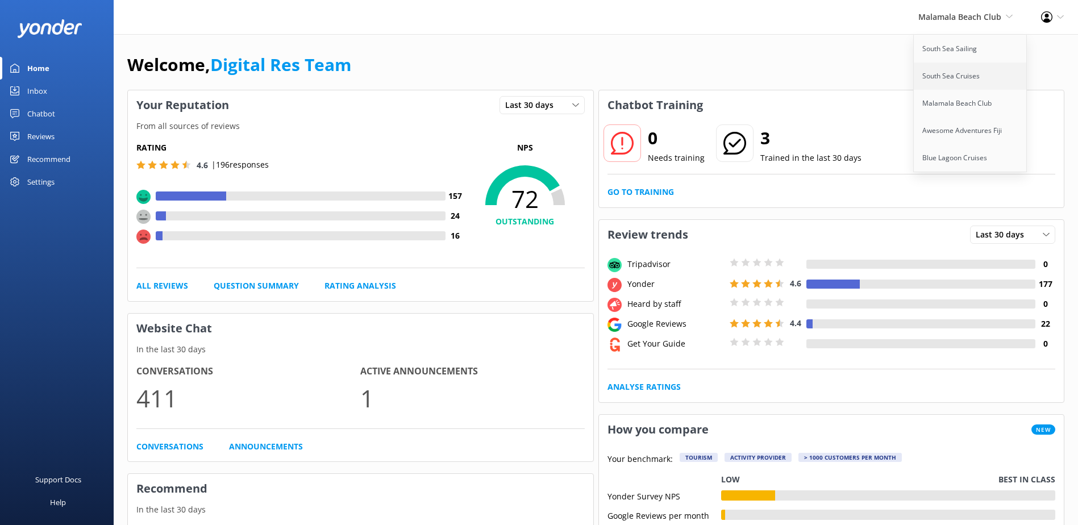
click at [951, 76] on link "South Sea Cruises" at bounding box center [970, 75] width 114 height 27
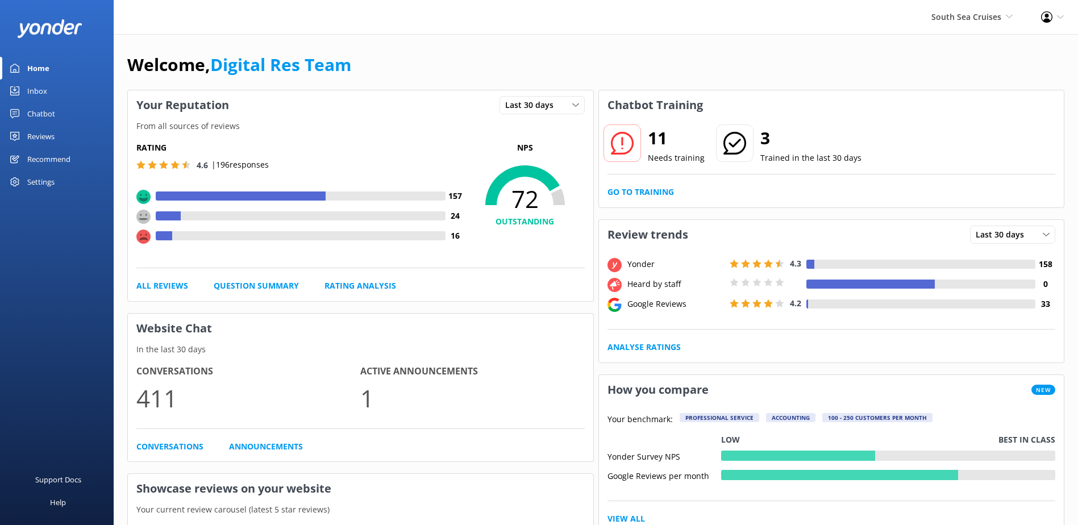
click at [46, 86] on div "Inbox" at bounding box center [37, 91] width 20 height 23
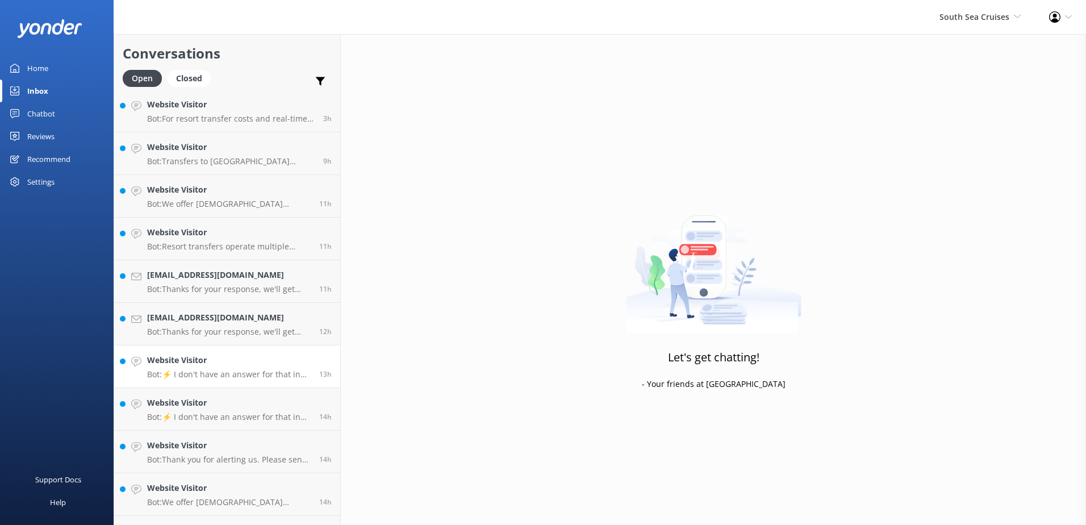
scroll to position [208, 0]
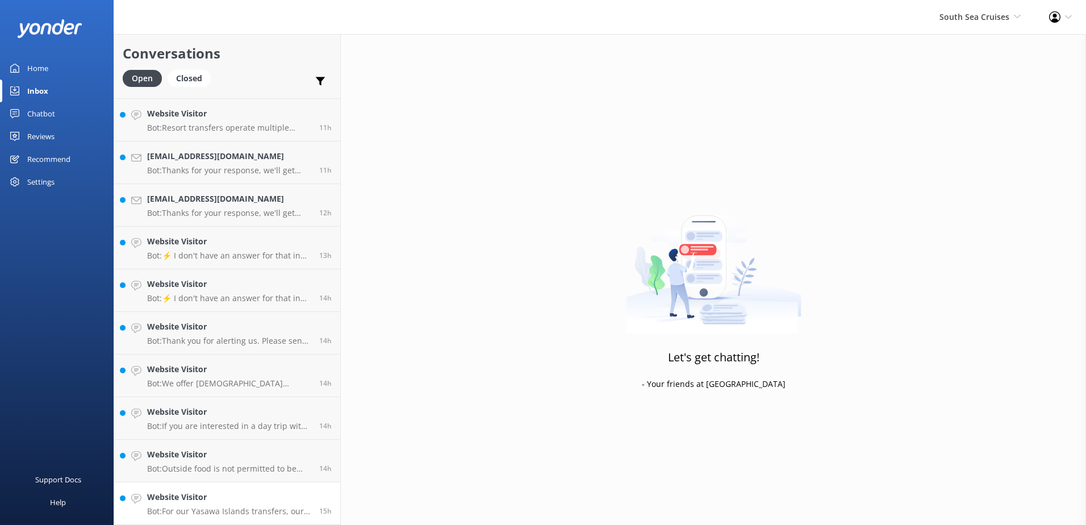
click at [246, 498] on h4 "Website Visitor" at bounding box center [229, 497] width 164 height 12
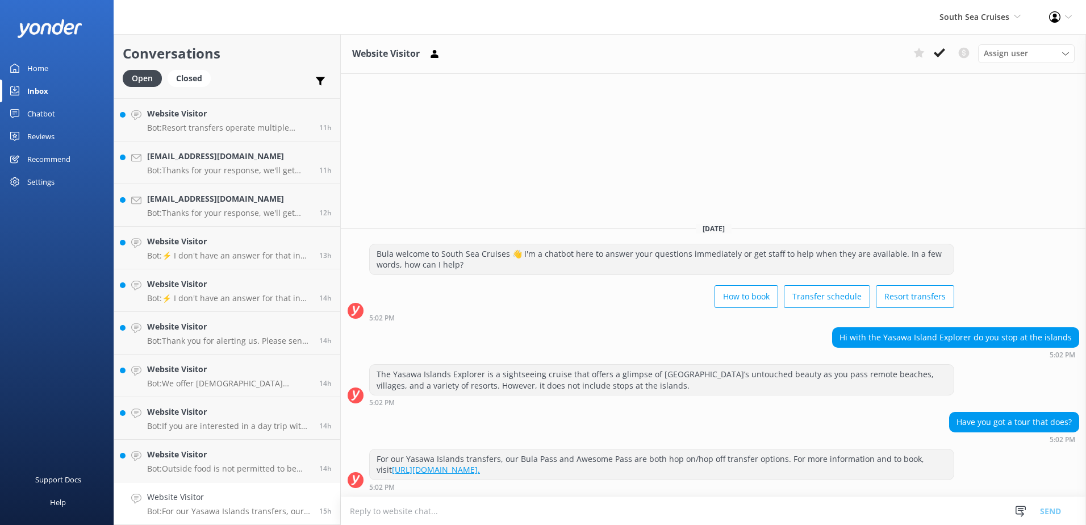
click at [614, 507] on textarea at bounding box center [713, 511] width 745 height 28
click at [480, 475] on link "[URL][DOMAIN_NAME]." at bounding box center [436, 469] width 88 height 11
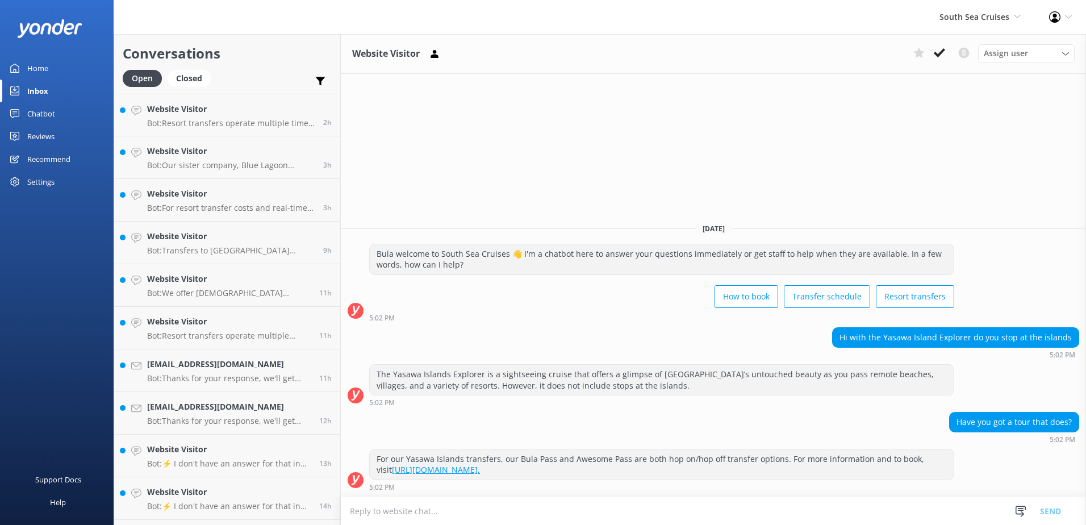
click at [941, 54] on use at bounding box center [939, 52] width 11 height 9
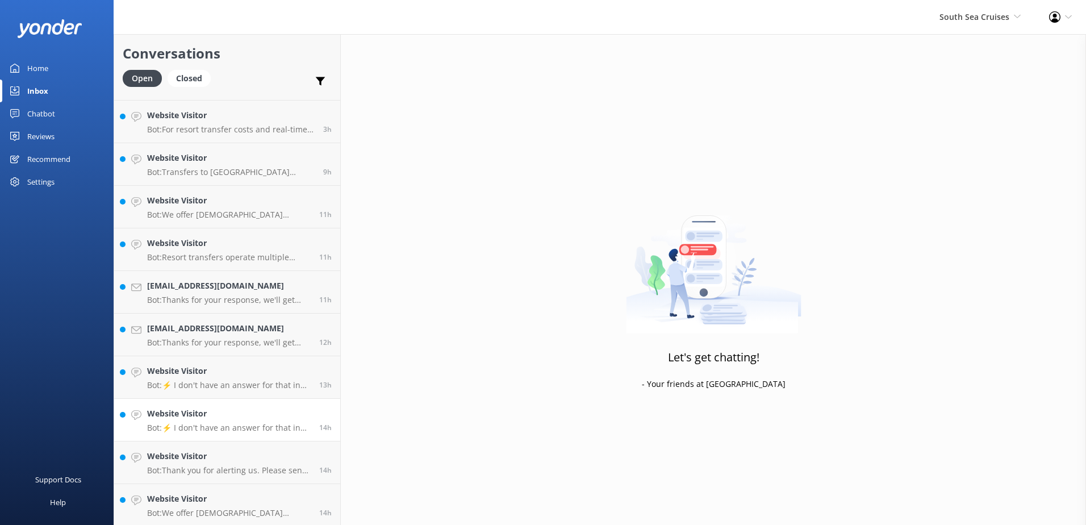
scroll to position [165, 0]
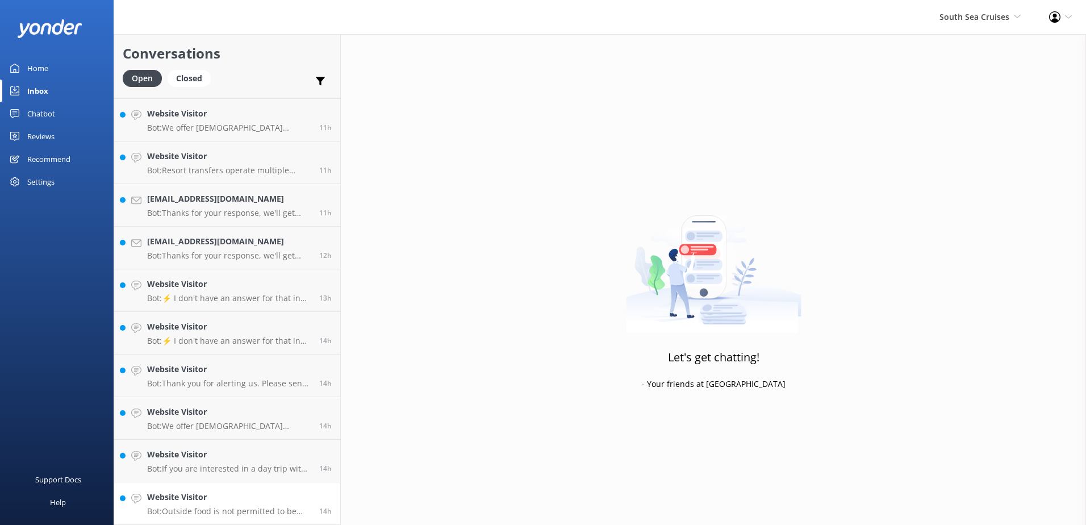
click at [258, 499] on h4 "Website Visitor" at bounding box center [229, 497] width 164 height 12
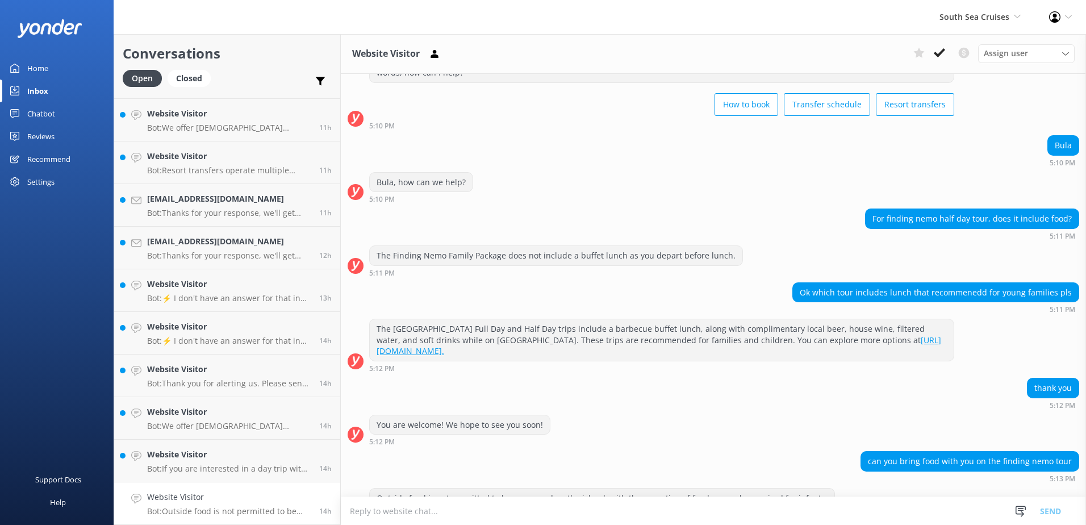
scroll to position [80, 0]
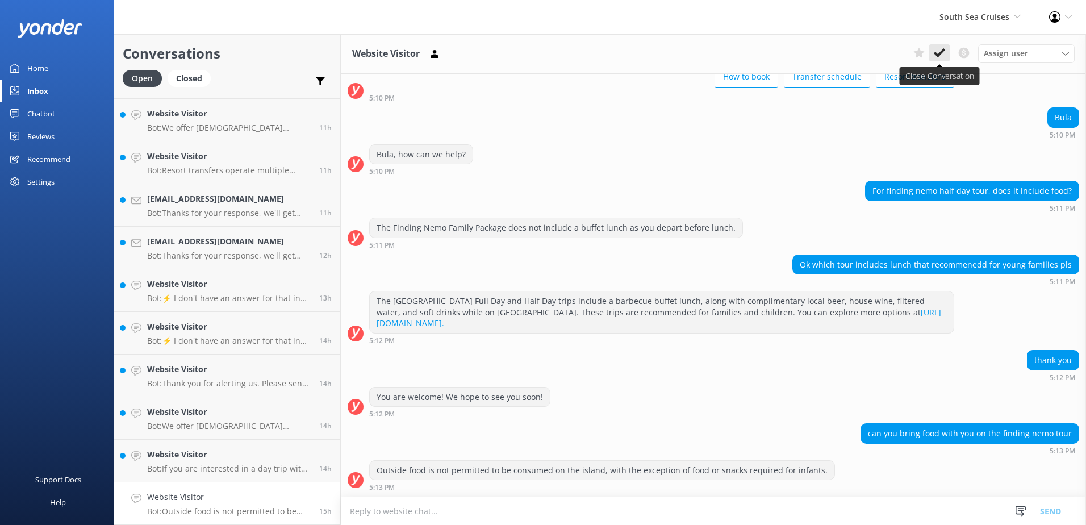
click at [939, 51] on icon at bounding box center [939, 52] width 11 height 11
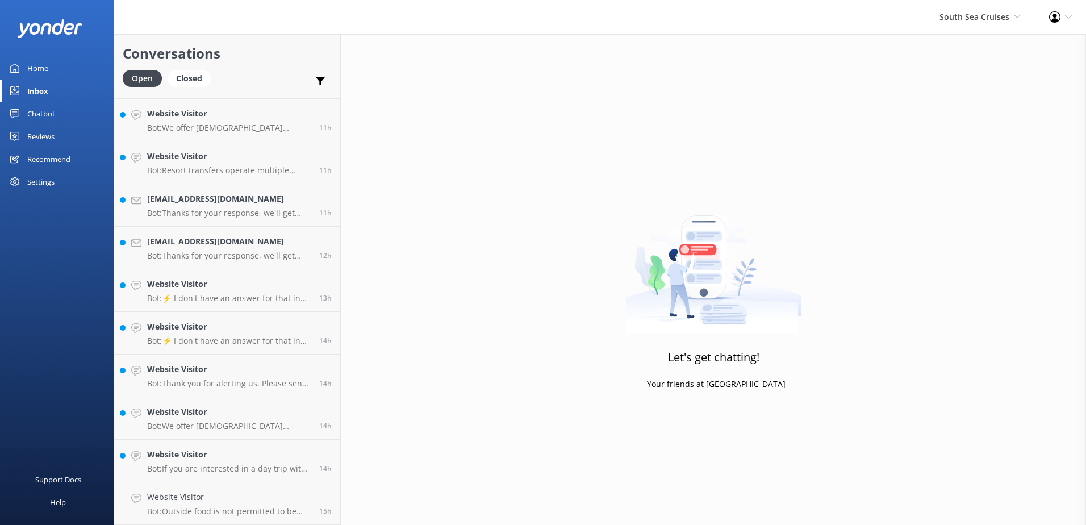
scroll to position [123, 0]
click at [251, 497] on h4 "Website Visitor" at bounding box center [229, 497] width 164 height 12
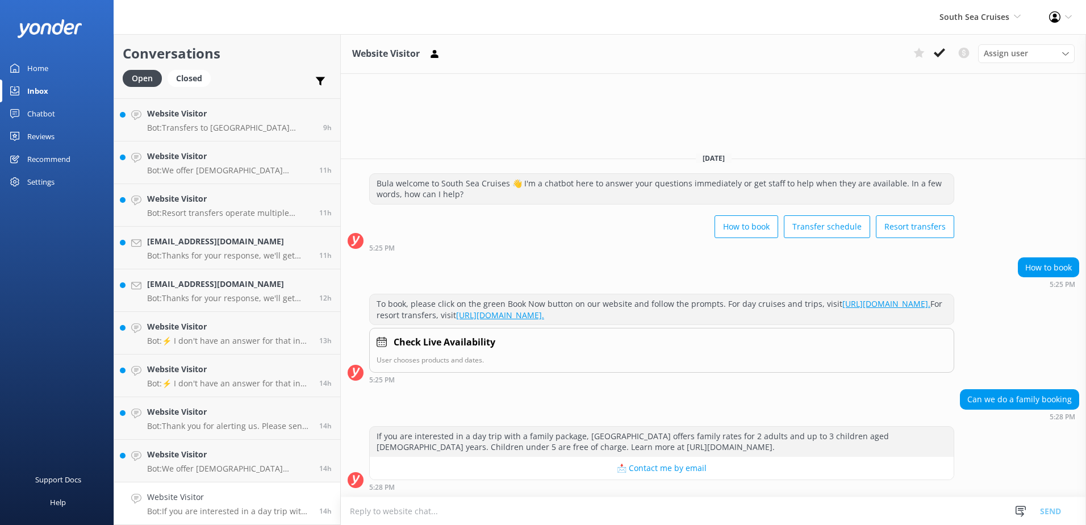
click at [283, 510] on p "Bot: If you are interested in a day trip with a family package, [GEOGRAPHIC_DAT…" at bounding box center [229, 511] width 164 height 10
click at [938, 47] on button at bounding box center [939, 52] width 20 height 17
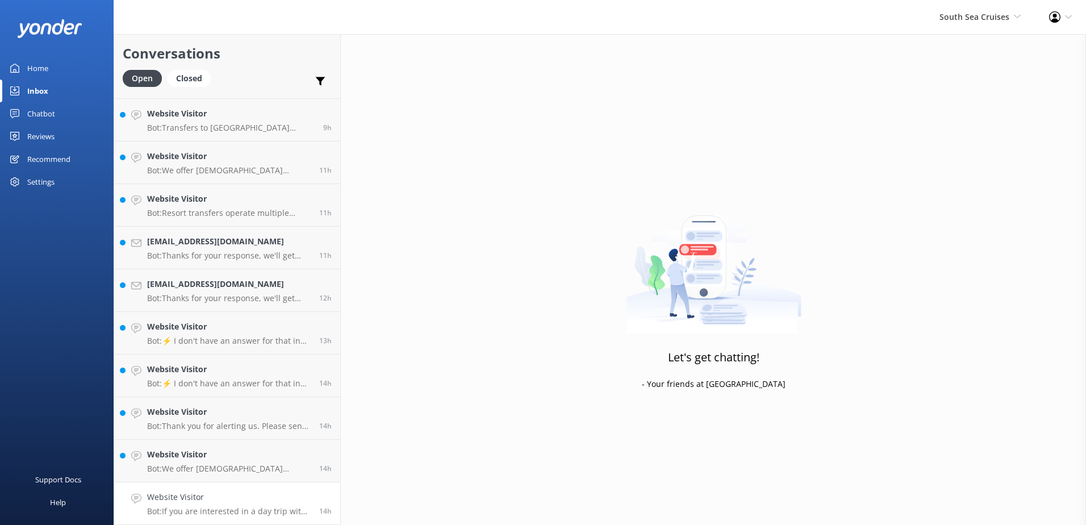
click at [264, 507] on p "Bot: If you are interested in a day trip with a family package, [GEOGRAPHIC_DAT…" at bounding box center [229, 511] width 164 height 10
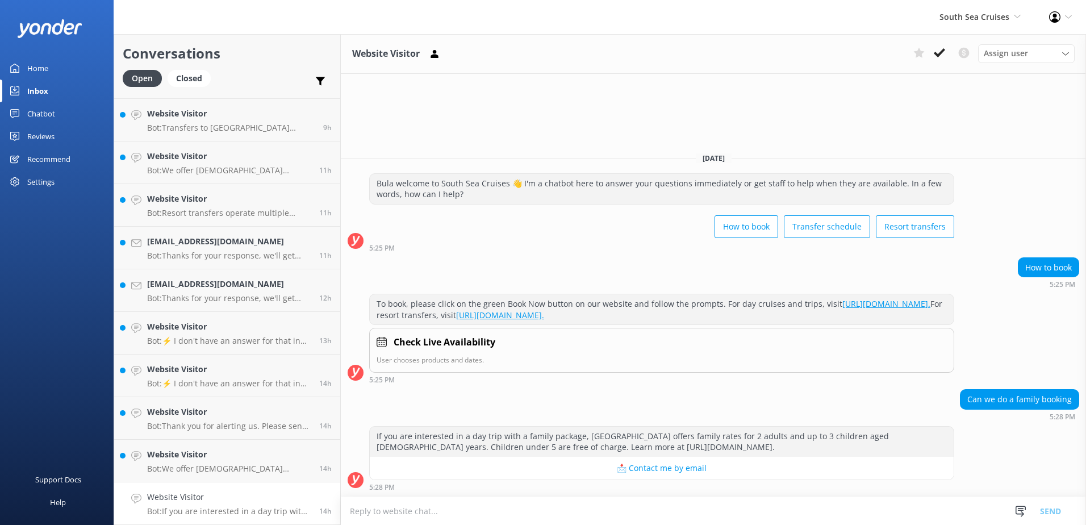
scroll to position [80, 0]
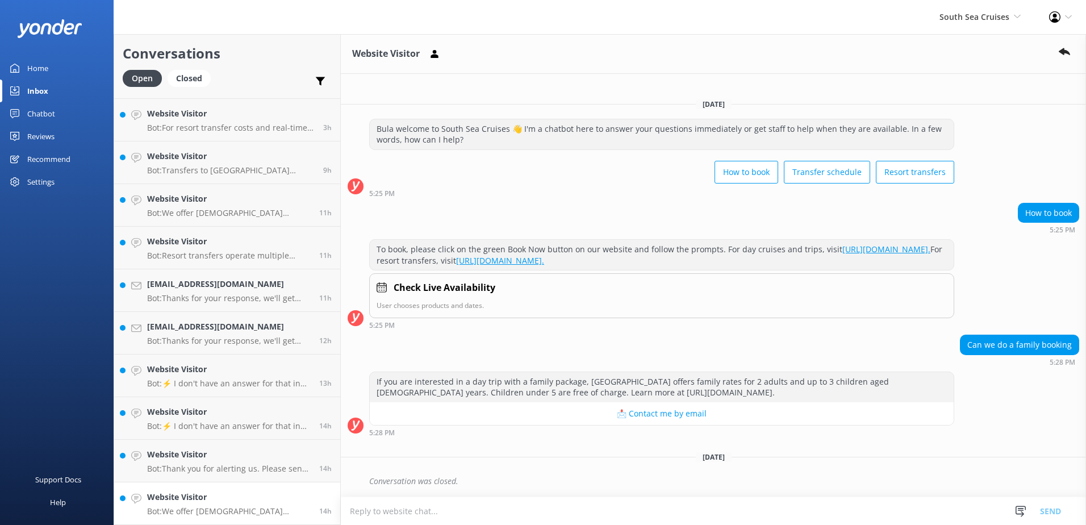
click at [281, 508] on p "Bot: We offer [DEMOGRAPHIC_DATA] residents a 20% discount on our day tours and …" at bounding box center [229, 511] width 164 height 10
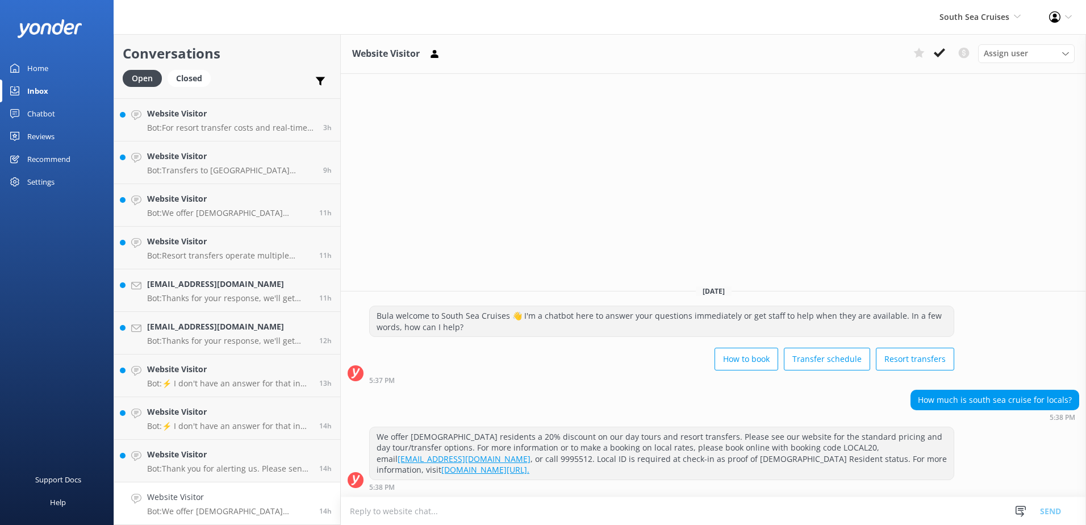
click at [946, 44] on div "Website Visitor Assign user [PERSON_NAME] [PERSON_NAME] Digital Res Team [PERSO…" at bounding box center [713, 54] width 745 height 40
click at [945, 53] on icon at bounding box center [939, 52] width 11 height 11
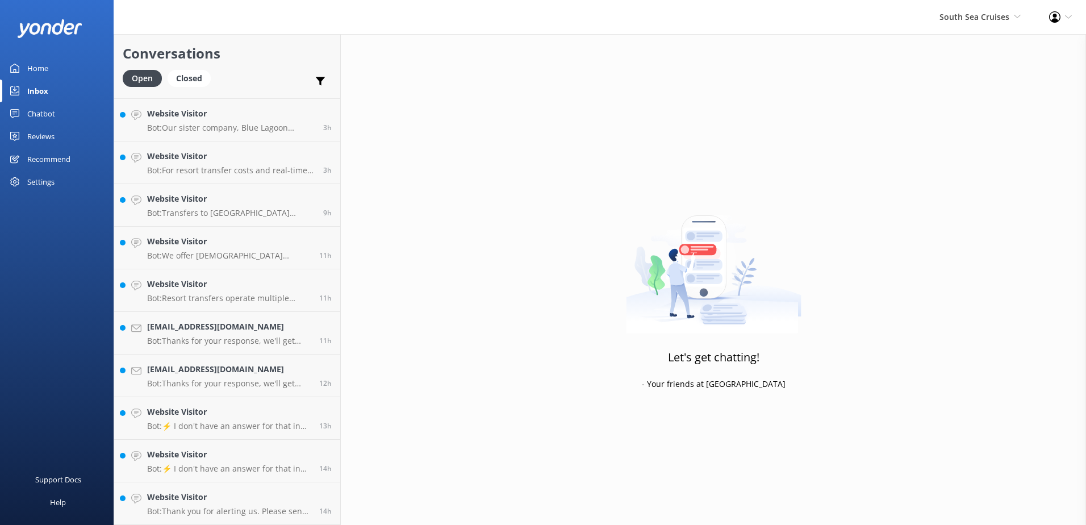
scroll to position [37, 0]
click at [248, 502] on h4 "Website Visitor" at bounding box center [229, 497] width 164 height 12
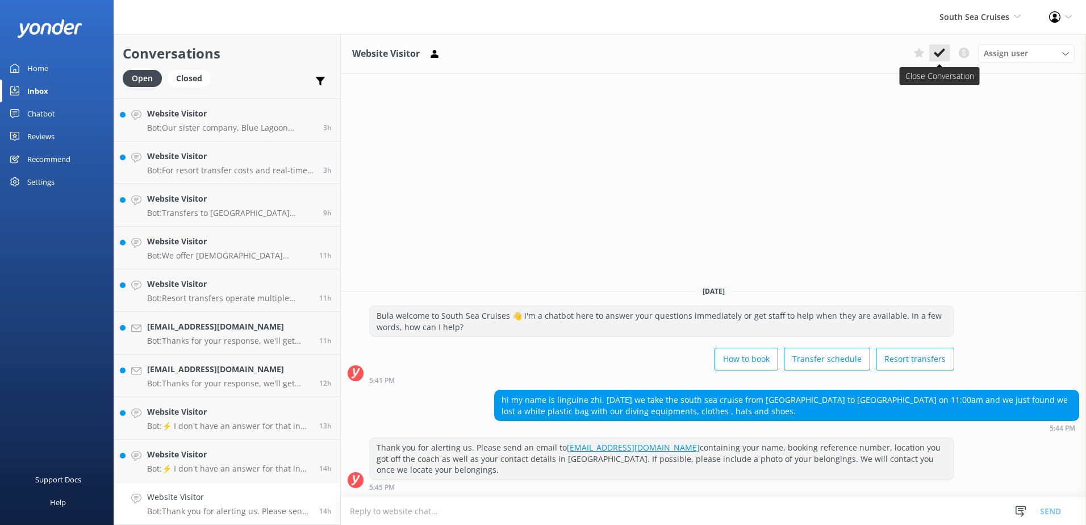
click at [940, 53] on use at bounding box center [939, 52] width 11 height 9
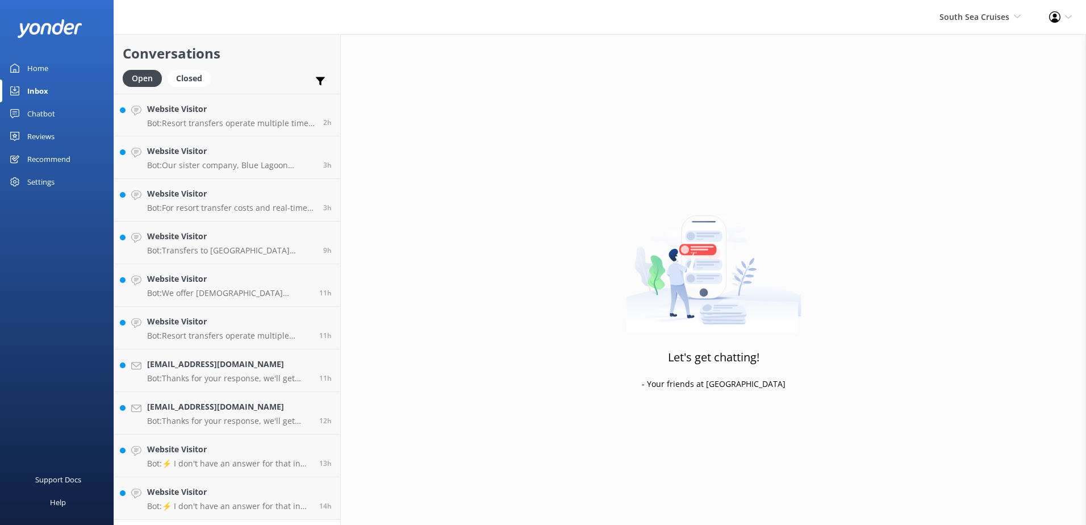
click at [248, 502] on p "Bot: ⚡ I don't have an answer for that in my knowledge base. Please try and rep…" at bounding box center [229, 506] width 164 height 10
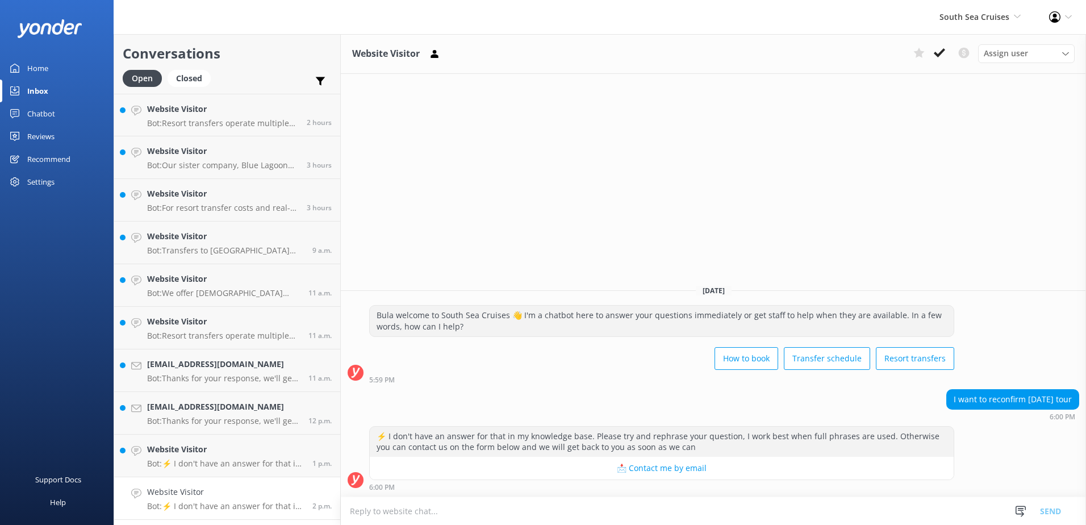
click at [682, 502] on textarea at bounding box center [713, 511] width 745 height 28
click at [685, 505] on textarea at bounding box center [713, 511] width 745 height 28
type textarea "p"
type textarea "Please provide your booking confirmation so we can assist you accordingly."
click at [1051, 504] on button "Send" at bounding box center [1050, 510] width 43 height 28
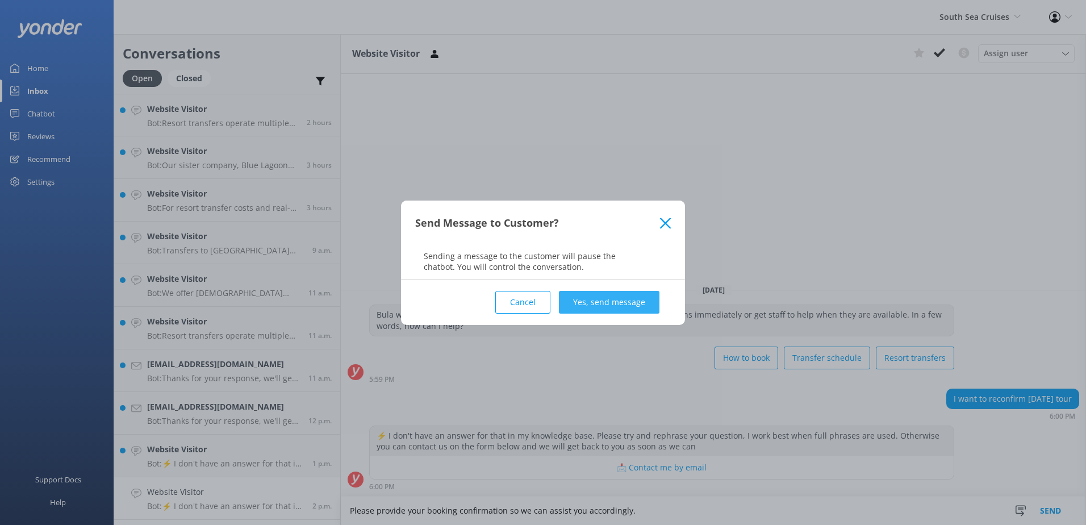
click at [623, 299] on button "Yes, send message" at bounding box center [609, 302] width 101 height 23
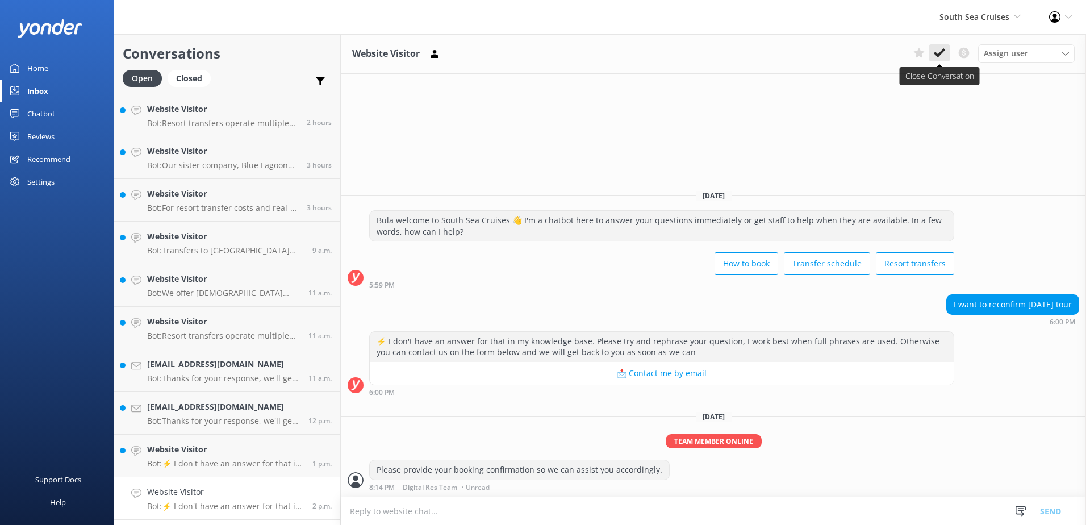
click at [933, 59] on button at bounding box center [939, 52] width 20 height 17
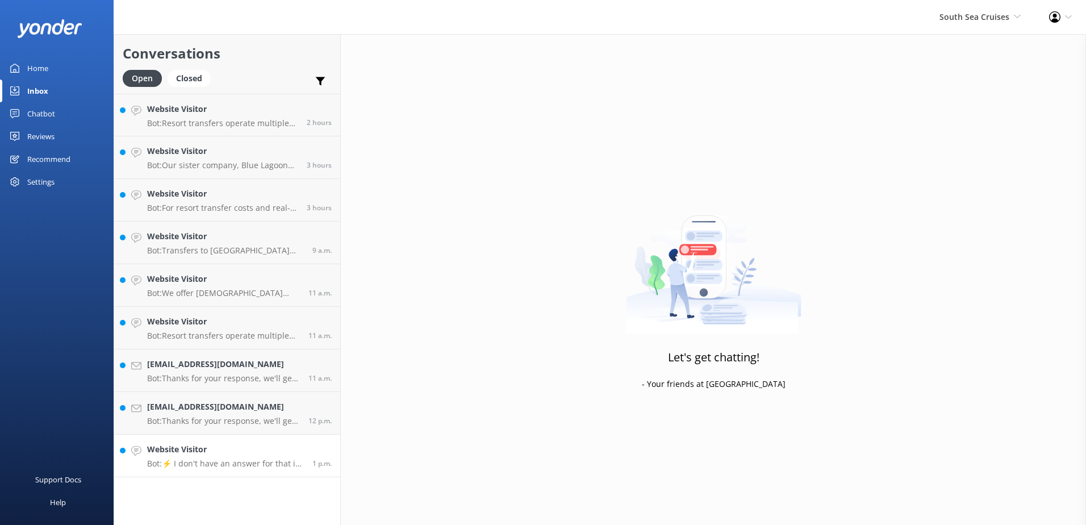
click at [230, 457] on div "Website Visitor Bot: ⚡ I don't have an answer for that in my knowledge base. Pl…" at bounding box center [225, 455] width 157 height 25
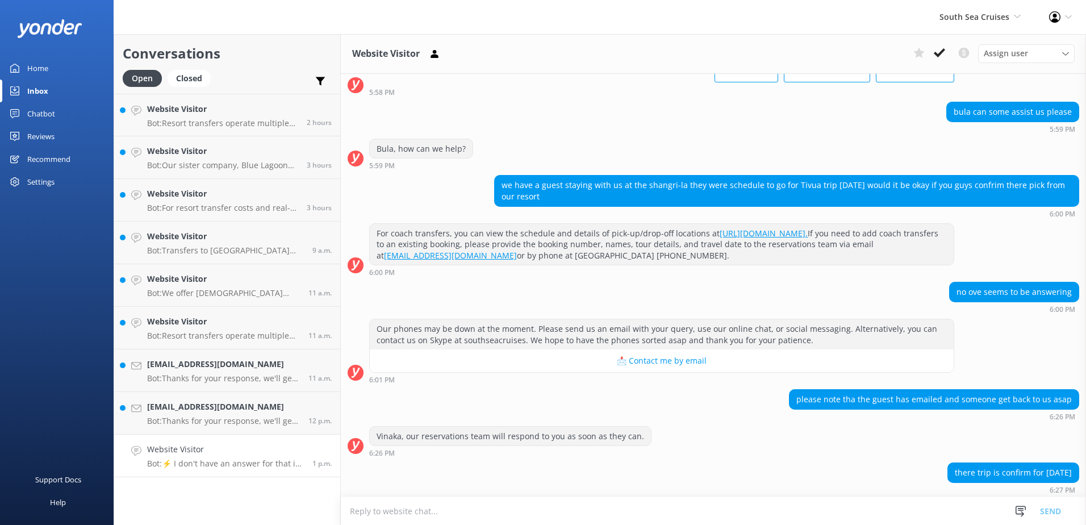
scroll to position [159, 0]
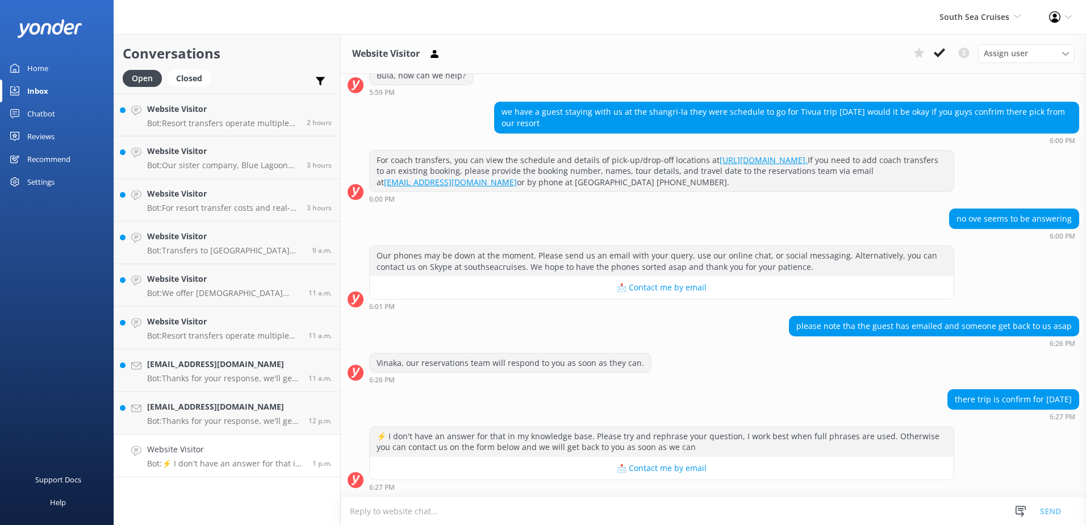
click at [677, 515] on textarea at bounding box center [713, 511] width 745 height 28
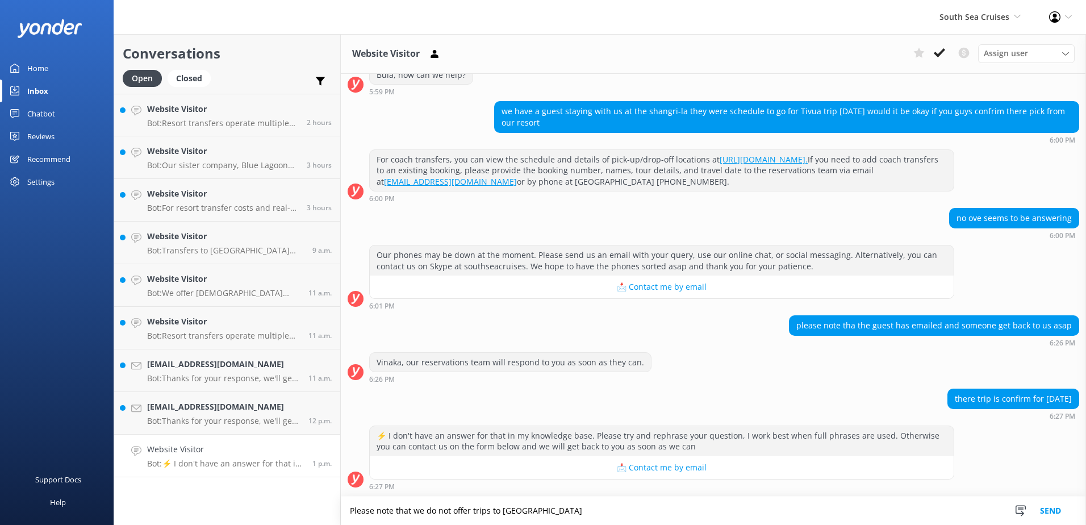
click at [506, 511] on textarea "Please note that we do not offer trips to [GEOGRAPHIC_DATA]" at bounding box center [713, 510] width 745 height 28
click at [505, 512] on textarea "Please note that we do not offer trips to [GEOGRAPHIC_DATA]" at bounding box center [713, 510] width 745 height 28
click at [504, 515] on textarea "Please note that we do not offer trips to [GEOGRAPHIC_DATA]" at bounding box center [713, 510] width 745 height 28
click at [502, 514] on textarea "Please note that we do not offer trips to [GEOGRAPHIC_DATA]" at bounding box center [713, 510] width 745 height 28
click at [559, 516] on textarea "Please note that we do not offer trips to [GEOGRAPHIC_DATA]" at bounding box center [713, 510] width 745 height 28
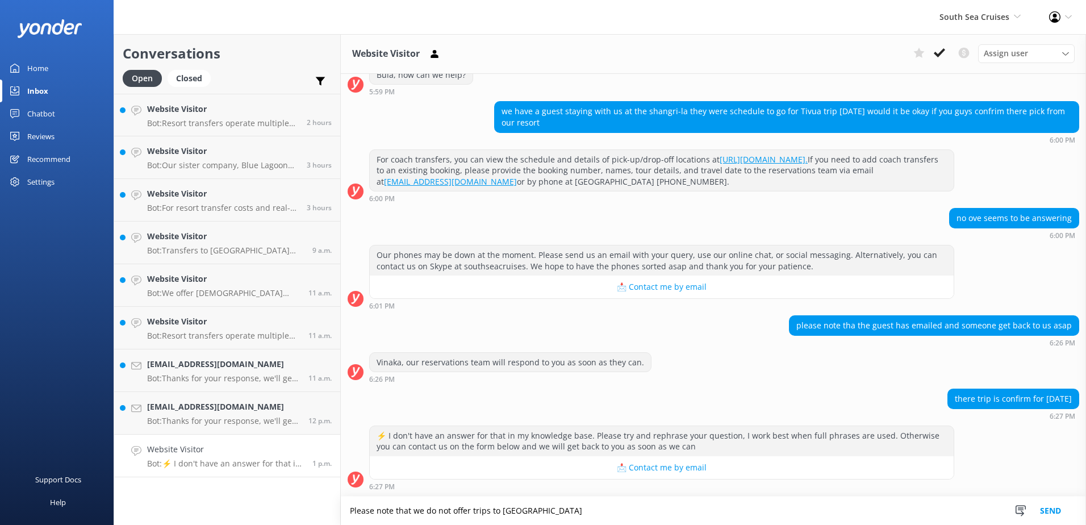
click at [571, 510] on textarea "Please note that we do not offer trips to [GEOGRAPHIC_DATA]" at bounding box center [713, 510] width 745 height 28
type textarea "Please note that we do not offer trips to [GEOGRAPHIC_DATA]."
click at [1053, 512] on button "Send" at bounding box center [1050, 510] width 43 height 28
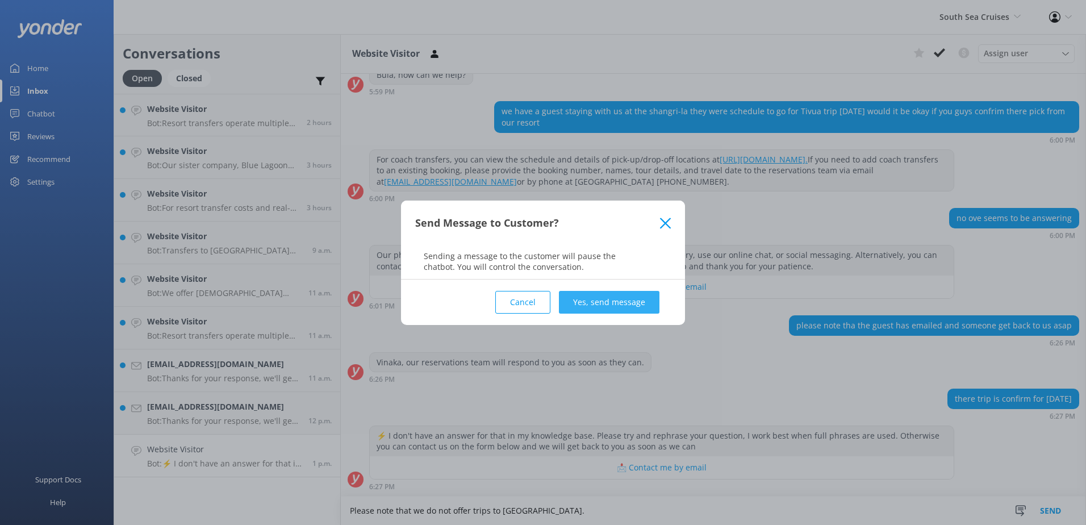
click at [642, 306] on button "Yes, send message" at bounding box center [609, 302] width 101 height 23
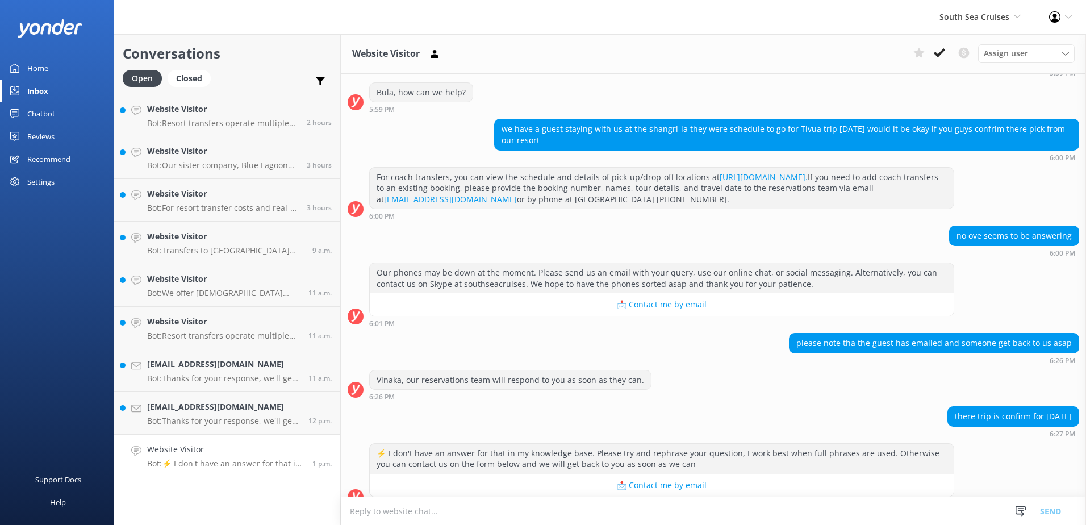
scroll to position [254, 0]
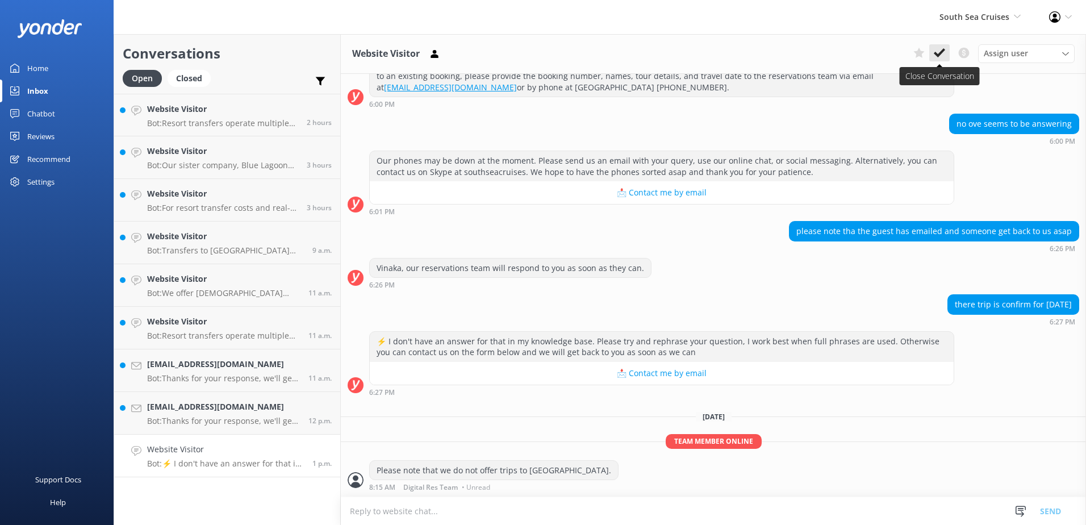
click at [941, 55] on icon at bounding box center [939, 52] width 11 height 11
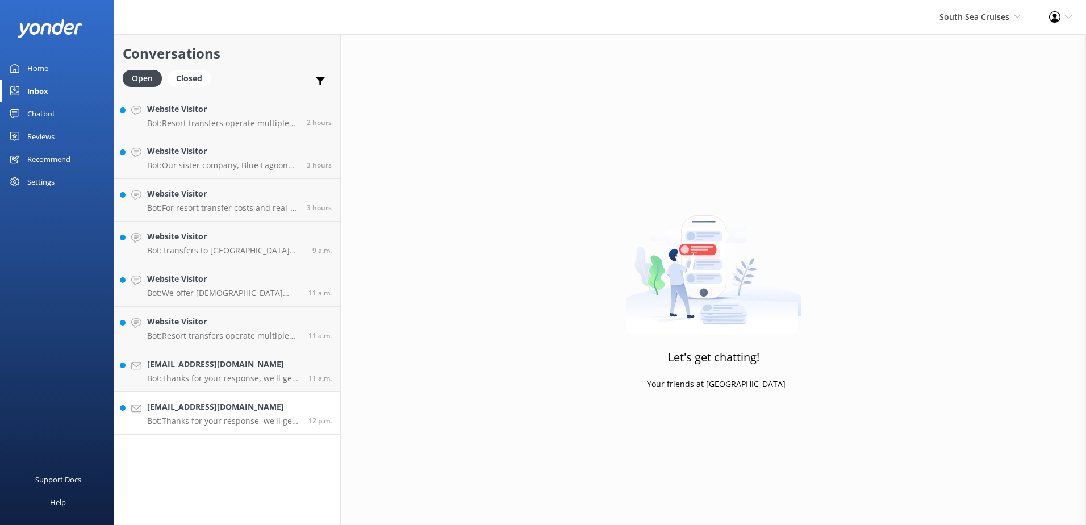
click at [211, 431] on link "[EMAIL_ADDRESS][DOMAIN_NAME] Bot: Thanks for your response, we'll get back to y…" at bounding box center [227, 413] width 226 height 43
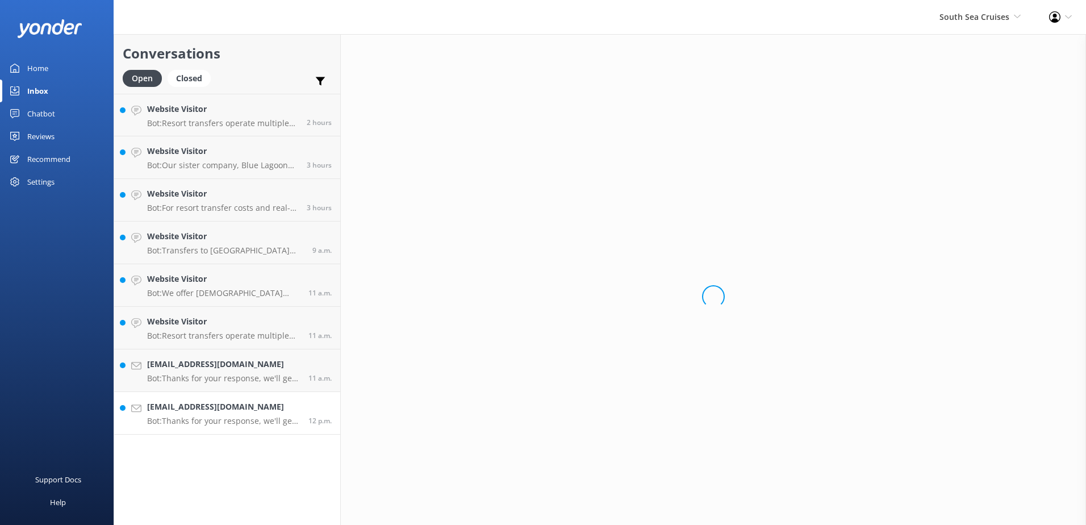
click at [218, 418] on p "Bot: Thanks for your response, we'll get back to you as soon as we can during o…" at bounding box center [223, 421] width 153 height 10
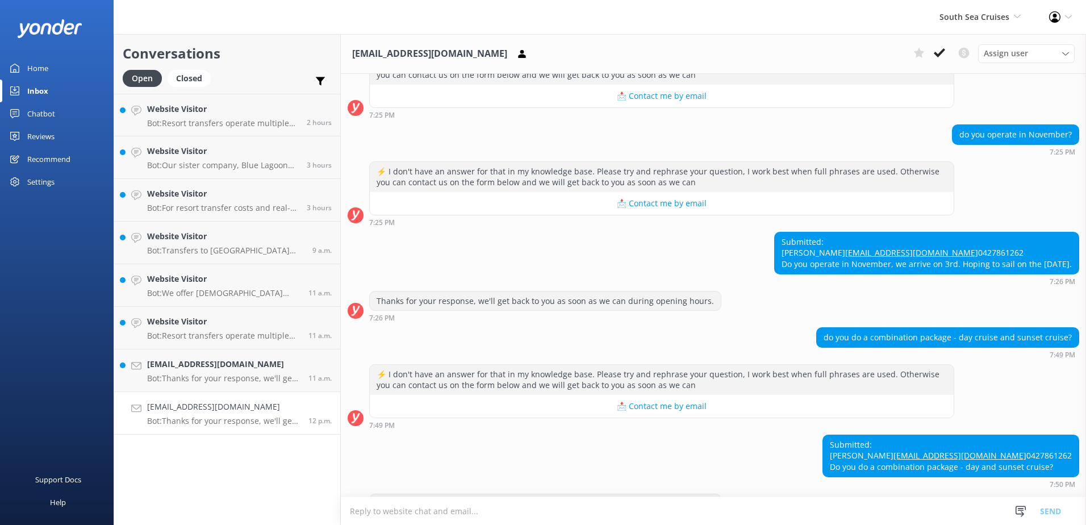
scroll to position [260, 0]
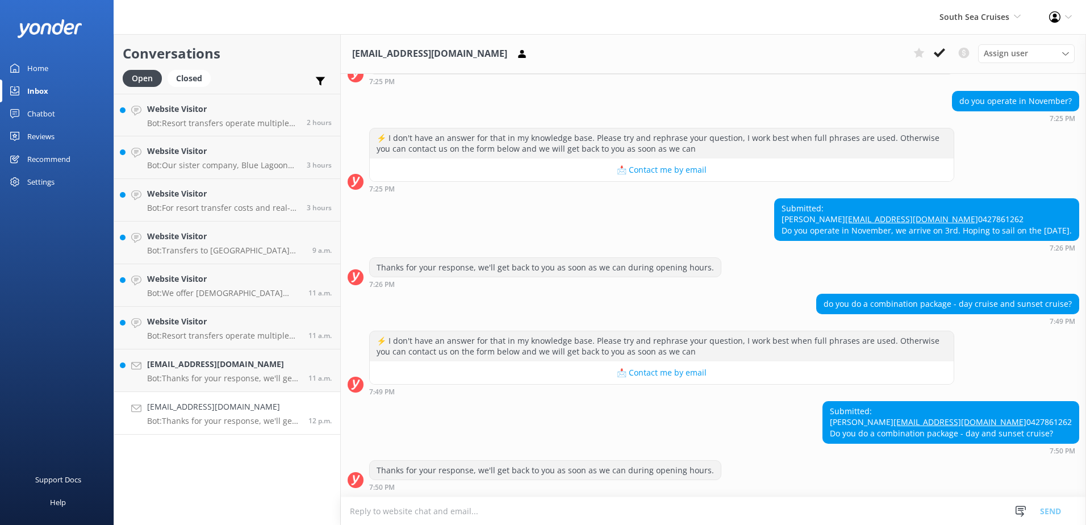
click at [507, 504] on textarea at bounding box center [713, 511] width 745 height 28
type textarea "W"
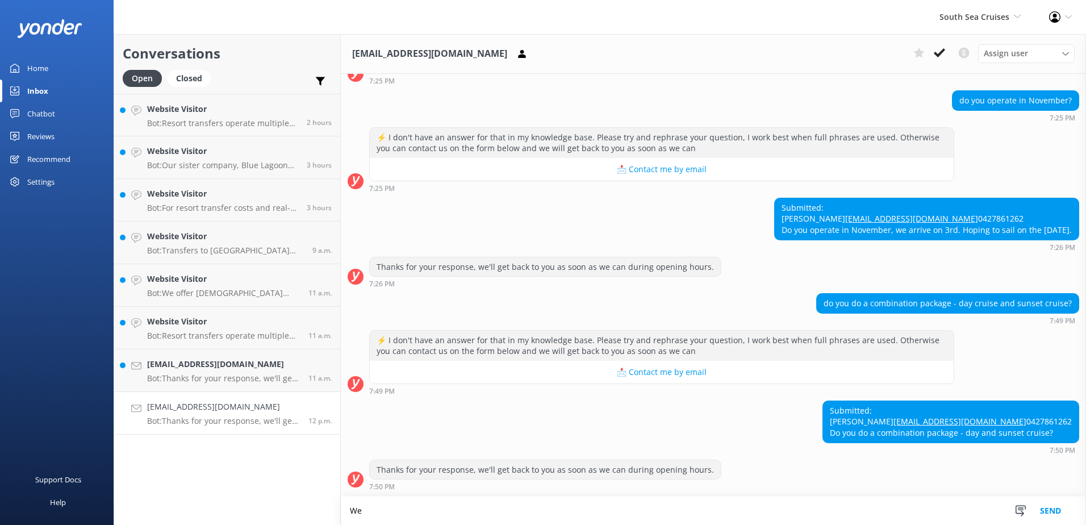
type textarea "W"
type textarea "O"
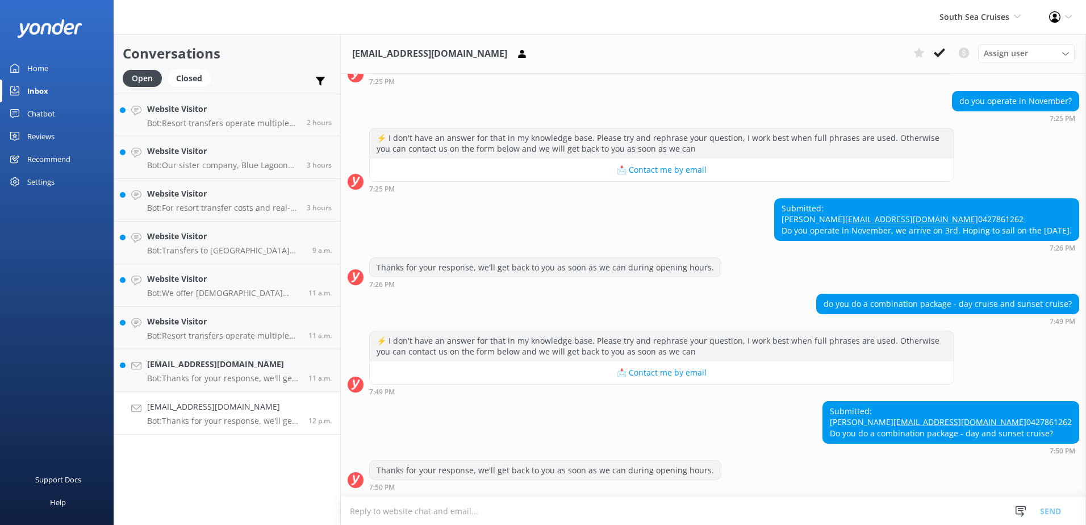
scroll to position [260, 0]
type textarea "W"
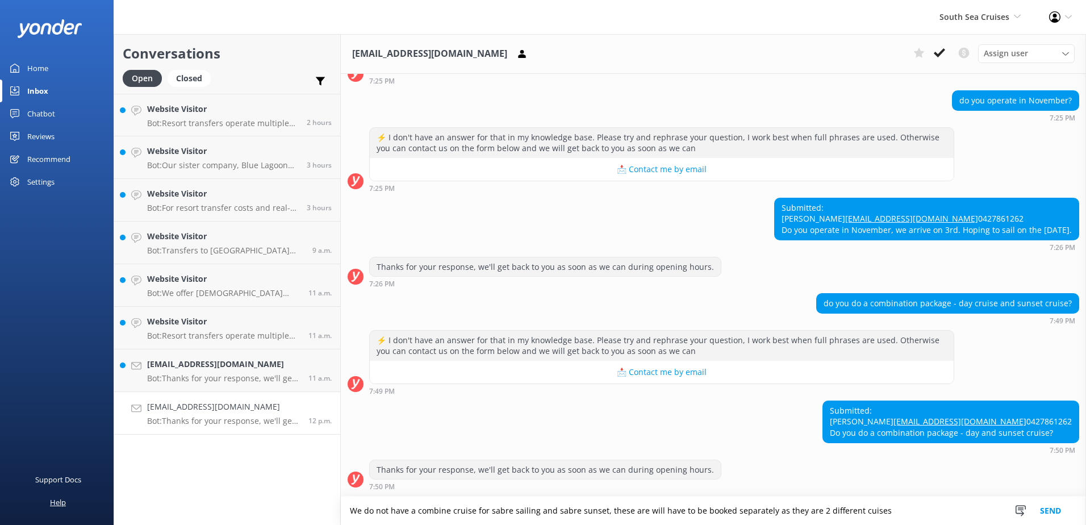
drag, startPoint x: 920, startPoint y: 512, endPoint x: 87, endPoint y: 504, distance: 832.8
click at [87, 504] on div "South Sea Cruises South Sea Sailing South Sea Cruises Malamala Beach Club Aweso…" at bounding box center [543, 279] width 1086 height 491
drag, startPoint x: 898, startPoint y: 511, endPoint x: 203, endPoint y: 504, distance: 695.4
click at [203, 504] on div "Conversations Open Closed Important Converted Assigned to me Unassigned Website…" at bounding box center [600, 279] width 973 height 491
paste textarea "offer a combined cruise for the Sabre Sailing and Sabre Sunset experiences. The…"
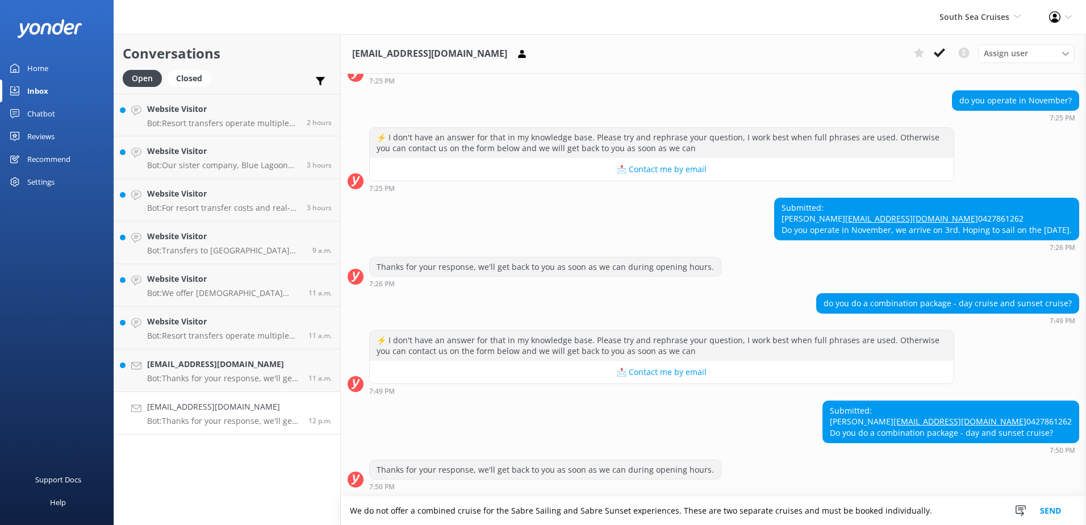
click at [348, 512] on textarea "We do not offer a combined cruise for the Sabre Sailing and Sabre Sunset experi…" at bounding box center [713, 510] width 745 height 28
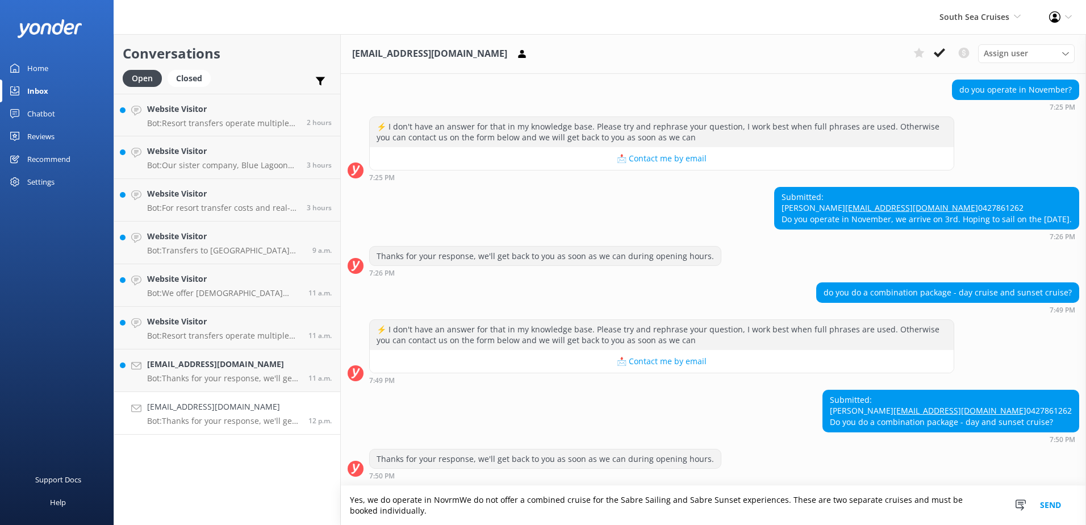
scroll to position [271, 0]
type textarea "Yes, we do operate in November however we do not offer a combined cruise for th…"
click at [1053, 503] on button "Send" at bounding box center [1050, 505] width 43 height 39
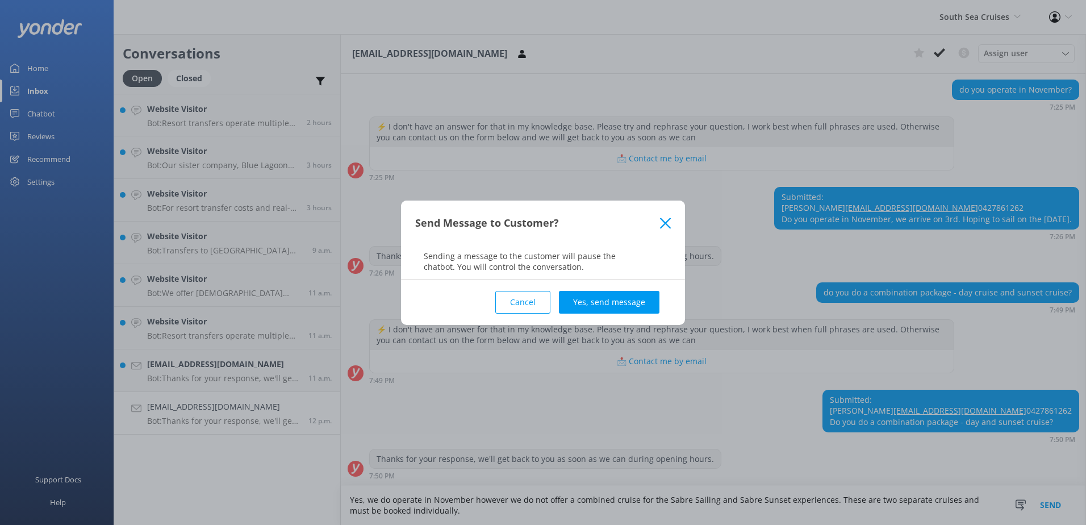
click at [621, 305] on button "Yes, send message" at bounding box center [609, 302] width 101 height 23
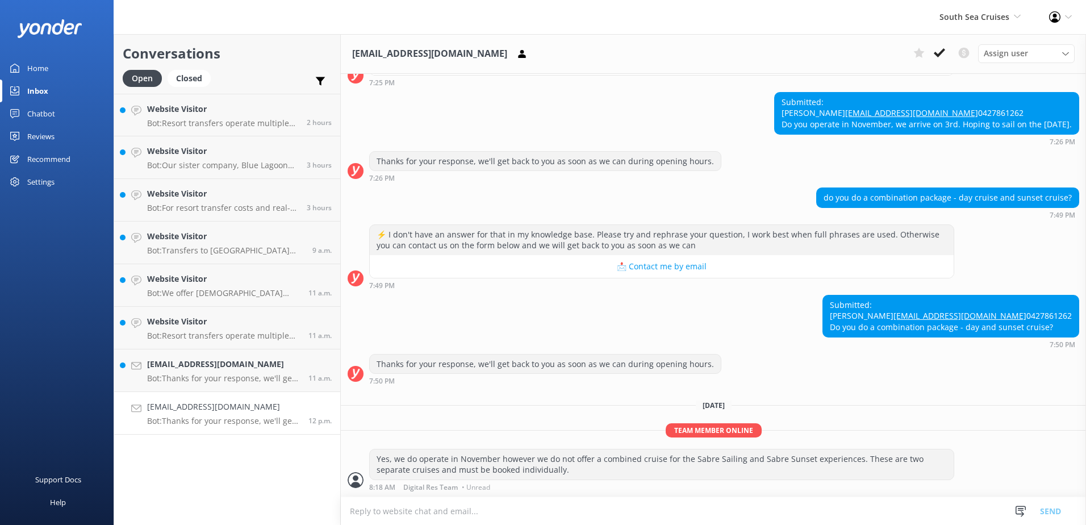
scroll to position [366, 0]
click at [937, 52] on icon at bounding box center [939, 52] width 11 height 11
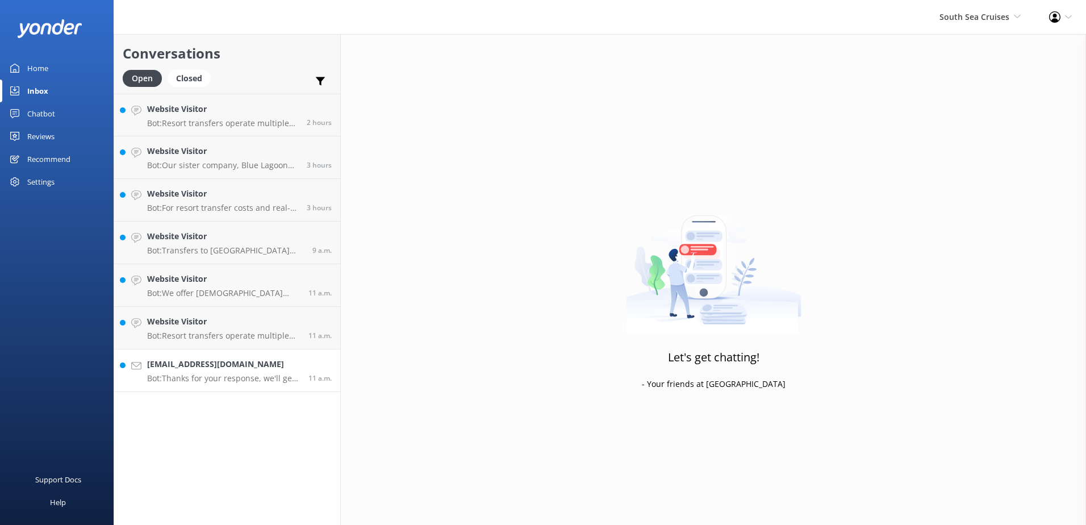
click at [264, 377] on p "Bot: Thanks for your response, we'll get back to you as soon as we can during o…" at bounding box center [223, 378] width 153 height 10
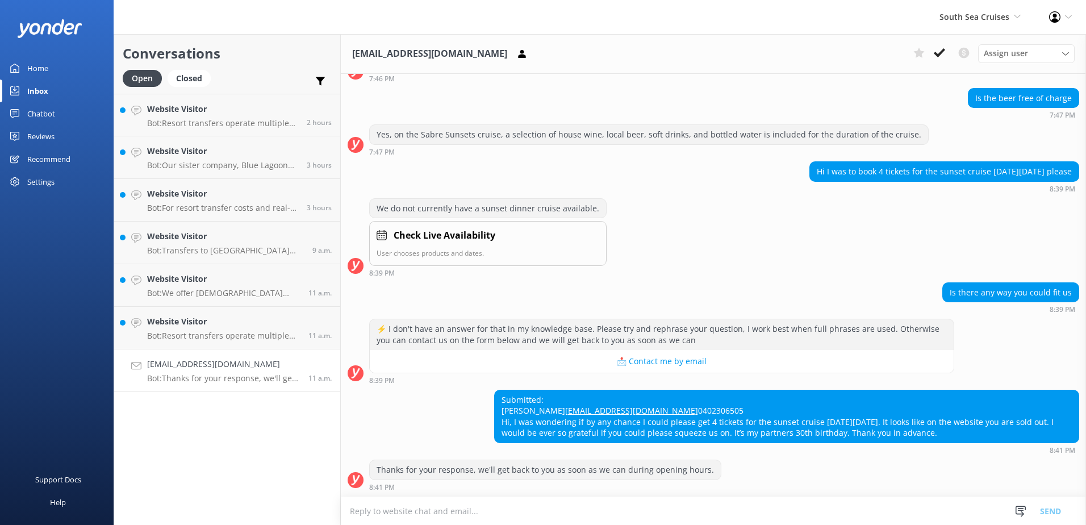
scroll to position [254, 0]
click at [655, 506] on textarea at bounding box center [713, 511] width 745 height 28
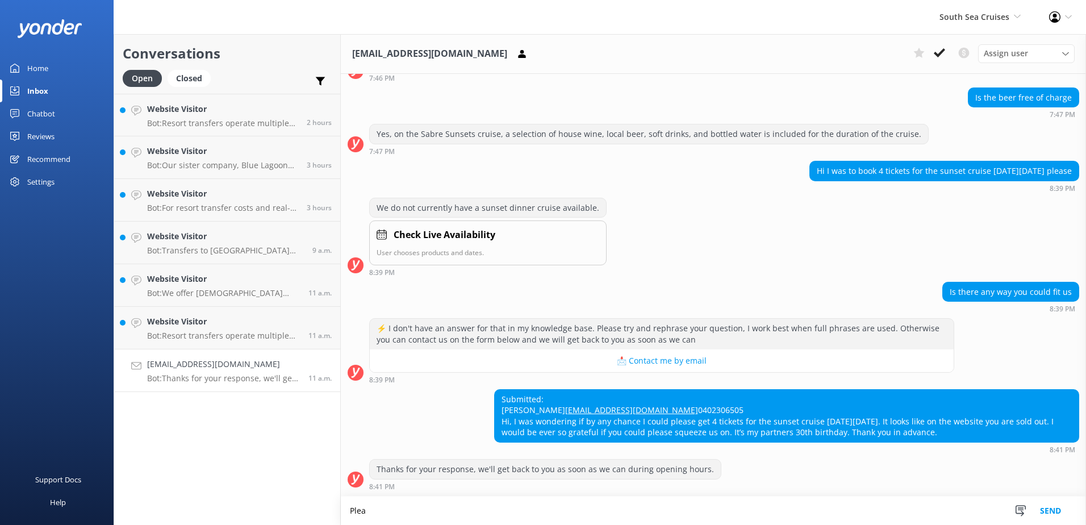
scroll to position [254, 0]
click at [883, 508] on textarea "Please note that the sabre sunset cruise only operates on Tuesdays, Thursdays a…" at bounding box center [713, 510] width 745 height 28
type textarea "Please note that the sabre sunset cruise only operates on Tuesdays, Thursdays a…"
click at [1051, 504] on button "Send" at bounding box center [1050, 510] width 43 height 28
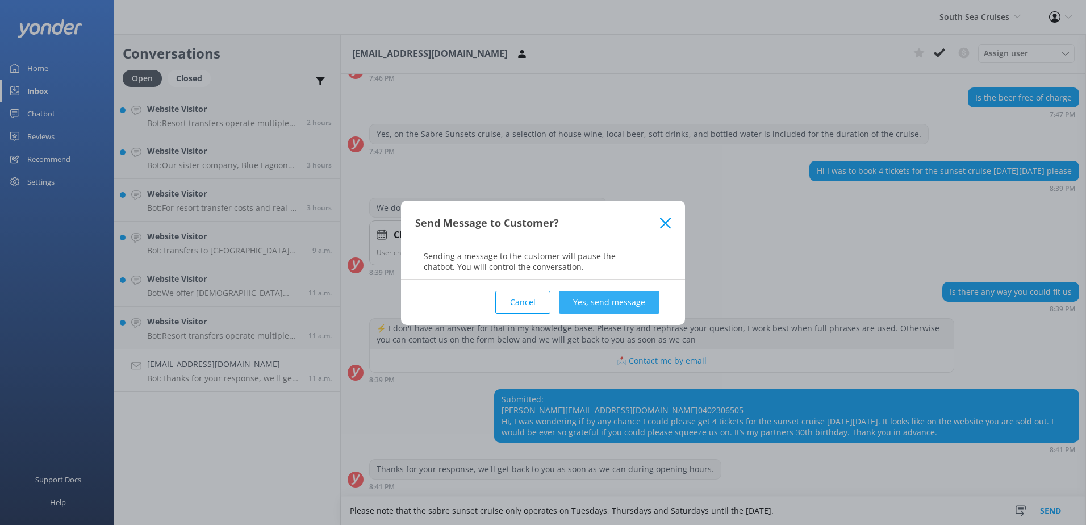
click at [596, 299] on button "Yes, send message" at bounding box center [609, 302] width 101 height 23
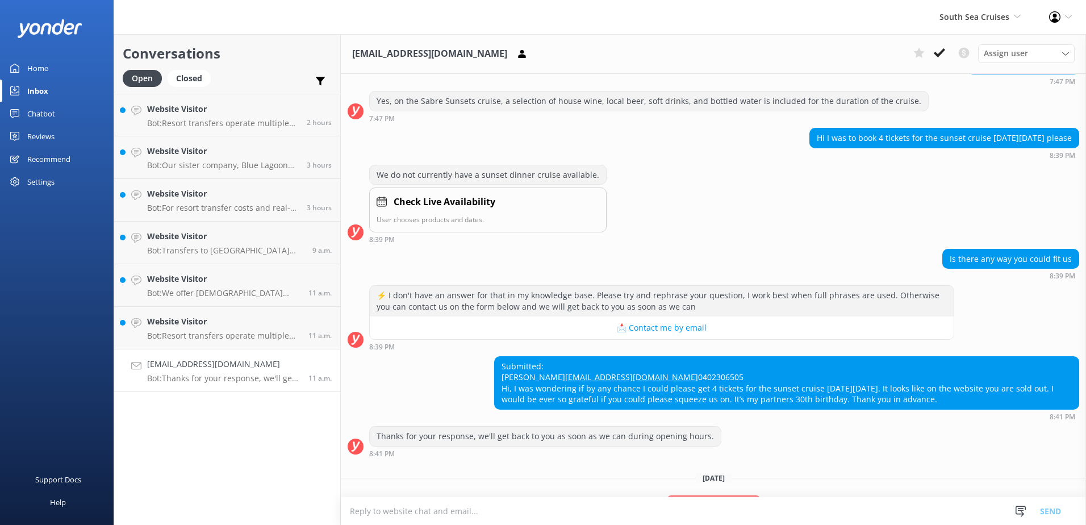
scroll to position [349, 0]
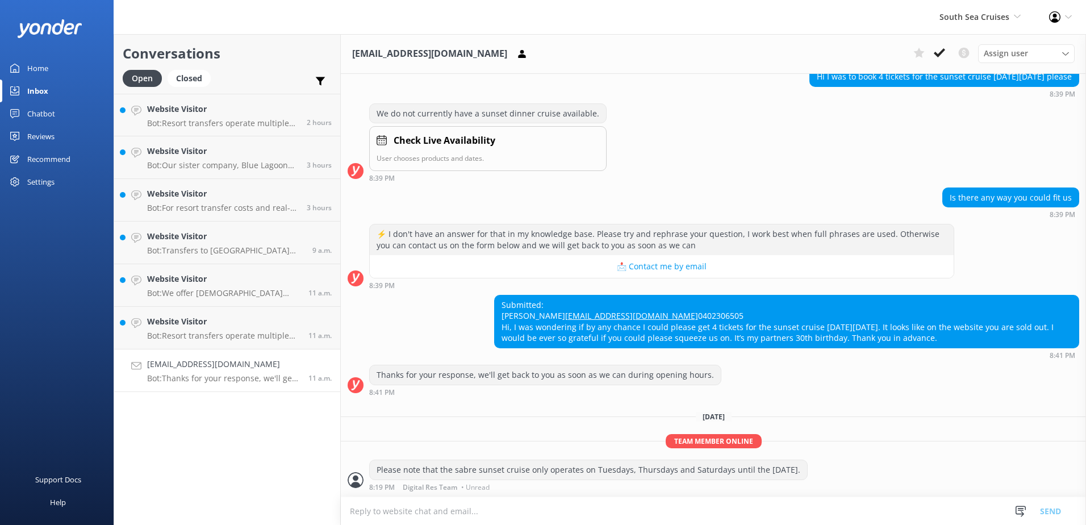
click at [950, 50] on div "Assign user [PERSON_NAME] [PERSON_NAME] Digital Res Team [PERSON_NAME] [PERSON_…" at bounding box center [992, 53] width 166 height 18
click at [941, 55] on icon at bounding box center [939, 52] width 11 height 11
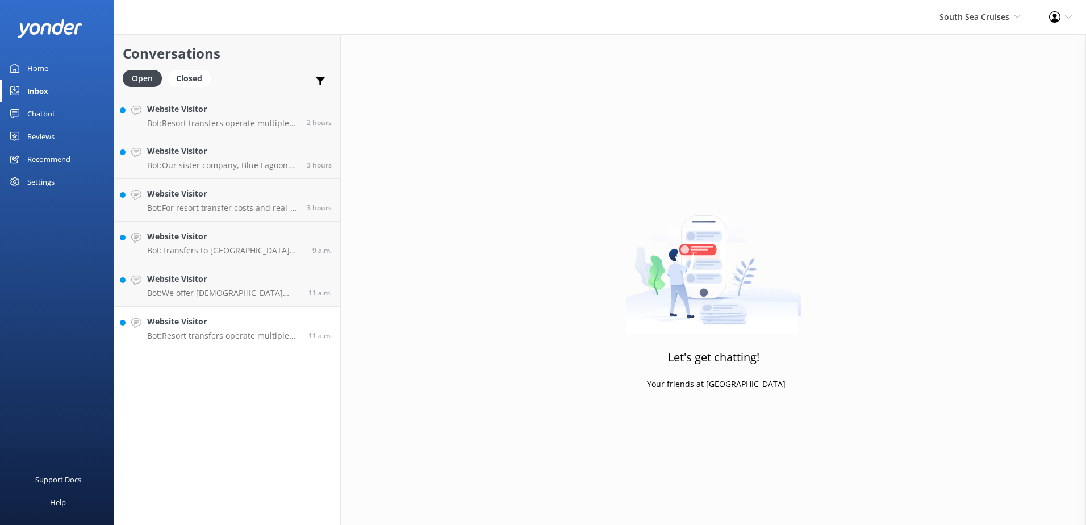
click at [247, 314] on link "Website Visitor Bot: Resort transfers operate multiple times a day, every day, …" at bounding box center [227, 328] width 226 height 43
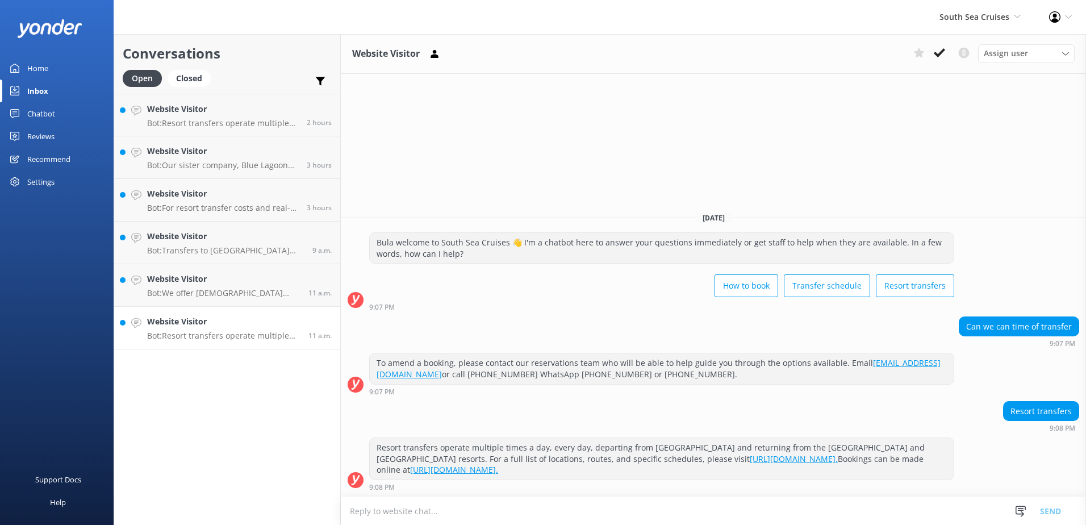
click at [257, 335] on p "Bot: Resort transfers operate multiple times a day, every day, departing from […" at bounding box center [223, 336] width 153 height 10
drag, startPoint x: 928, startPoint y: 47, endPoint x: 953, endPoint y: 125, distance: 81.6
click at [953, 127] on div "Website Visitor Assign user [PERSON_NAME] [PERSON_NAME] Digital Res Team [PERSO…" at bounding box center [713, 279] width 745 height 491
click at [943, 63] on div "Website Visitor Assign user [PERSON_NAME] [PERSON_NAME] Digital Res Team [PERSO…" at bounding box center [713, 54] width 745 height 40
click at [945, 53] on icon at bounding box center [939, 52] width 11 height 11
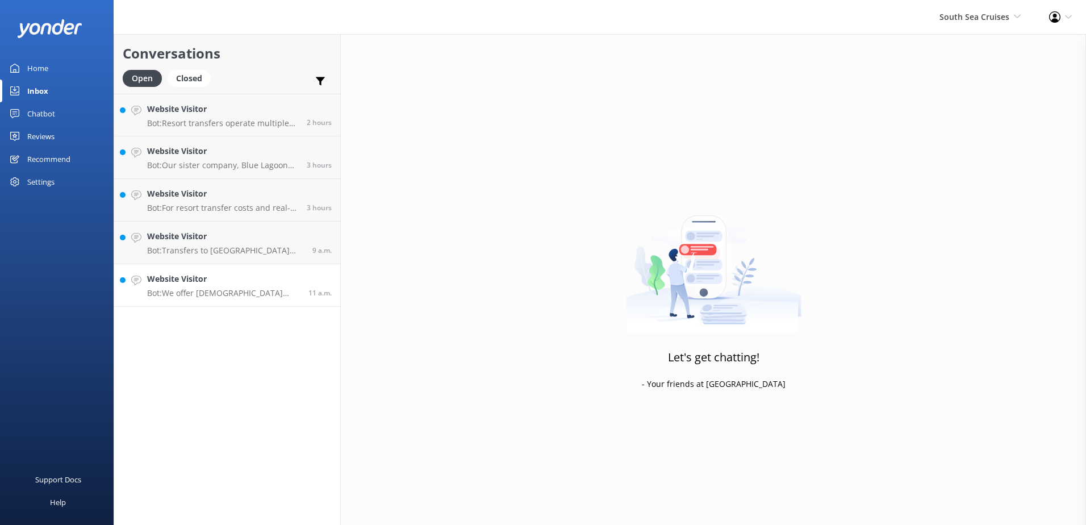
click at [200, 292] on p "Bot: We offer [DEMOGRAPHIC_DATA] residents a 20% discount on our day tours and …" at bounding box center [223, 293] width 153 height 10
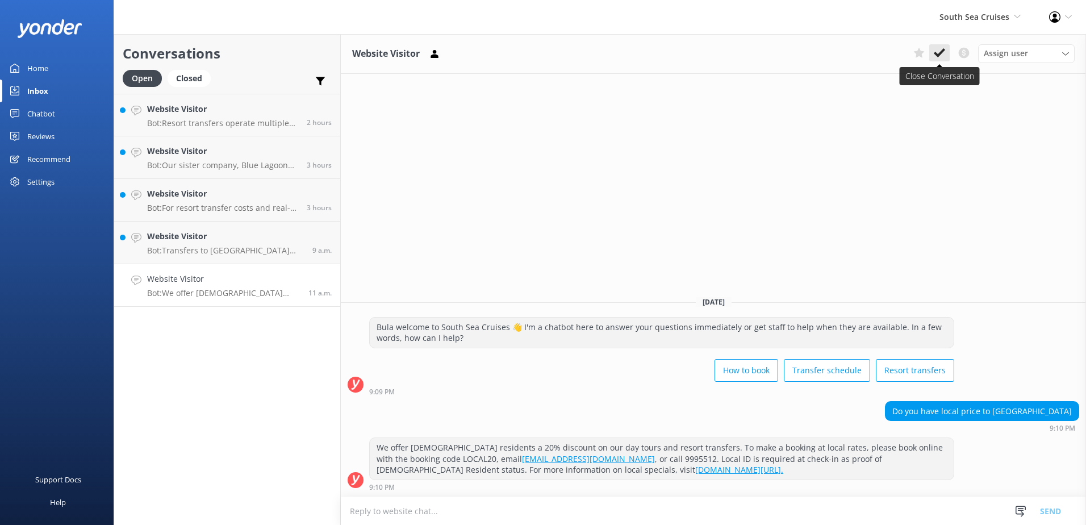
click at [939, 54] on use at bounding box center [939, 52] width 11 height 9
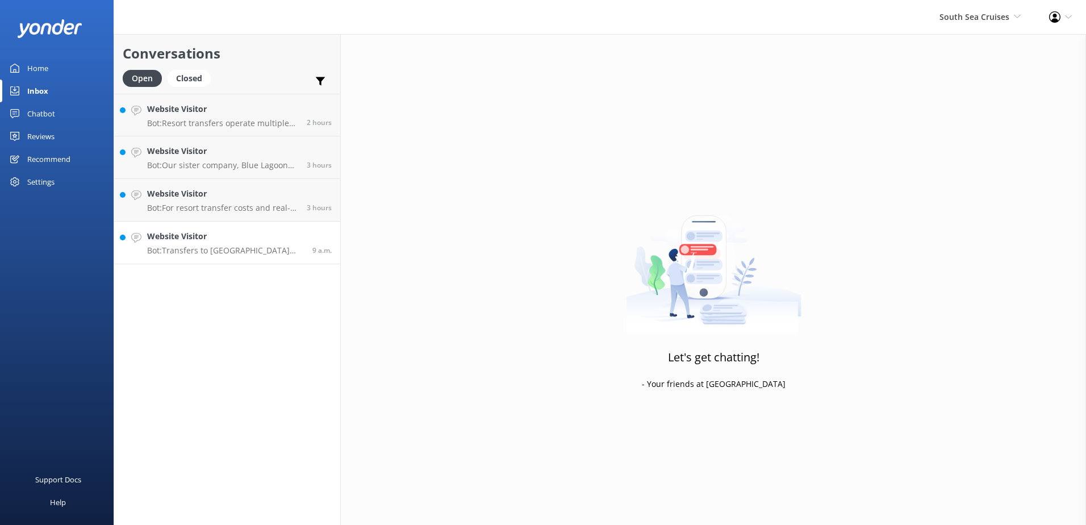
click at [237, 261] on link "Website Visitor Bot: Transfers to [GEOGRAPHIC_DATA] depart [GEOGRAPHIC_DATA] at…" at bounding box center [227, 243] width 226 height 43
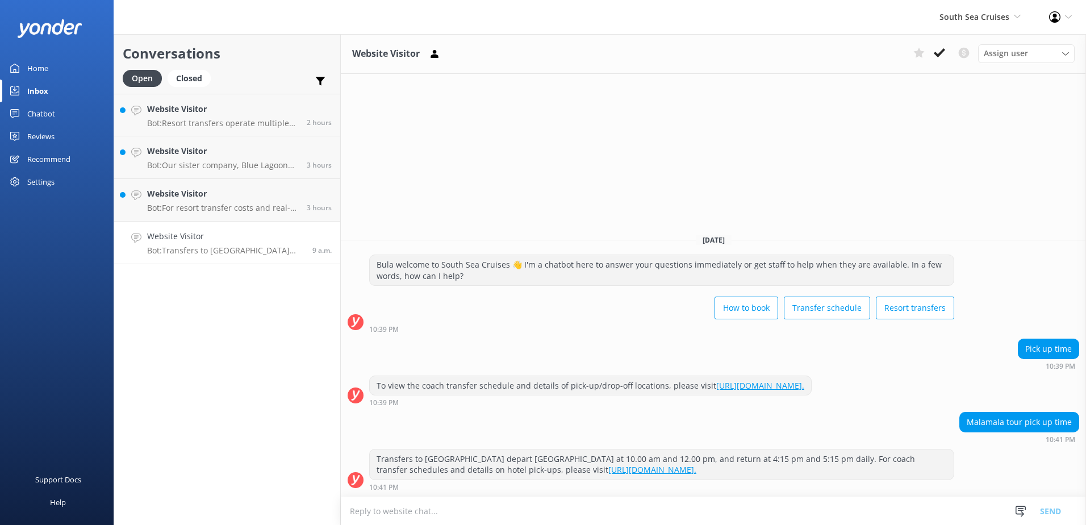
click at [681, 513] on textarea at bounding box center [713, 511] width 745 height 28
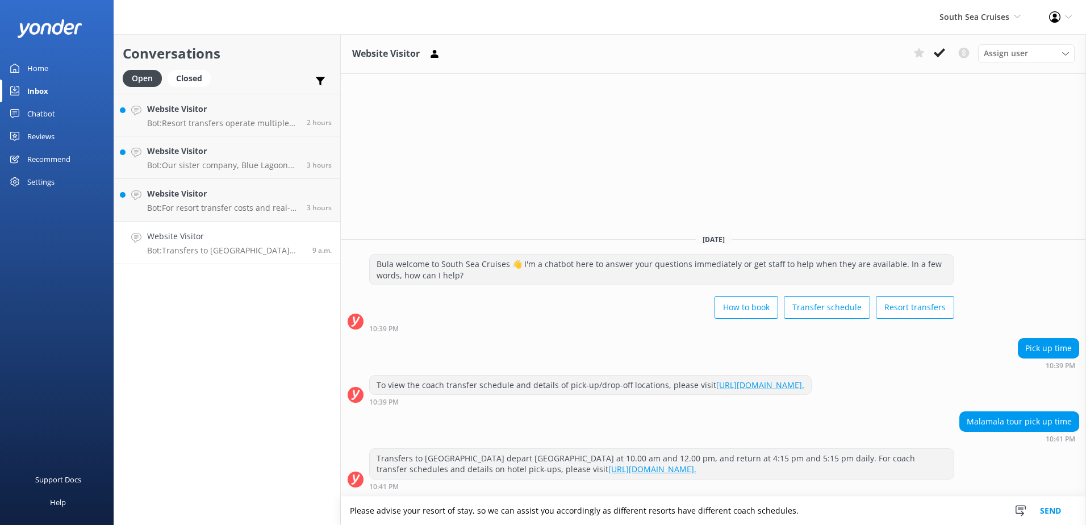
type textarea "Please advise your resort of stay, so we can assist you accordingly as differen…"
click at [1065, 510] on button "Send" at bounding box center [1050, 510] width 43 height 28
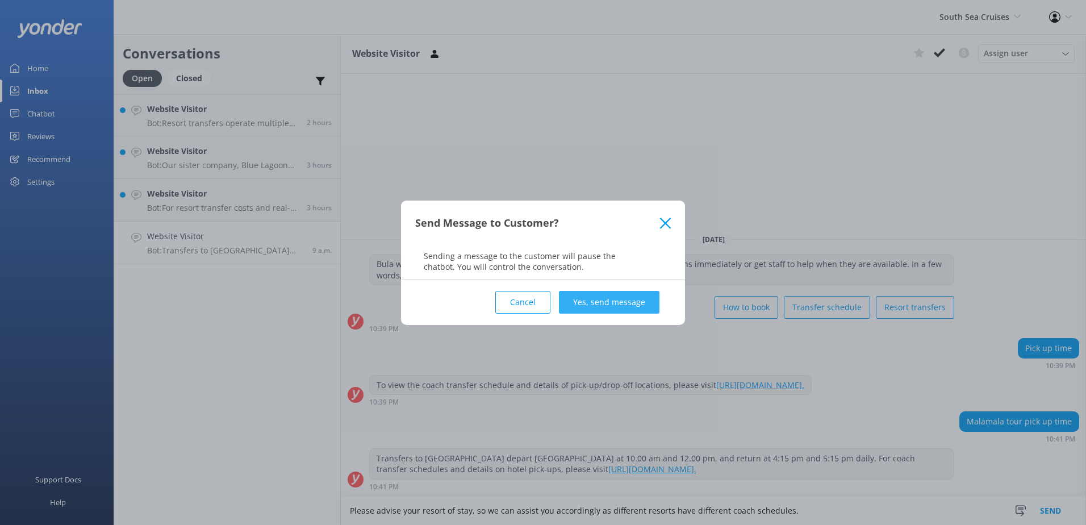
click at [611, 301] on button "Yes, send message" at bounding box center [609, 302] width 101 height 23
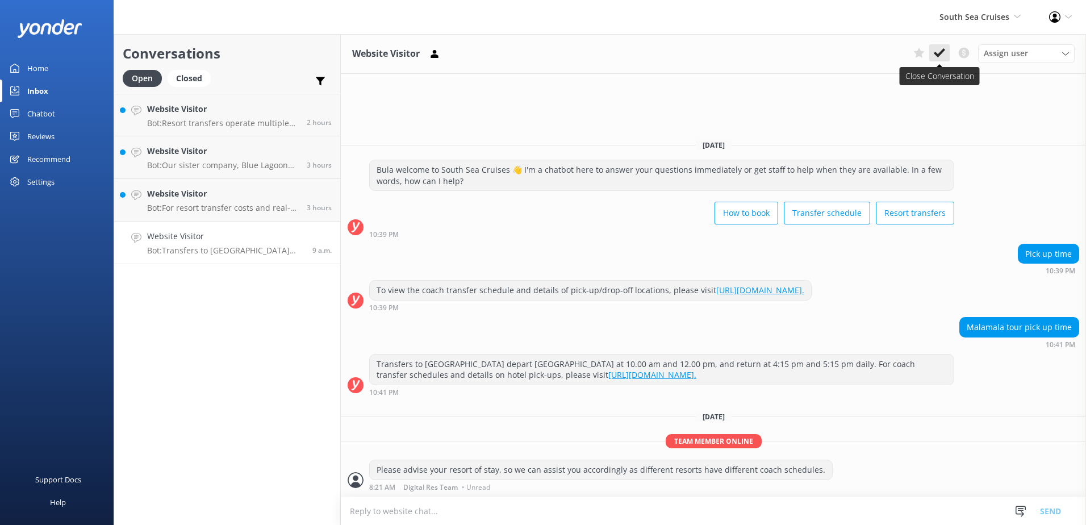
click at [941, 56] on icon at bounding box center [939, 52] width 11 height 11
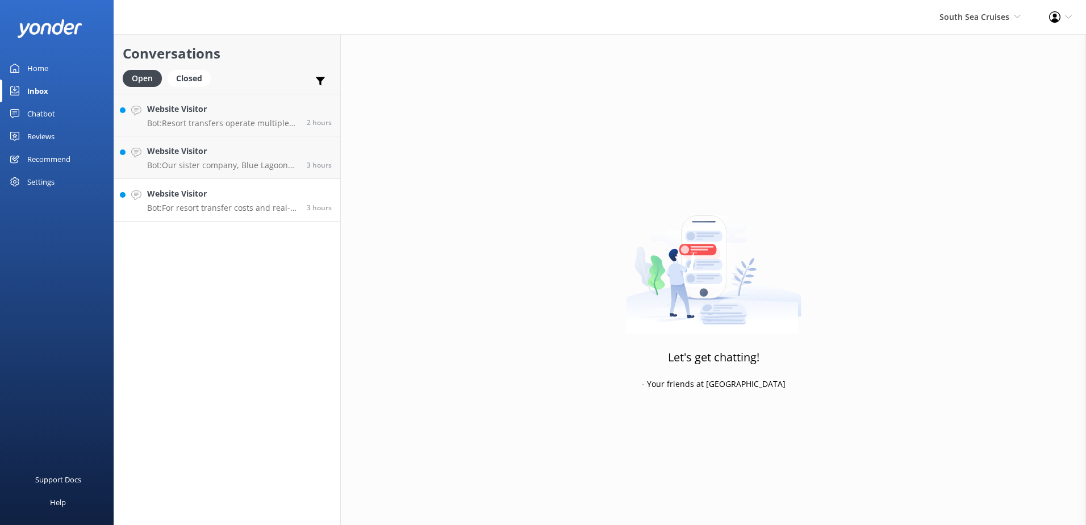
click at [281, 205] on p "Bot: For resort transfer costs and real-time availability from [GEOGRAPHIC_DATA…" at bounding box center [222, 208] width 151 height 10
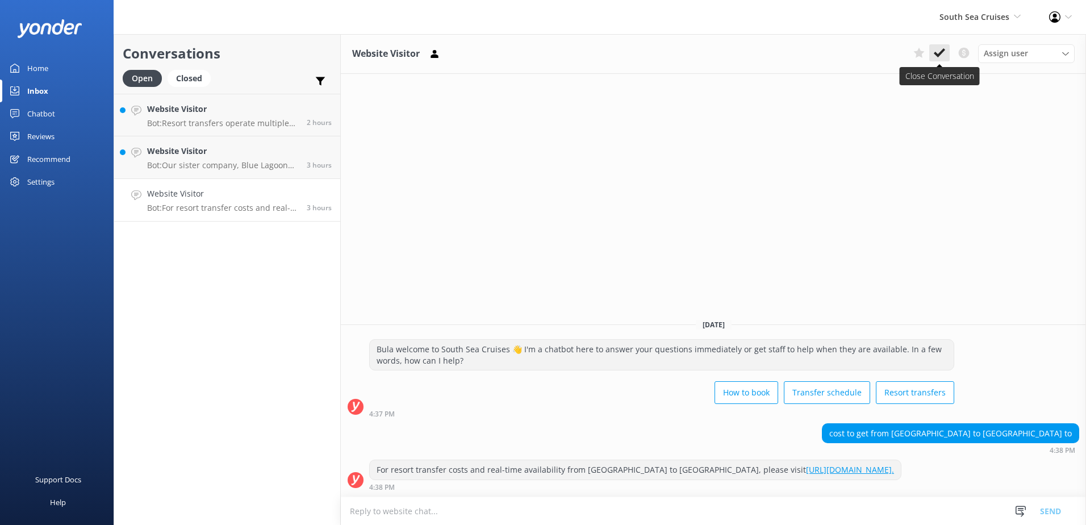
click at [938, 56] on use at bounding box center [939, 52] width 11 height 9
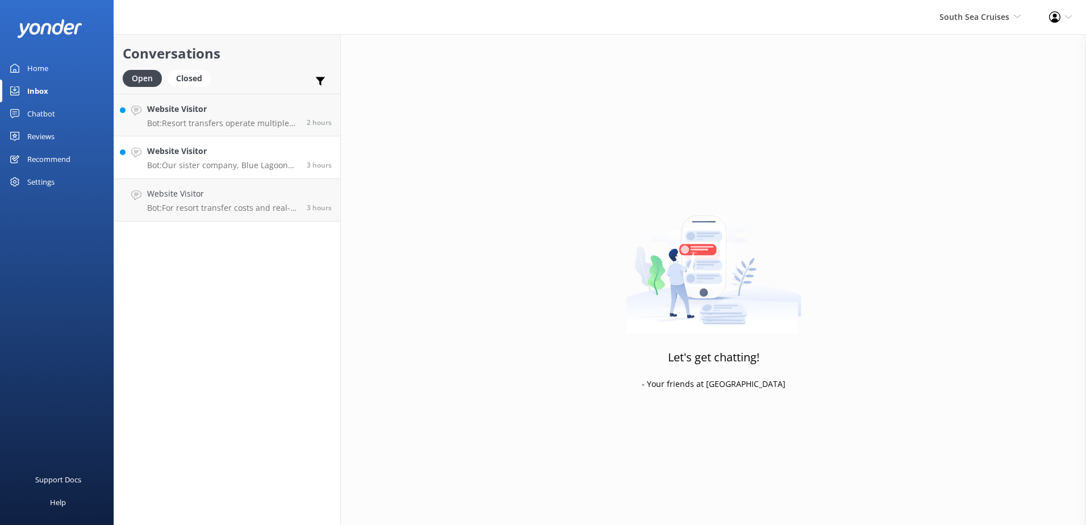
click at [271, 166] on p "Bot: Our sister company, Blue Lagoon Cruises, offers 3, 4, and 7-night cruises.…" at bounding box center [222, 165] width 151 height 10
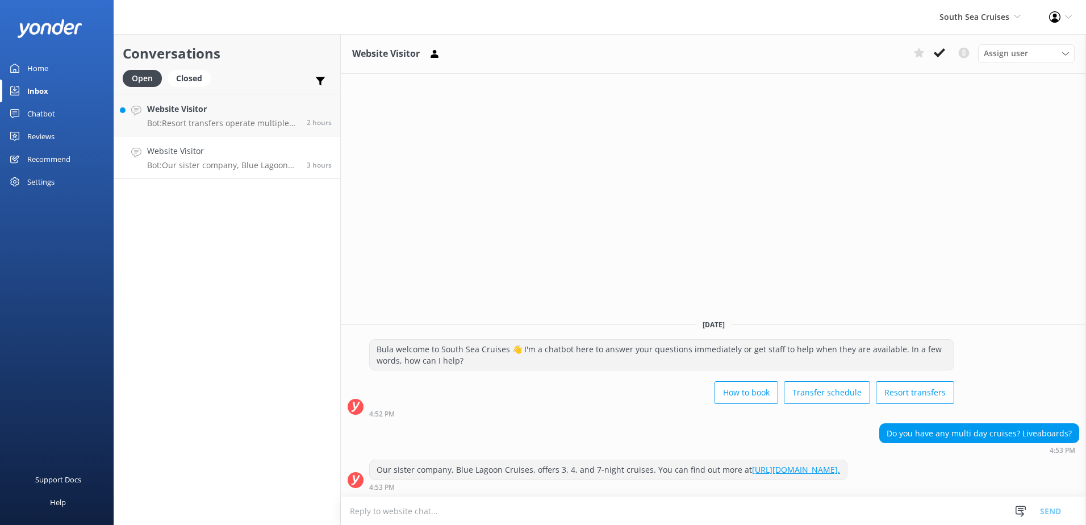
click at [807, 473] on link "[URL][DOMAIN_NAME]." at bounding box center [796, 469] width 88 height 11
click at [940, 50] on icon at bounding box center [939, 52] width 11 height 11
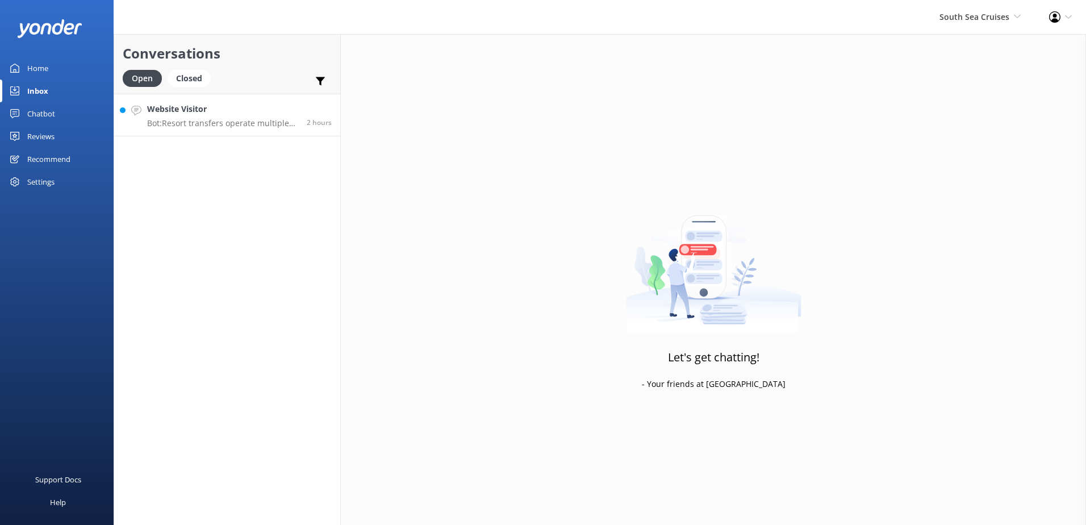
click at [241, 119] on p "Bot: Resort transfers operate multiple times a day, every day, departing from […" at bounding box center [222, 123] width 151 height 10
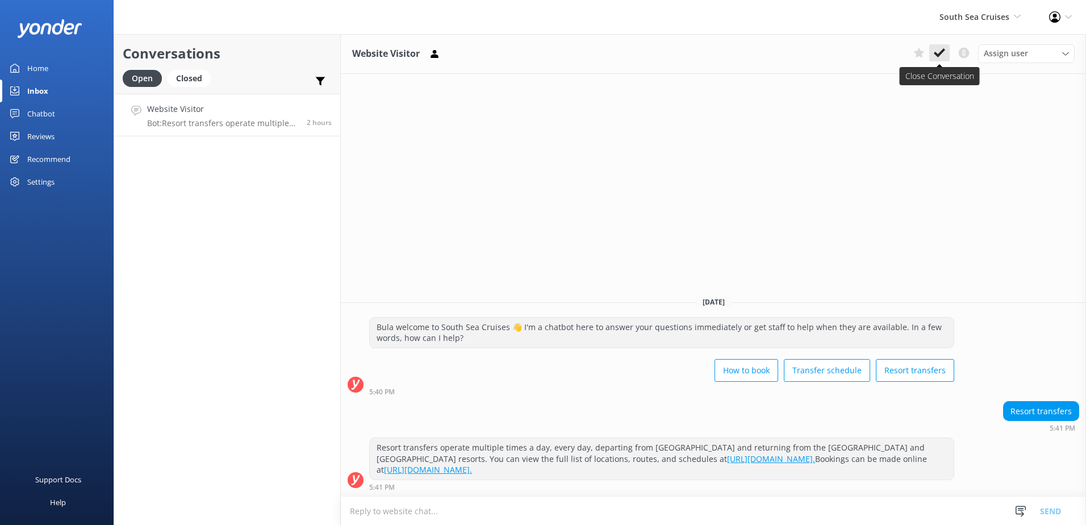
click at [938, 48] on icon at bounding box center [939, 52] width 11 height 11
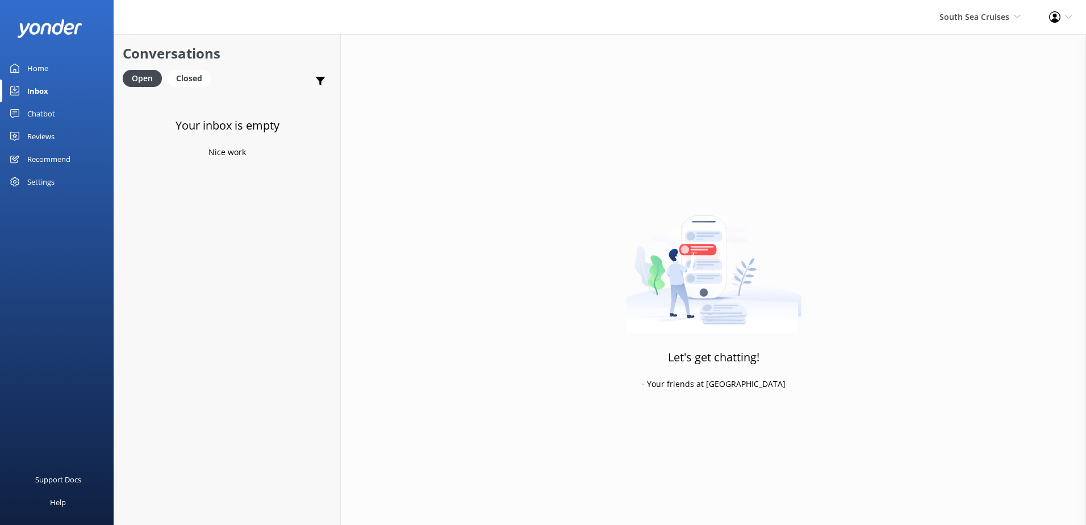
click at [955, 5] on div "South Sea Cruises South Sea Sailing South Sea Cruises Malamala Beach Club Aweso…" at bounding box center [980, 17] width 110 height 34
click at [962, 47] on link "South Sea Sailing" at bounding box center [979, 48] width 114 height 27
